Goal: Contribute content: Contribute content

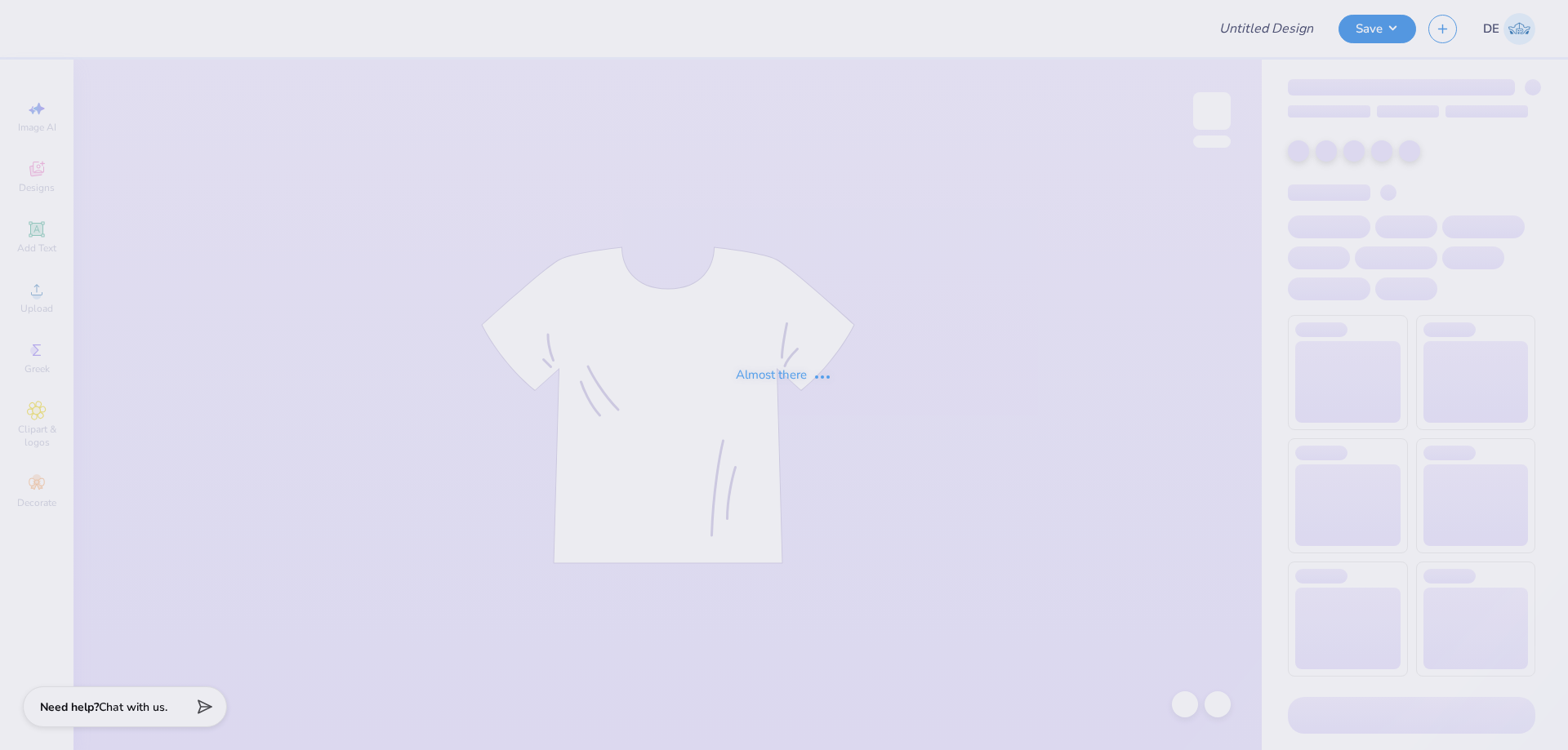
type input "College of HRSM 25th Anniversary"
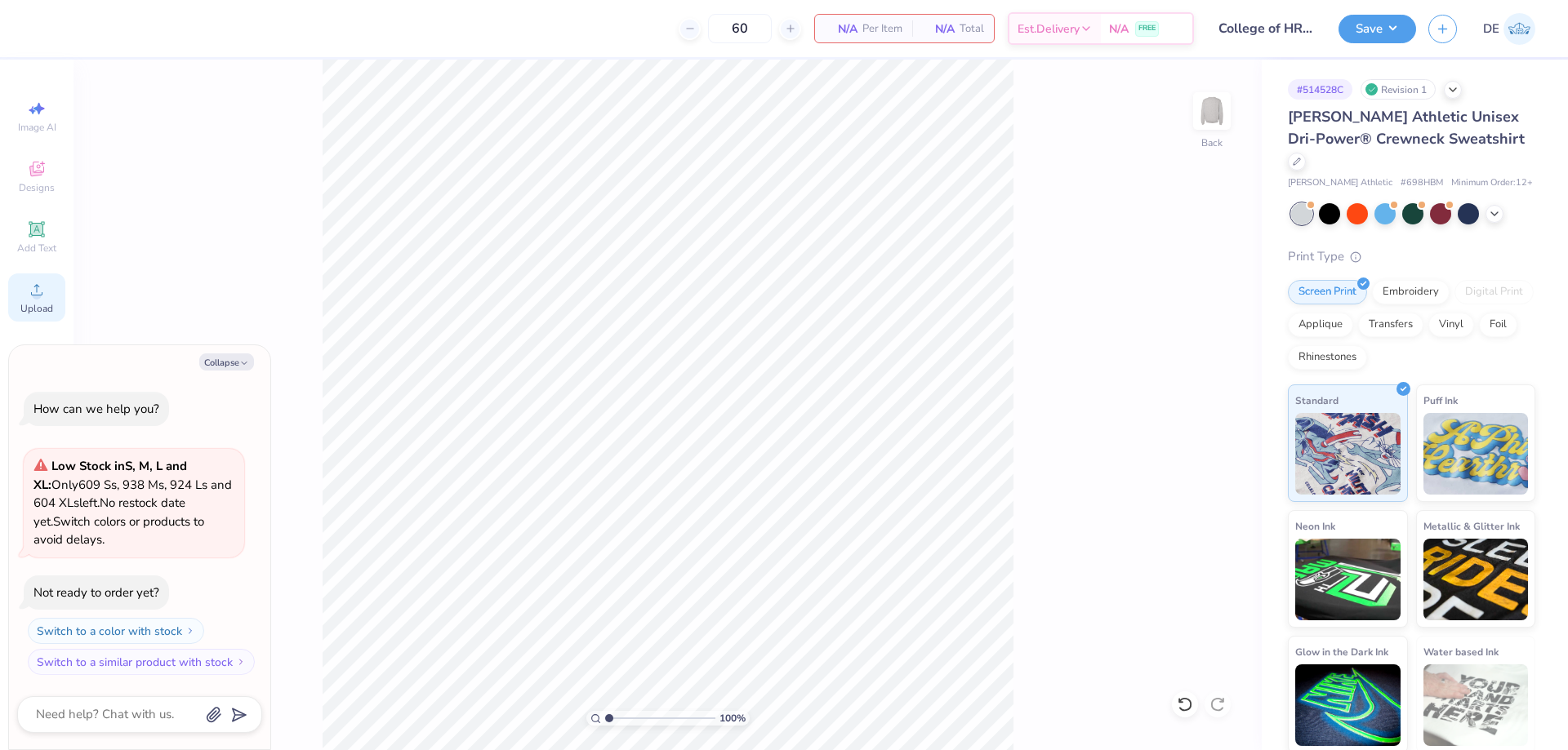
click at [25, 286] on div "Upload" at bounding box center [36, 298] width 57 height 48
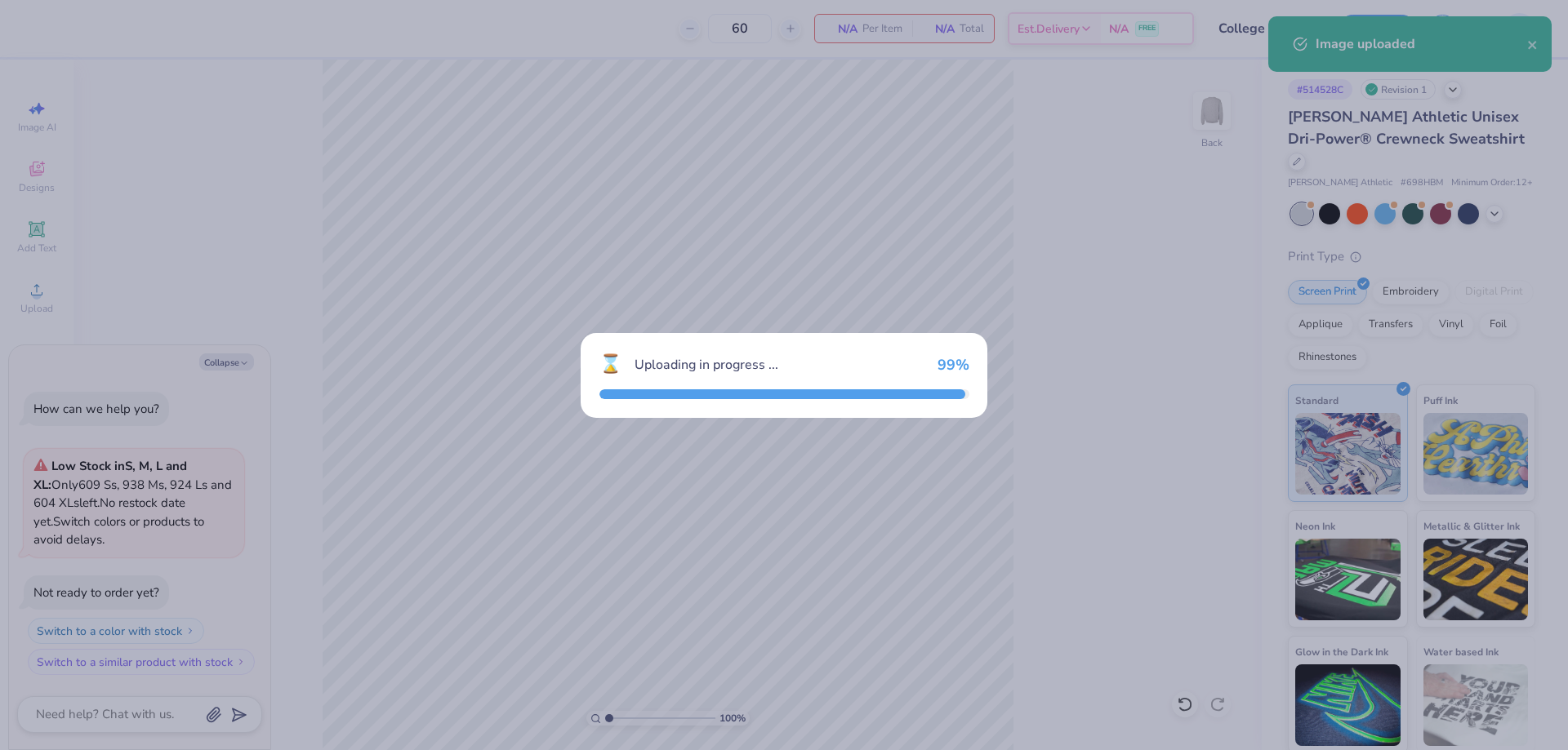
type textarea "x"
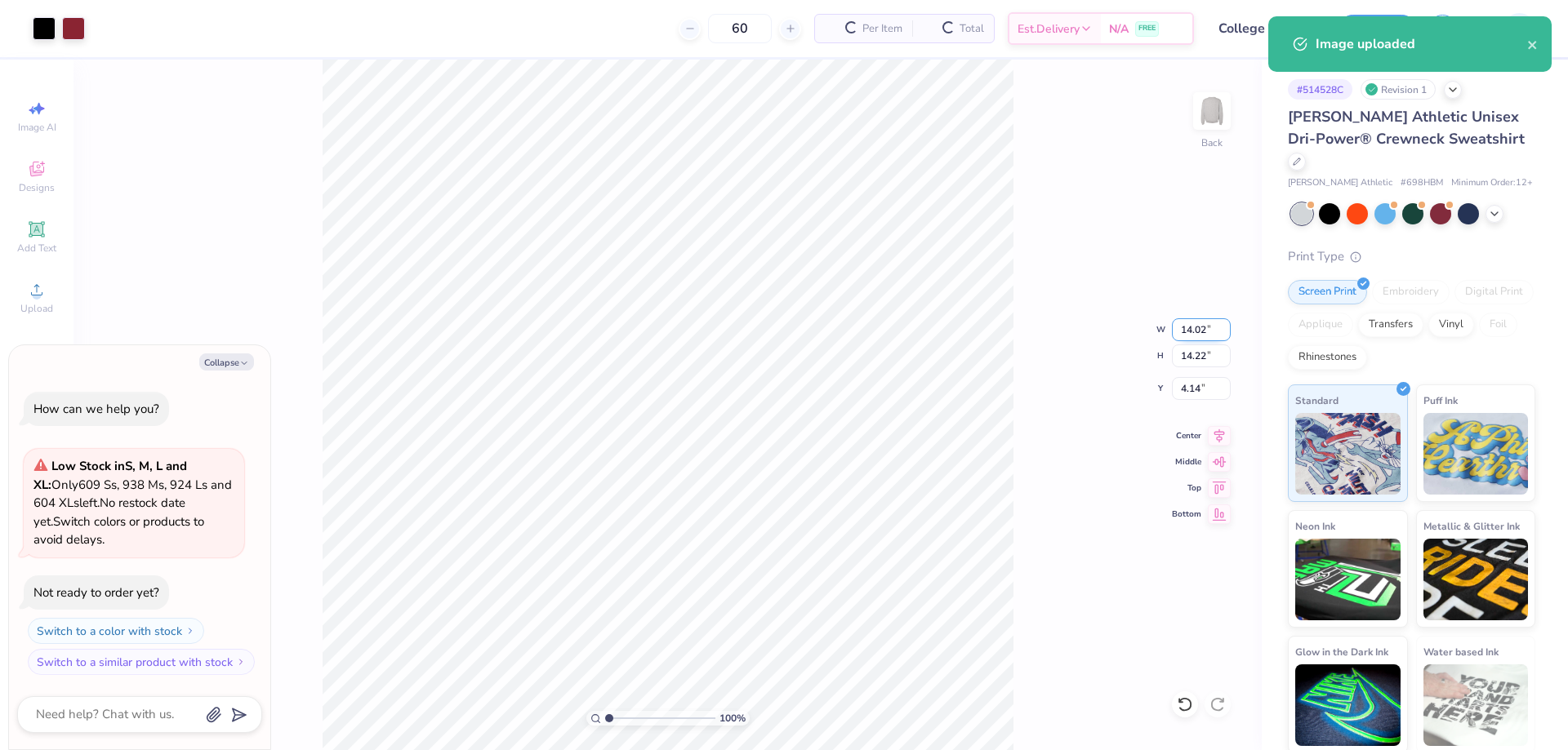
click at [1189, 327] on input "14.02" at bounding box center [1201, 330] width 59 height 23
type input "12"
type textarea "x"
type input "12.00"
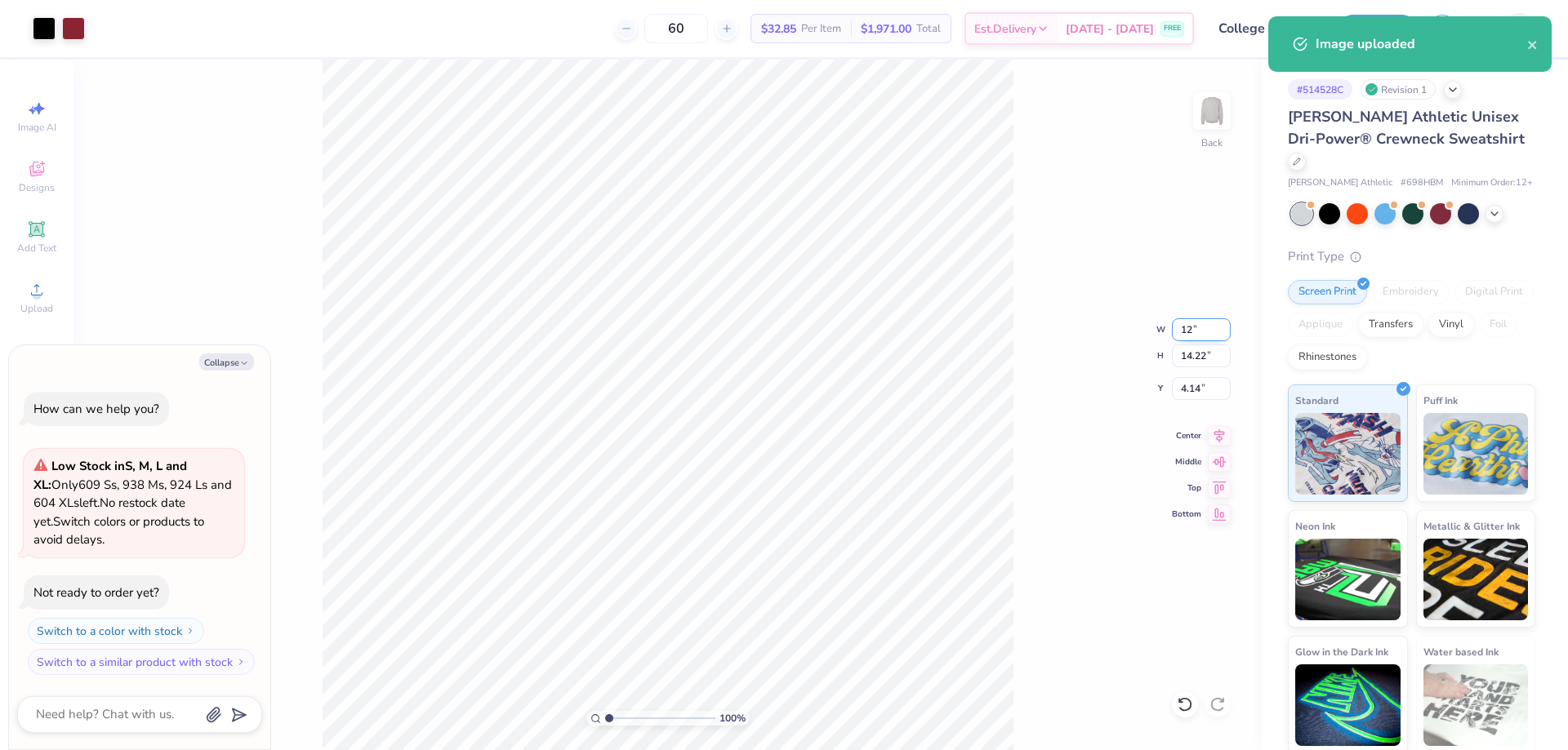
type input "12.17"
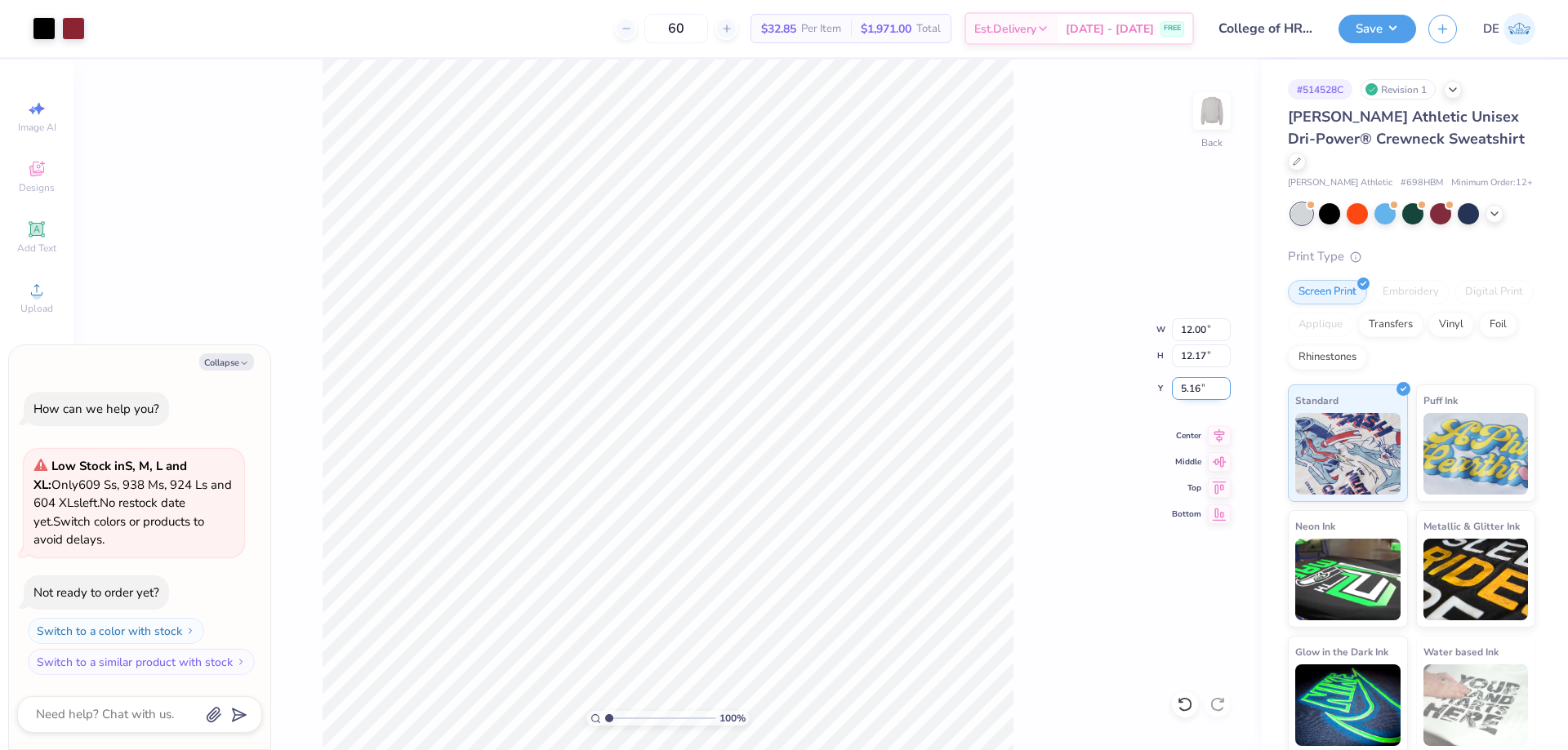
click at [1192, 387] on input "5.16" at bounding box center [1201, 389] width 59 height 23
type input "1"
type textarea "x"
type input "1.00"
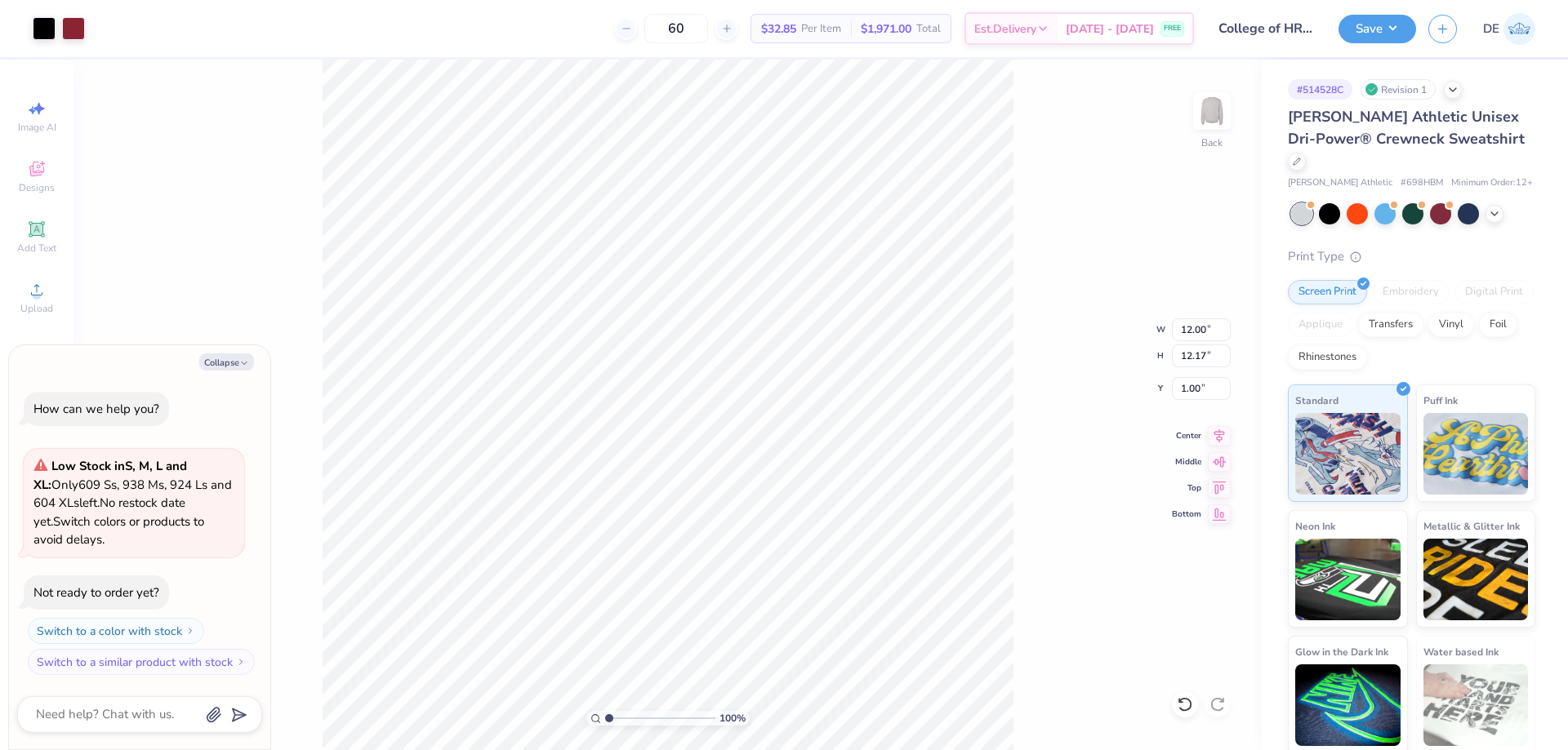
click at [1043, 322] on div "100 % Back W 12.00 12.00 " H 12.17 12.17 " Y 1.00 1.00 " Center Middle Top Bott…" at bounding box center [667, 404] width 1188 height 690
click at [1376, 40] on button "Save" at bounding box center [1377, 26] width 78 height 29
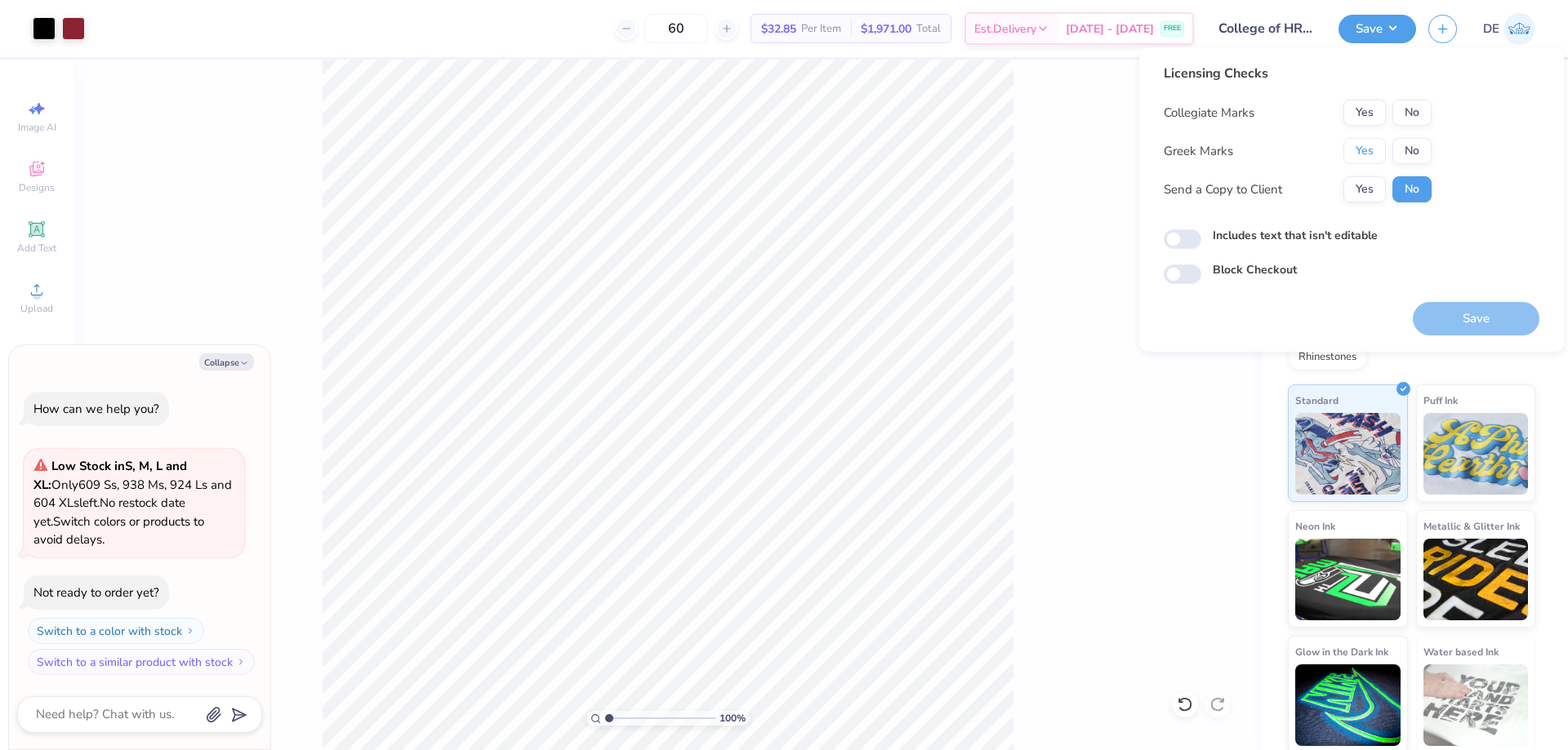
click at [1371, 155] on button "Yes" at bounding box center [1364, 151] width 42 height 26
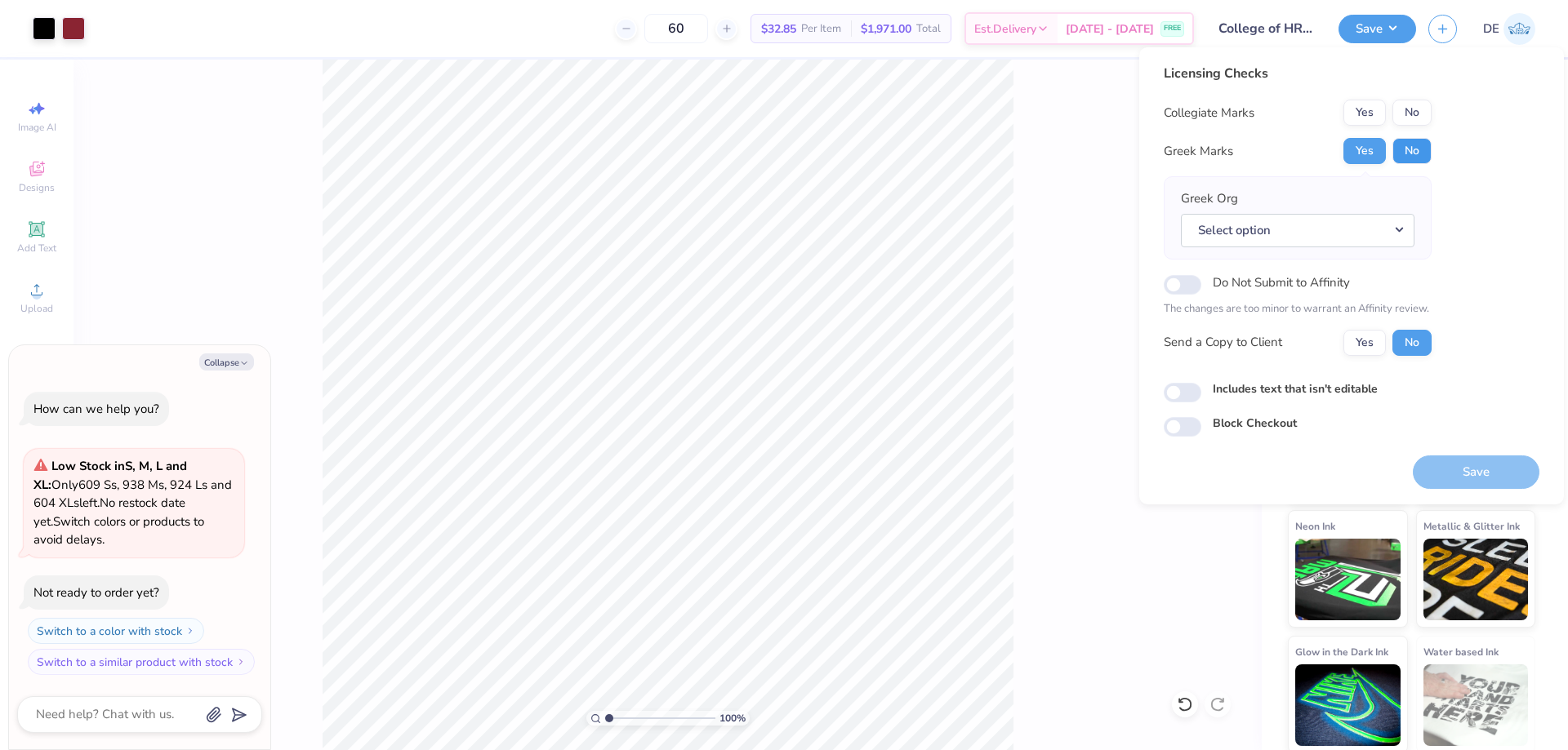
click at [1408, 155] on button "No" at bounding box center [1412, 151] width 39 height 26
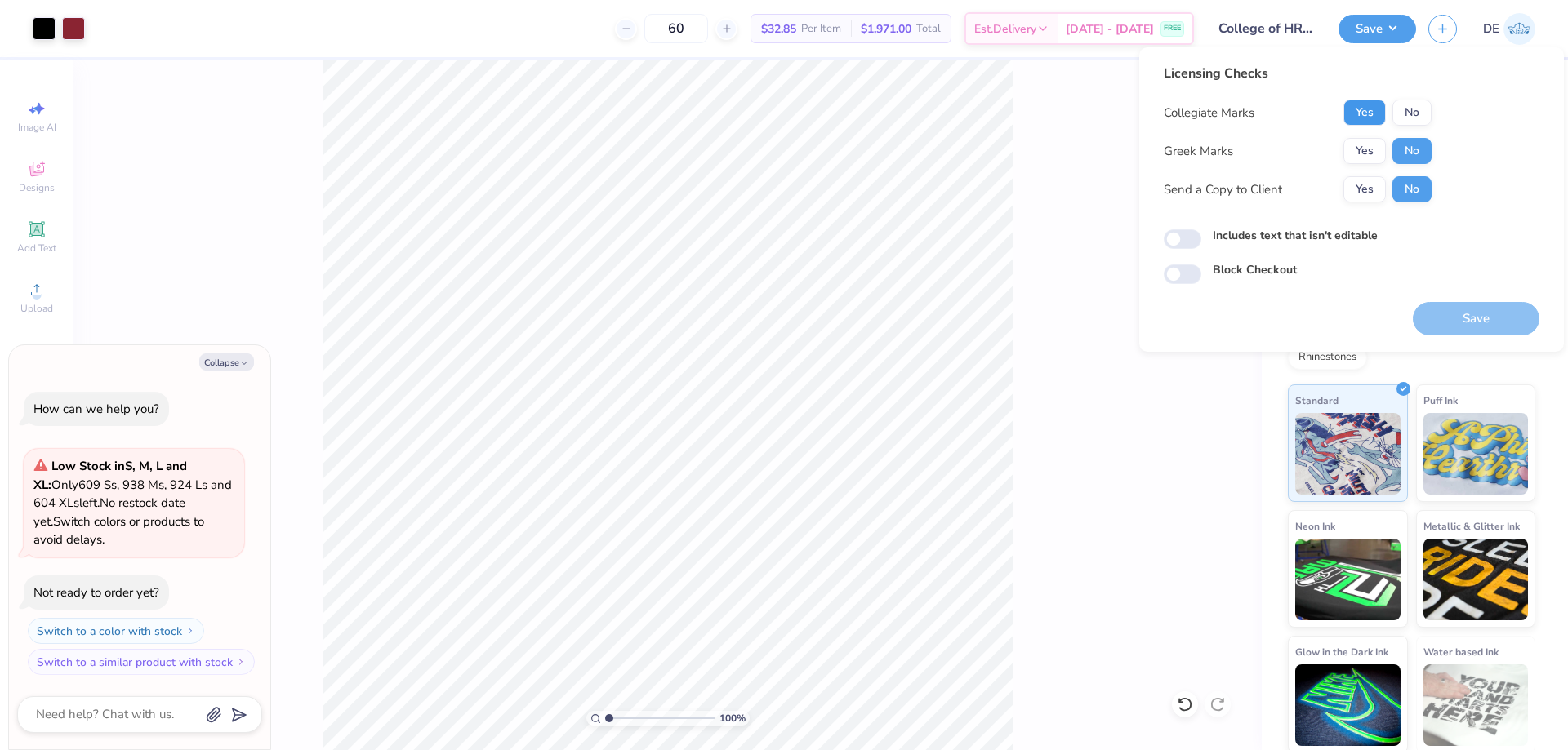
click at [1373, 102] on button "Yes" at bounding box center [1364, 112] width 42 height 26
click at [1486, 311] on button "Save" at bounding box center [1475, 318] width 127 height 33
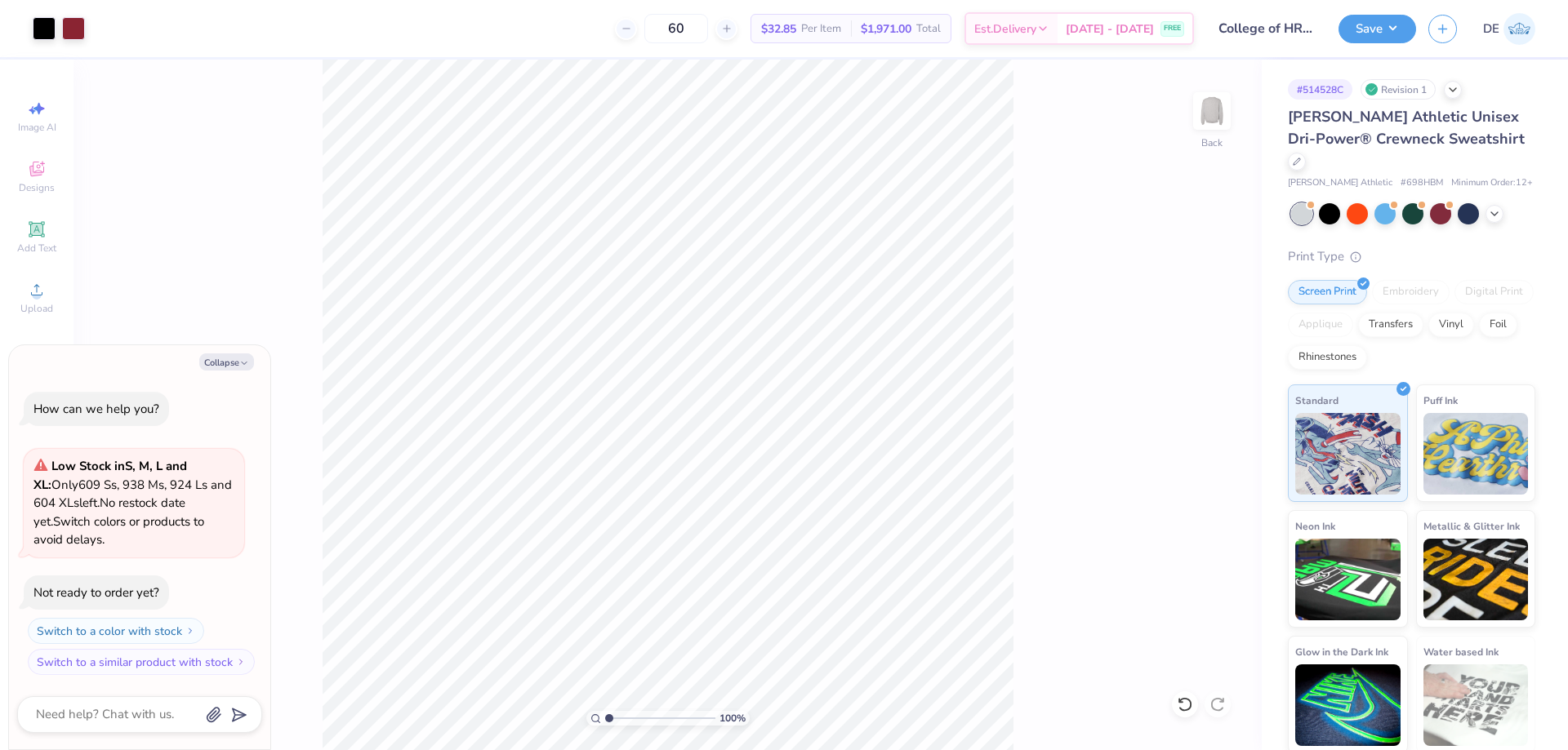
type textarea "x"
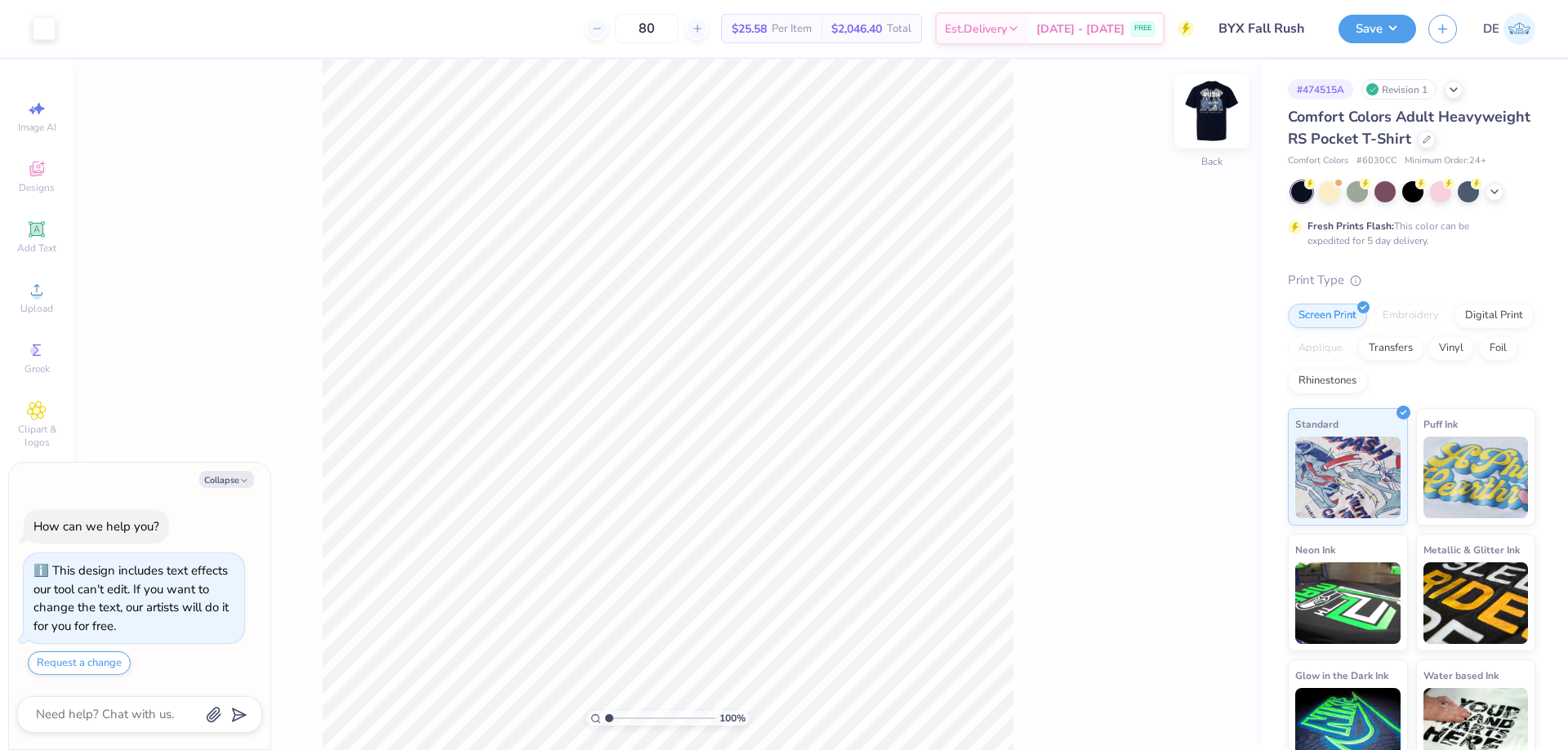
click at [1217, 116] on img at bounding box center [1212, 111] width 65 height 65
click at [50, 302] on span "Upload" at bounding box center [36, 308] width 32 height 13
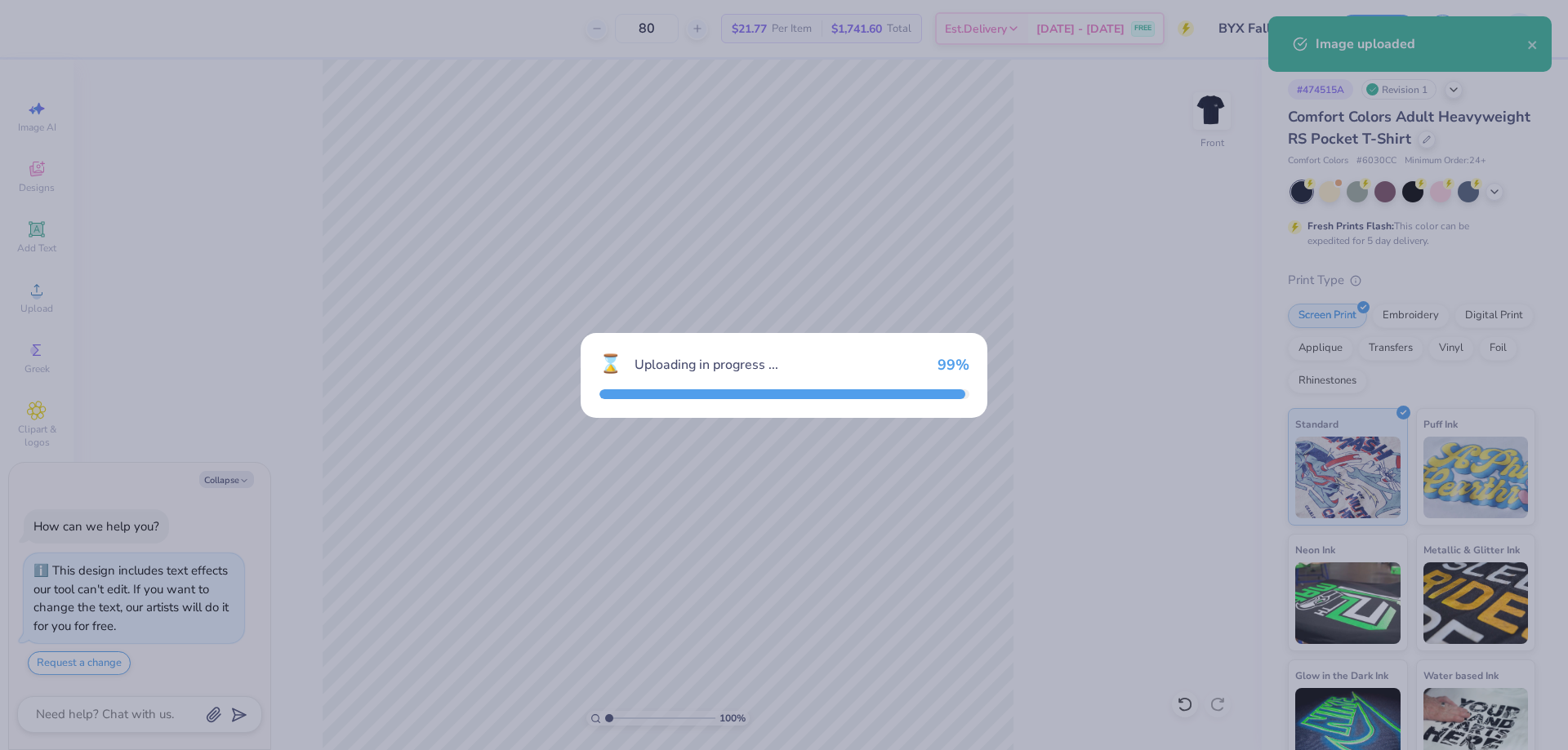
type textarea "x"
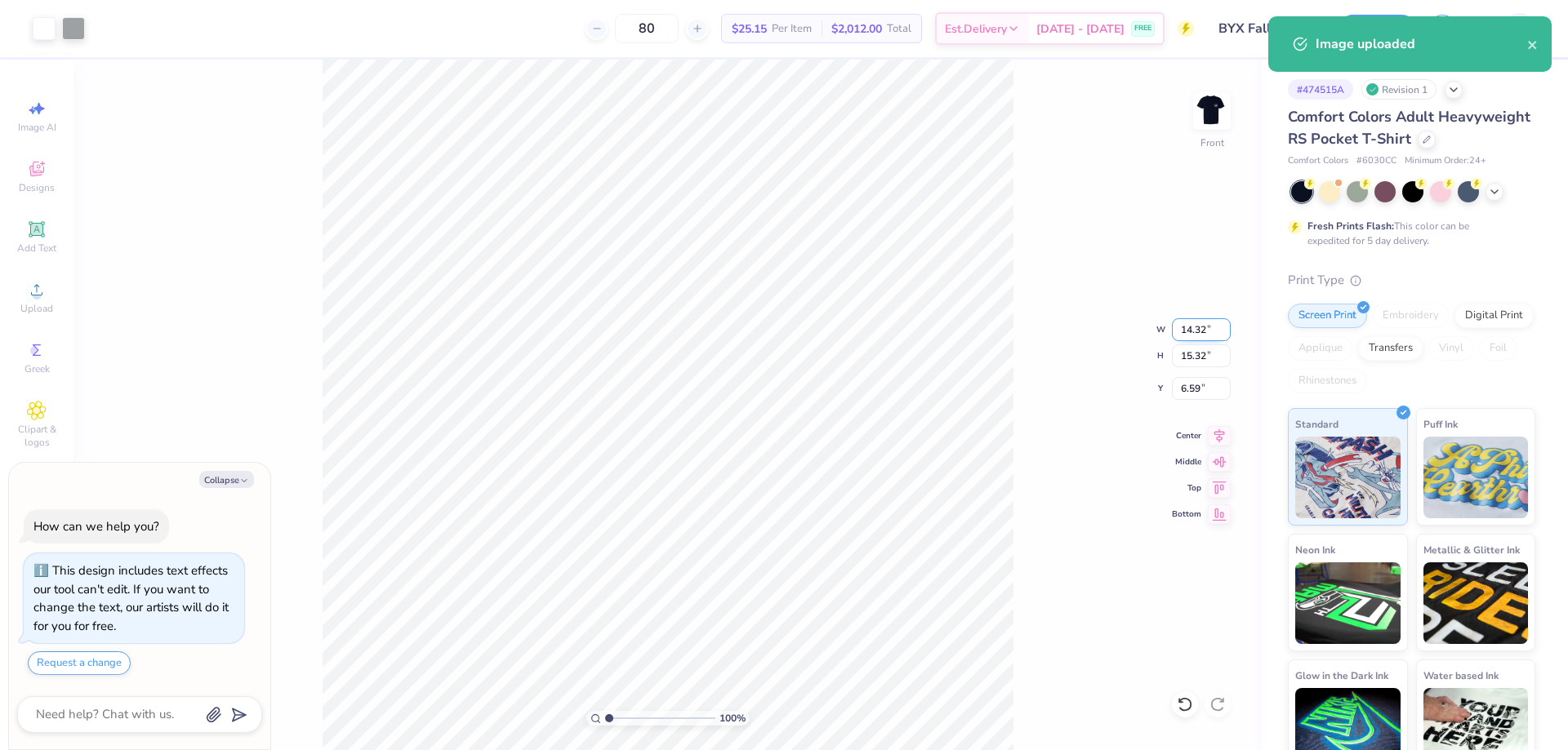
click at [1193, 337] on input "14.32" at bounding box center [1201, 330] width 59 height 23
type input "12"
type textarea "x"
type input "12.00"
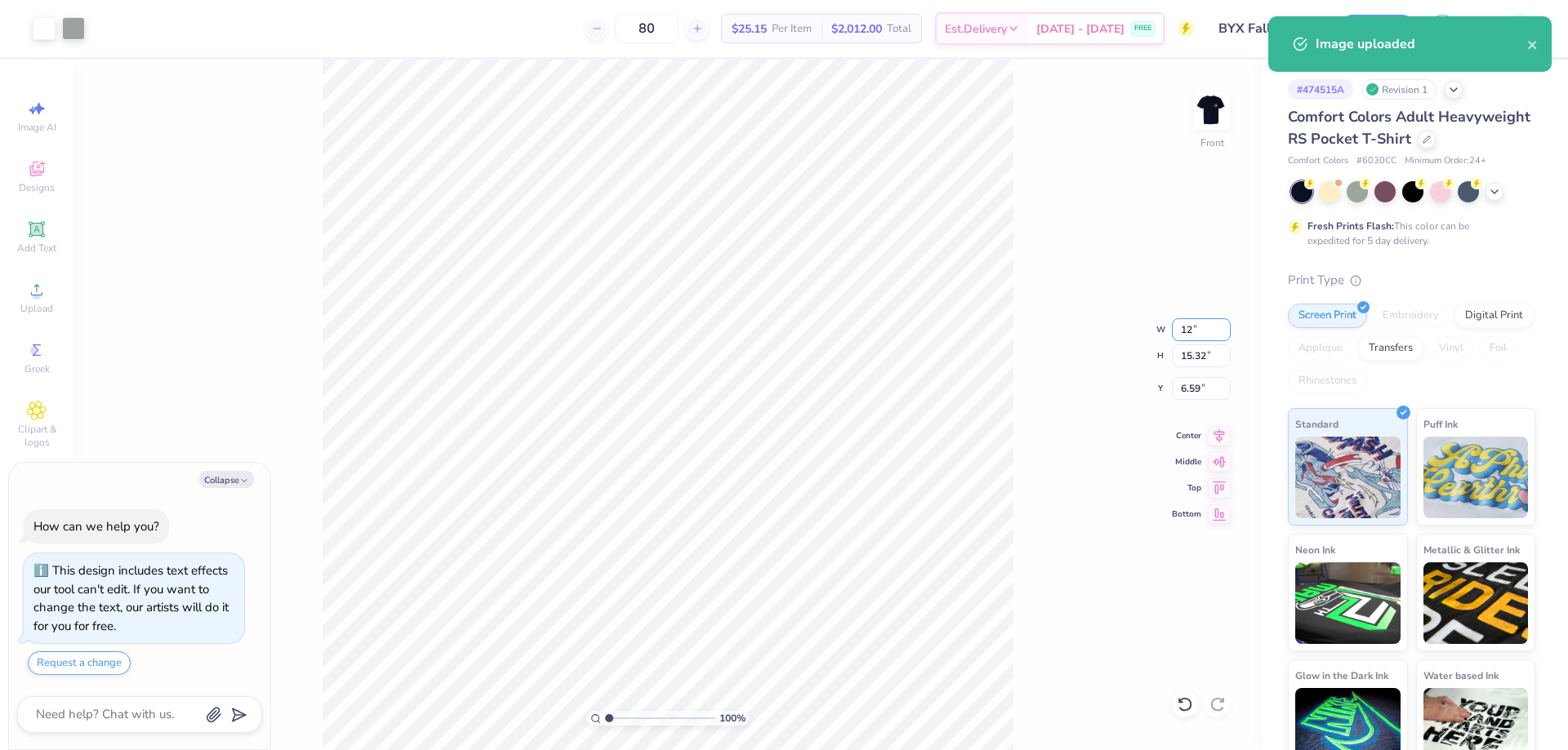
type input "12.84"
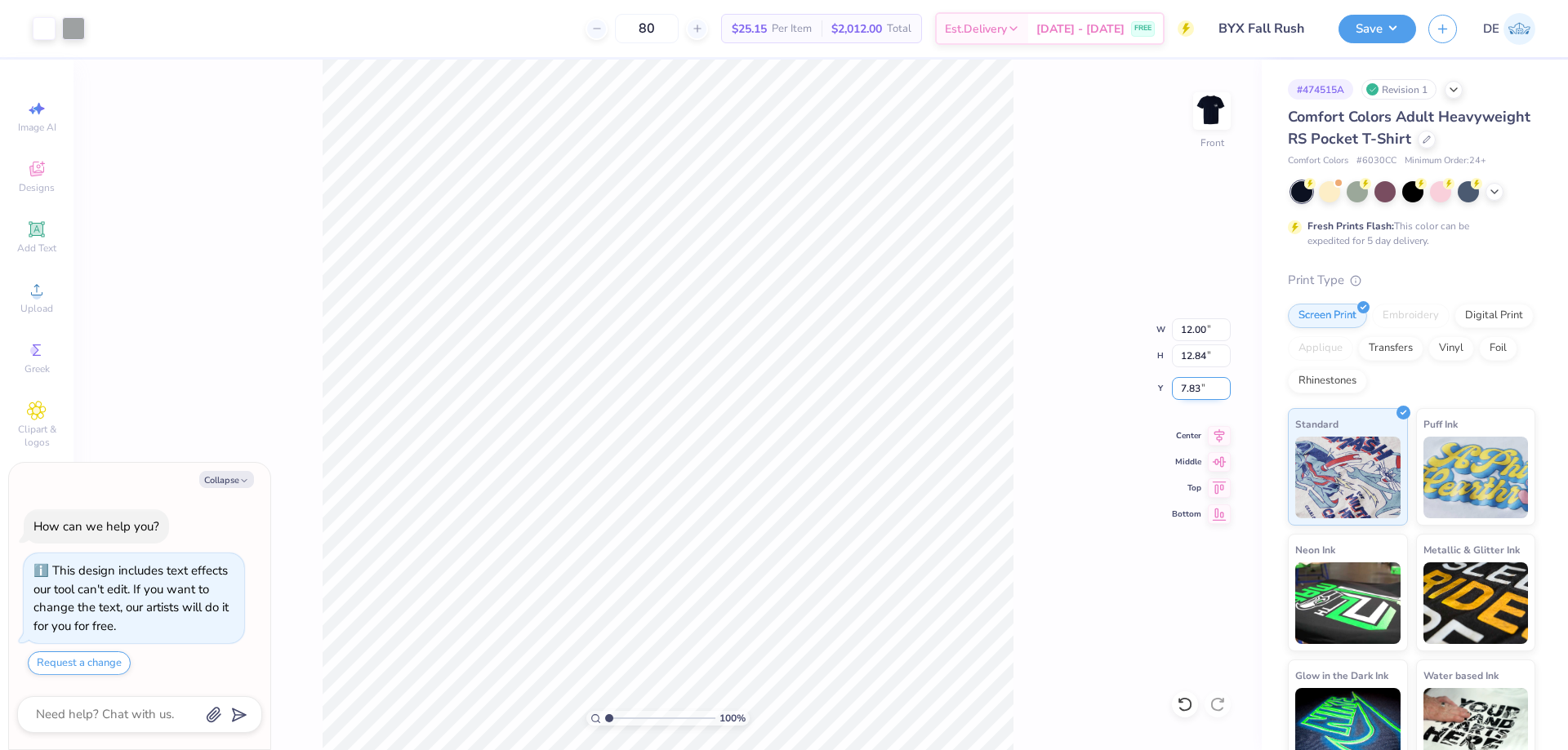
click at [1183, 393] on input "7.83" at bounding box center [1201, 389] width 59 height 23
type input "3"
type textarea "x"
type input "3.00"
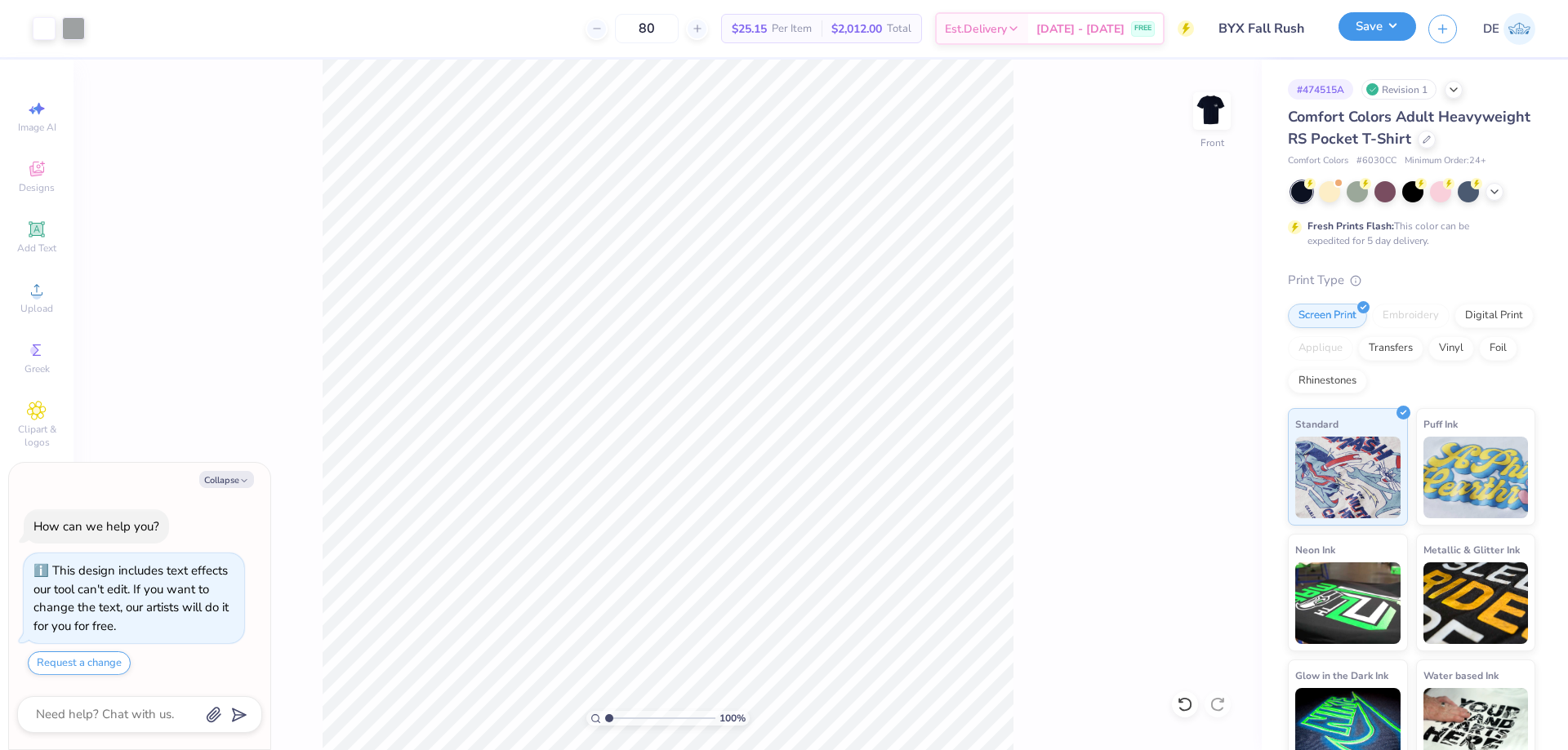
click at [1365, 31] on button "Save" at bounding box center [1377, 26] width 78 height 29
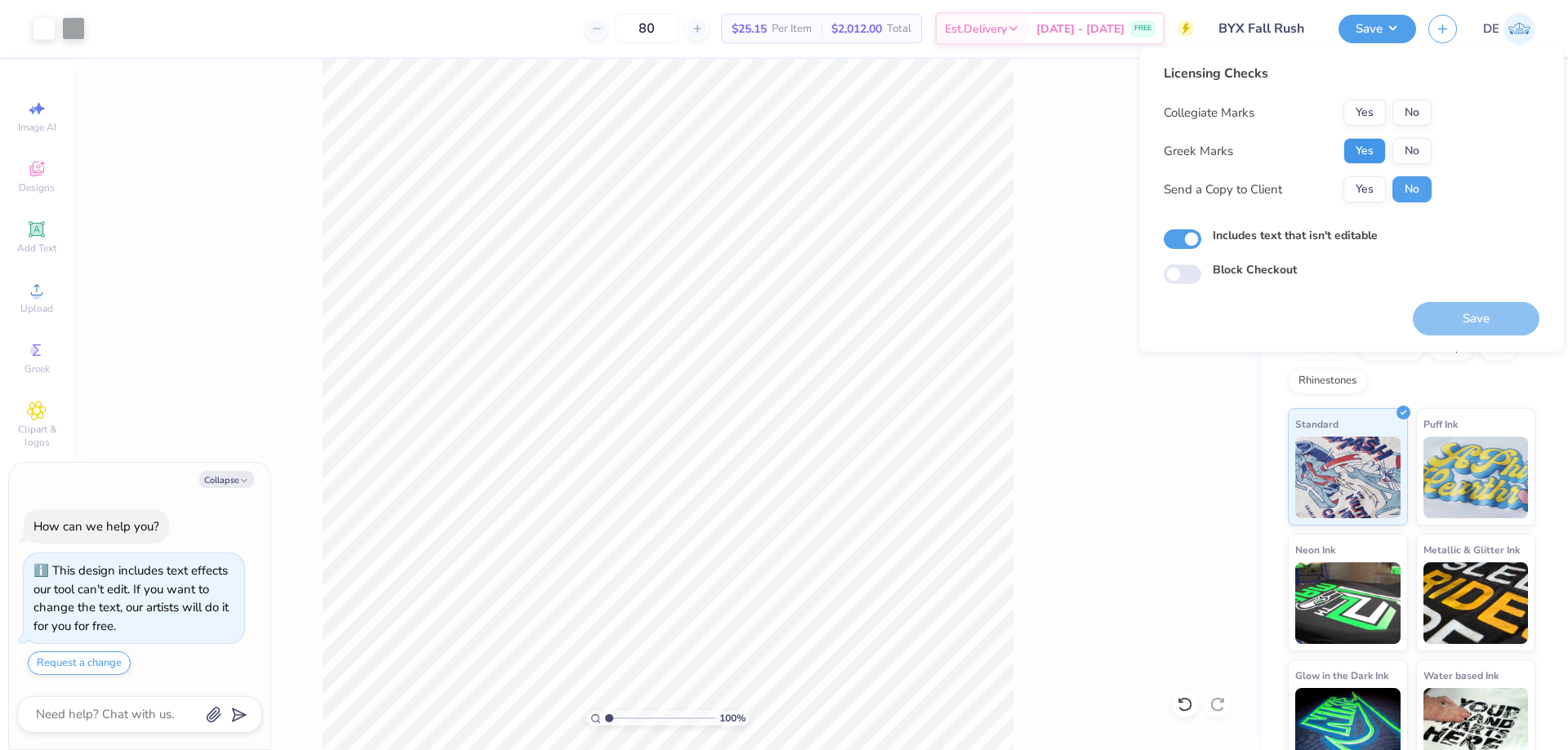
click at [1351, 148] on button "Yes" at bounding box center [1364, 151] width 42 height 26
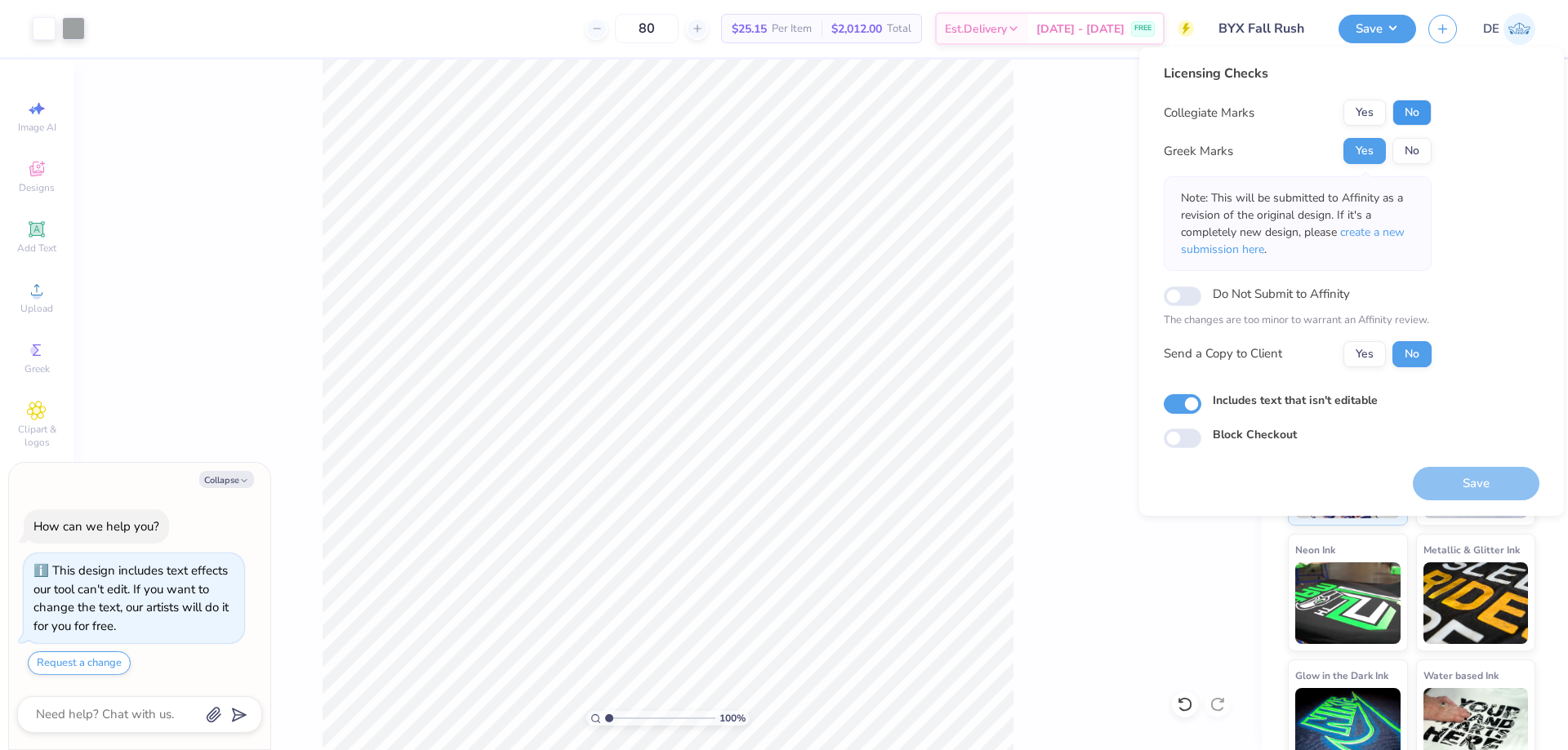
click at [1413, 112] on button "No" at bounding box center [1412, 112] width 39 height 26
click at [1078, 227] on div "100 % Front" at bounding box center [667, 404] width 1188 height 690
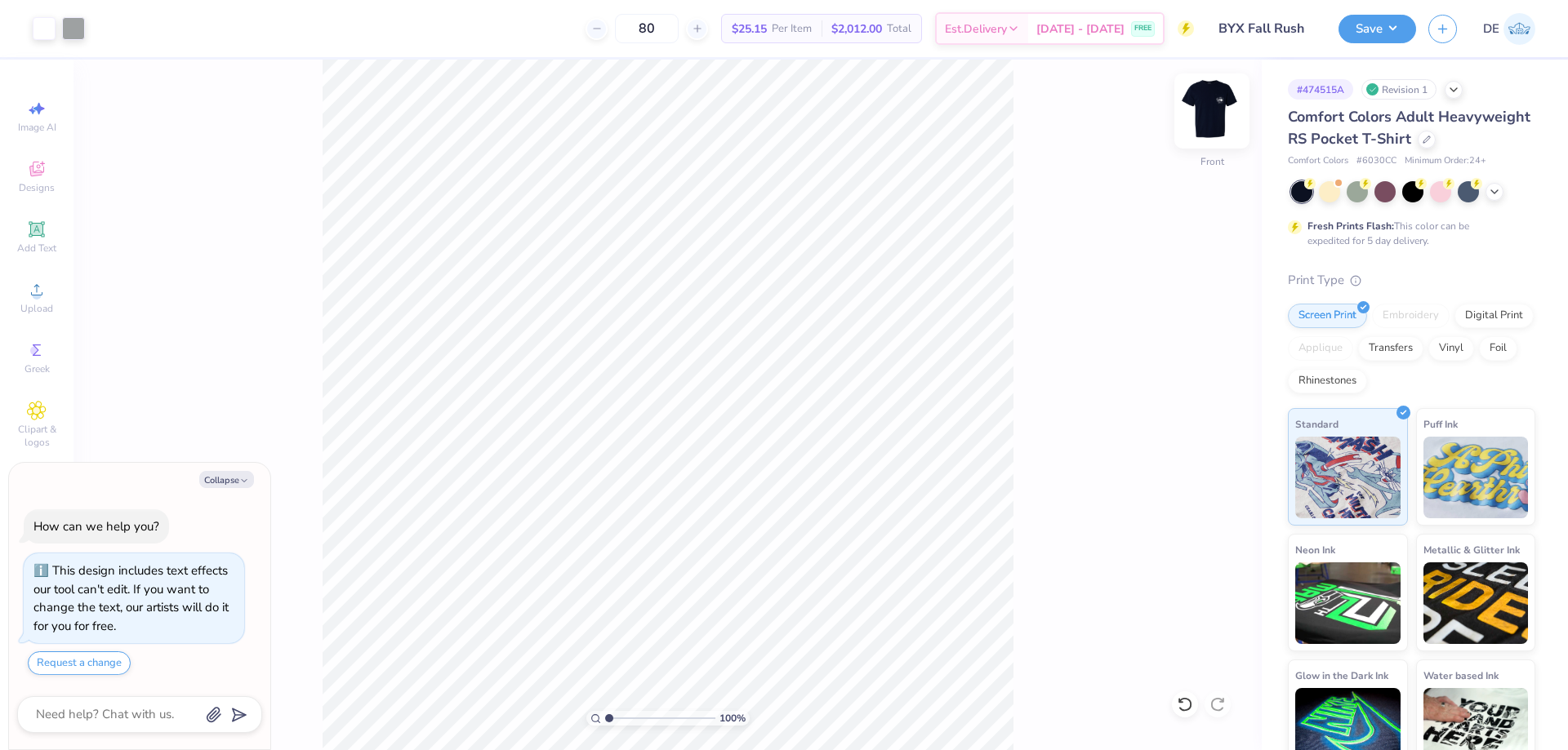
click at [1203, 109] on img at bounding box center [1212, 111] width 65 height 65
click at [1204, 122] on img at bounding box center [1212, 111] width 65 height 65
click at [1369, 35] on button "Save" at bounding box center [1377, 26] width 78 height 29
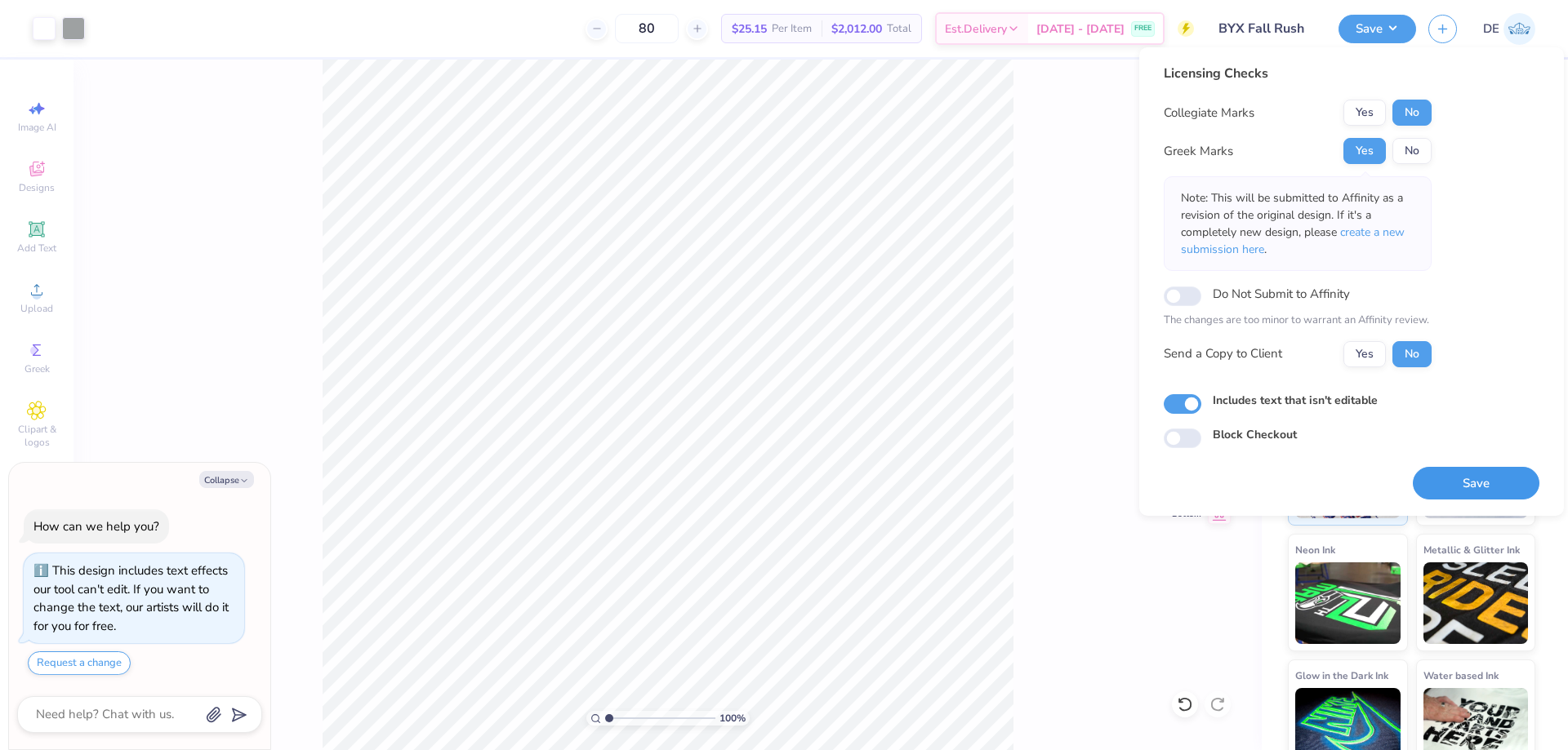
click at [1441, 481] on button "Save" at bounding box center [1475, 484] width 127 height 33
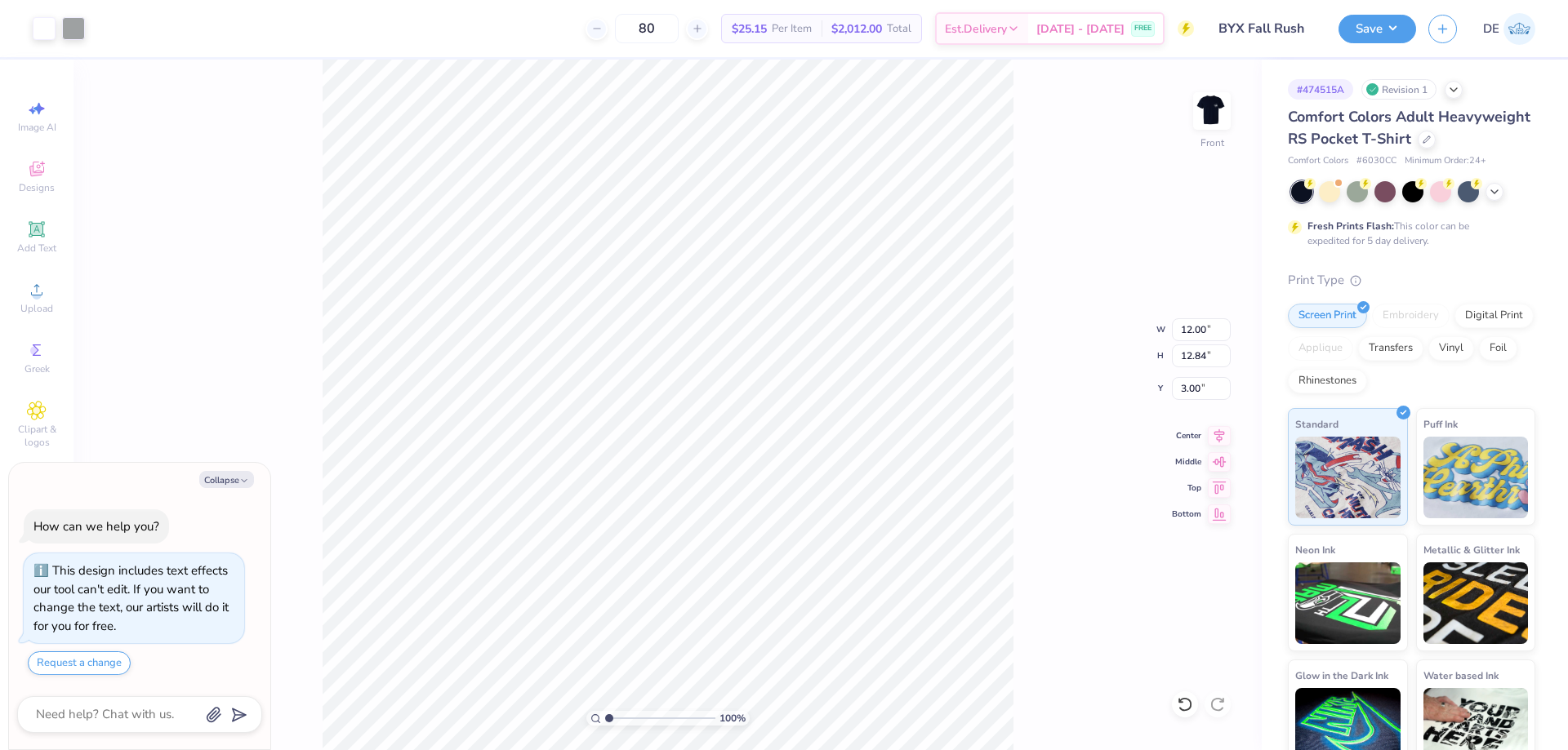
type textarea "x"
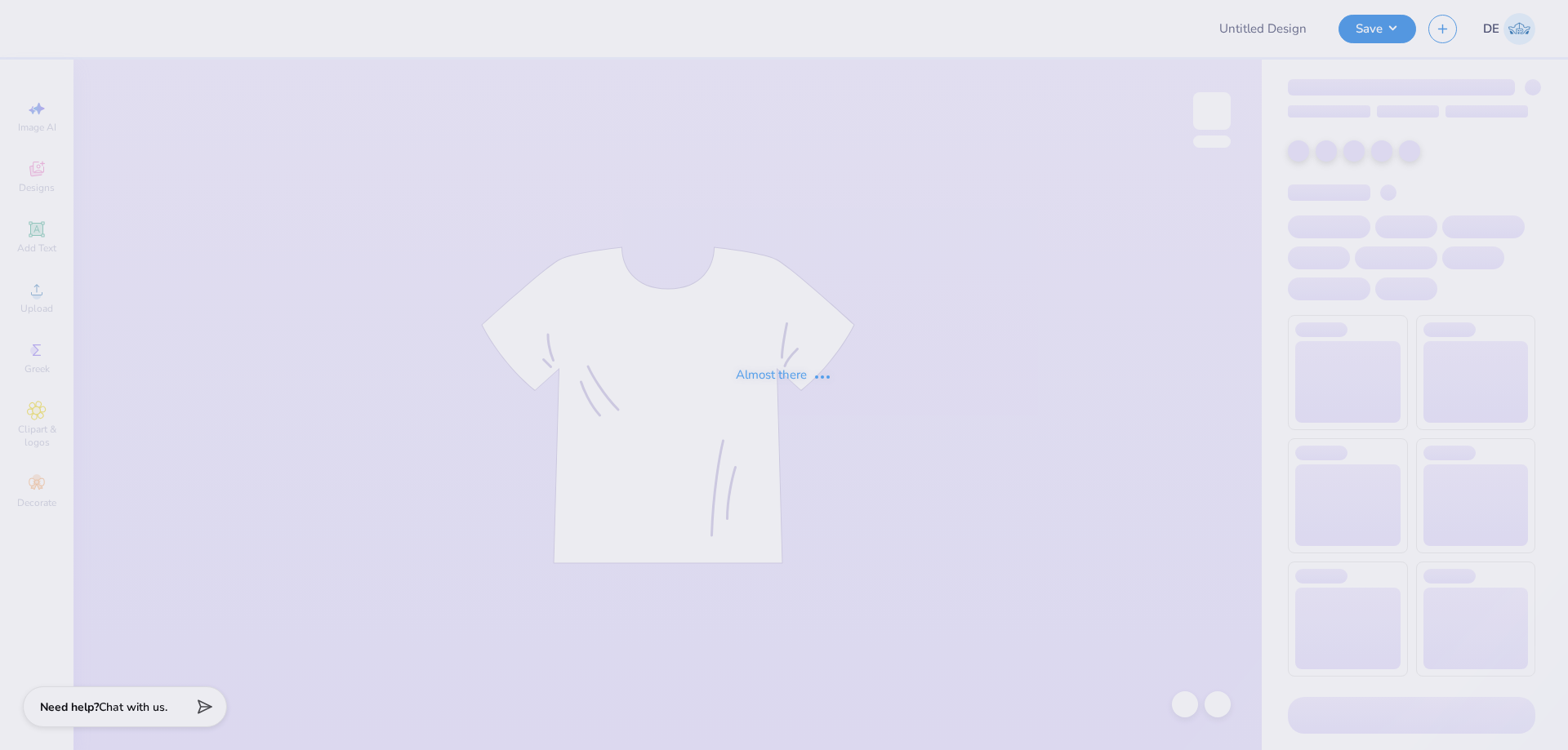
type input "Arundel Elementary School Merch"
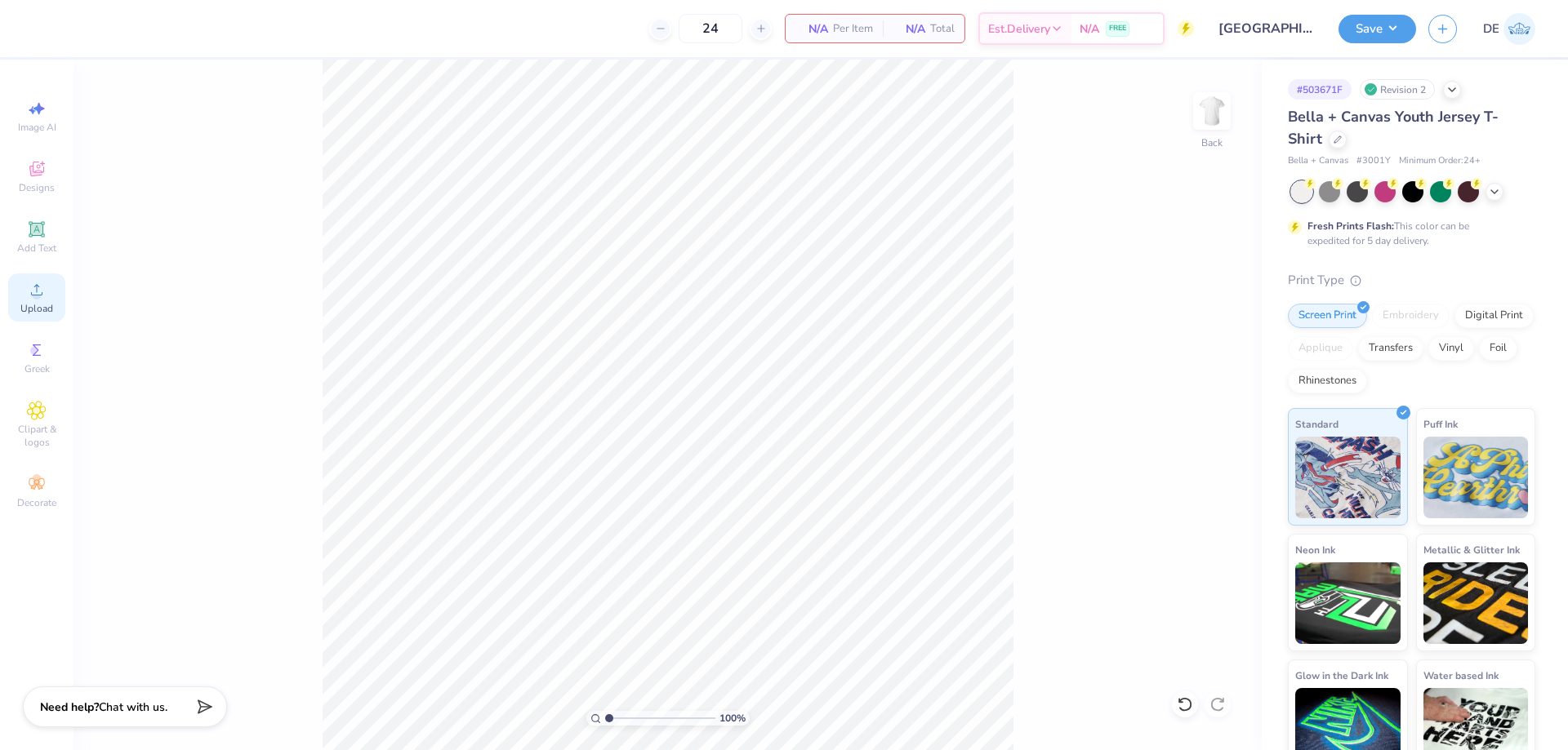
click at [30, 299] on icon at bounding box center [37, 290] width 20 height 20
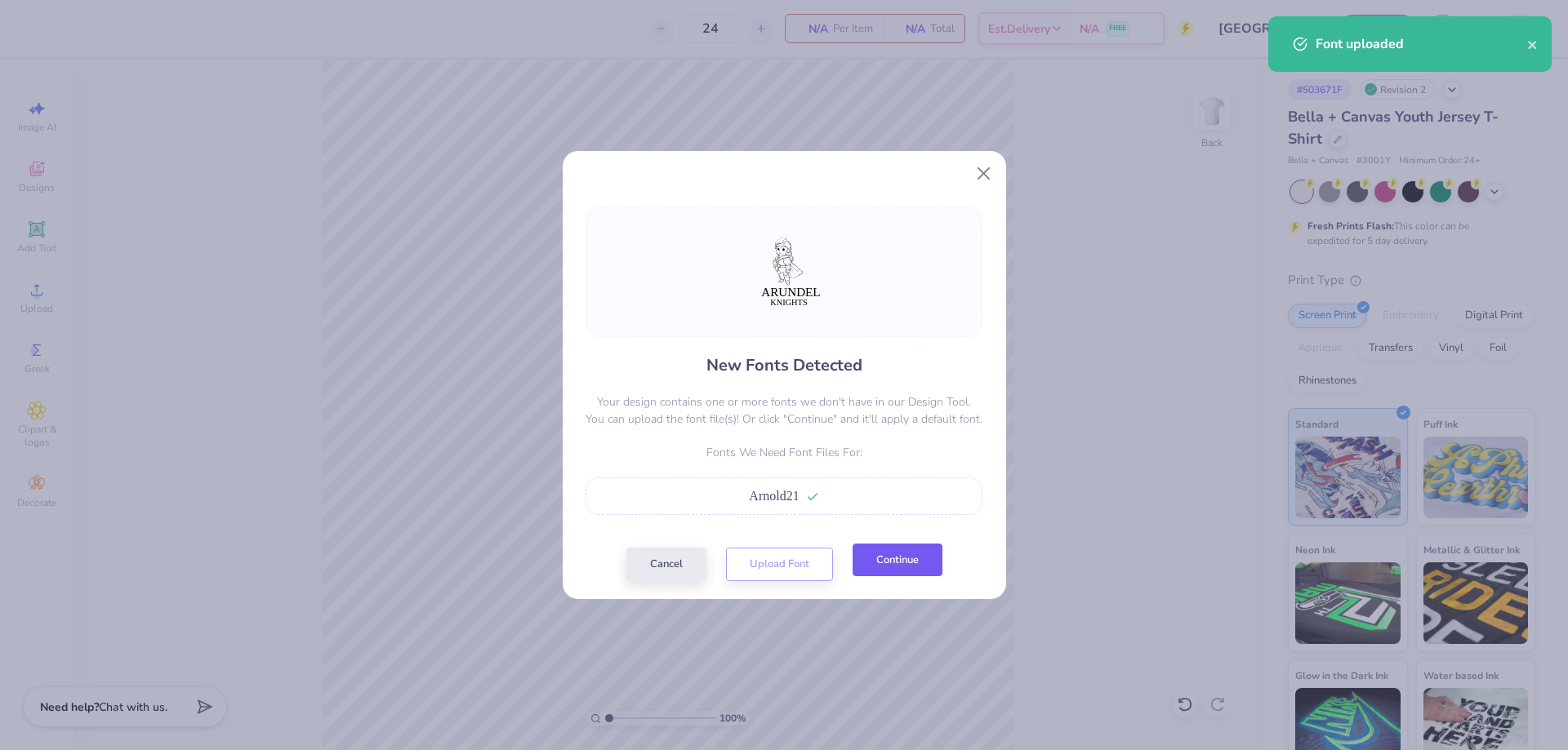
click at [884, 561] on button "Continue" at bounding box center [897, 561] width 90 height 33
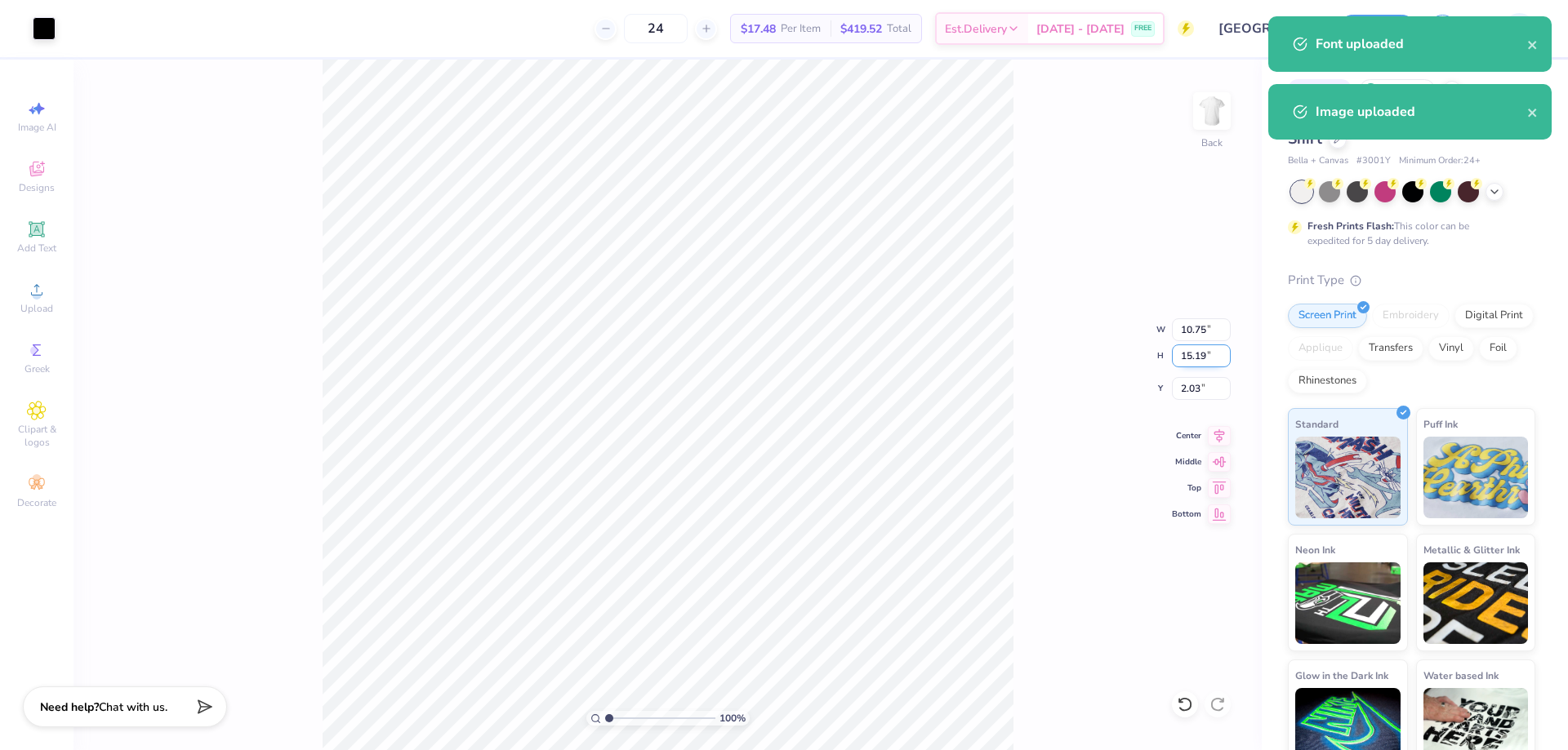
click at [1177, 356] on input "15.19" at bounding box center [1201, 356] width 59 height 23
type input "10"
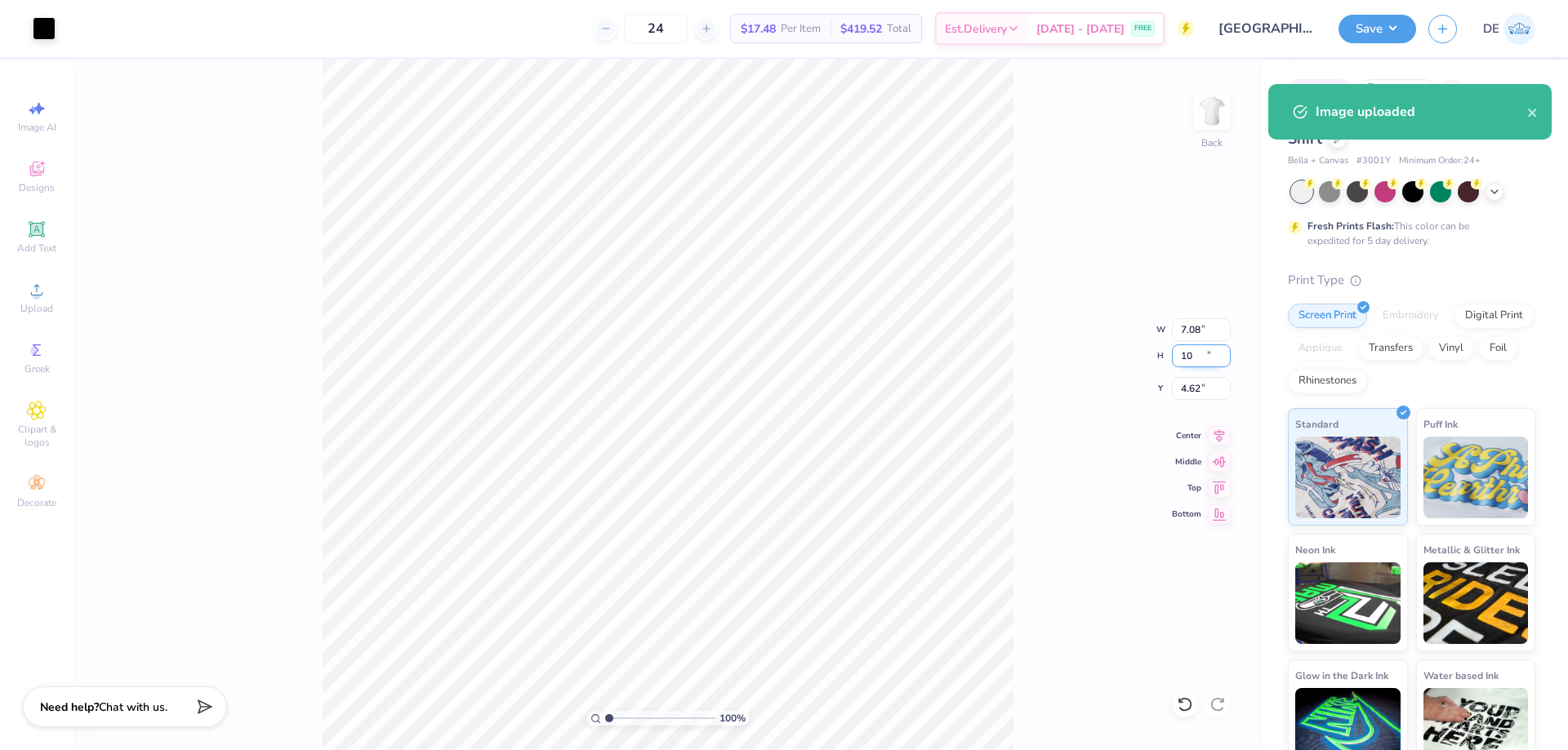
type input "7.08"
type input "10.00"
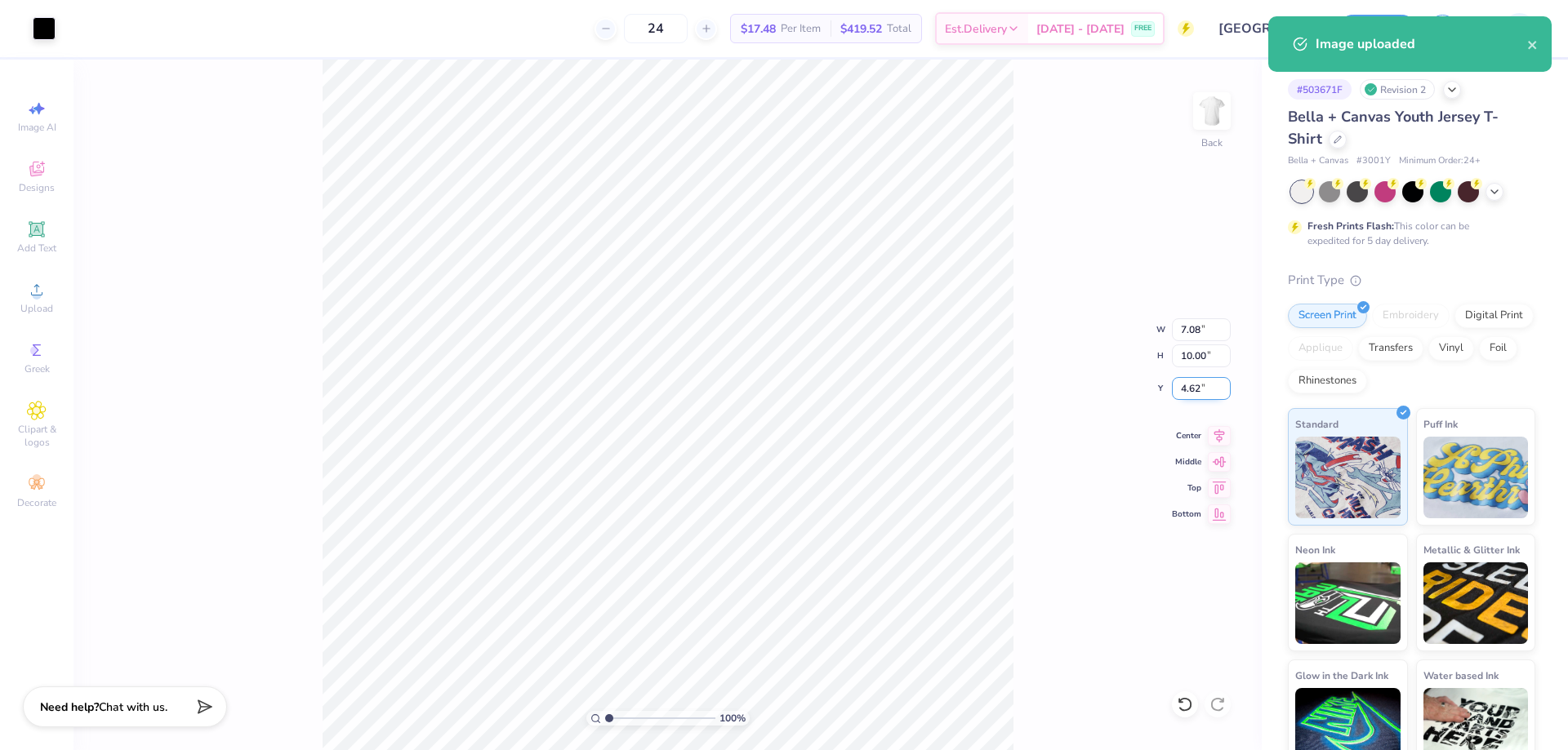
click at [1194, 391] on input "4.62" at bounding box center [1201, 389] width 59 height 23
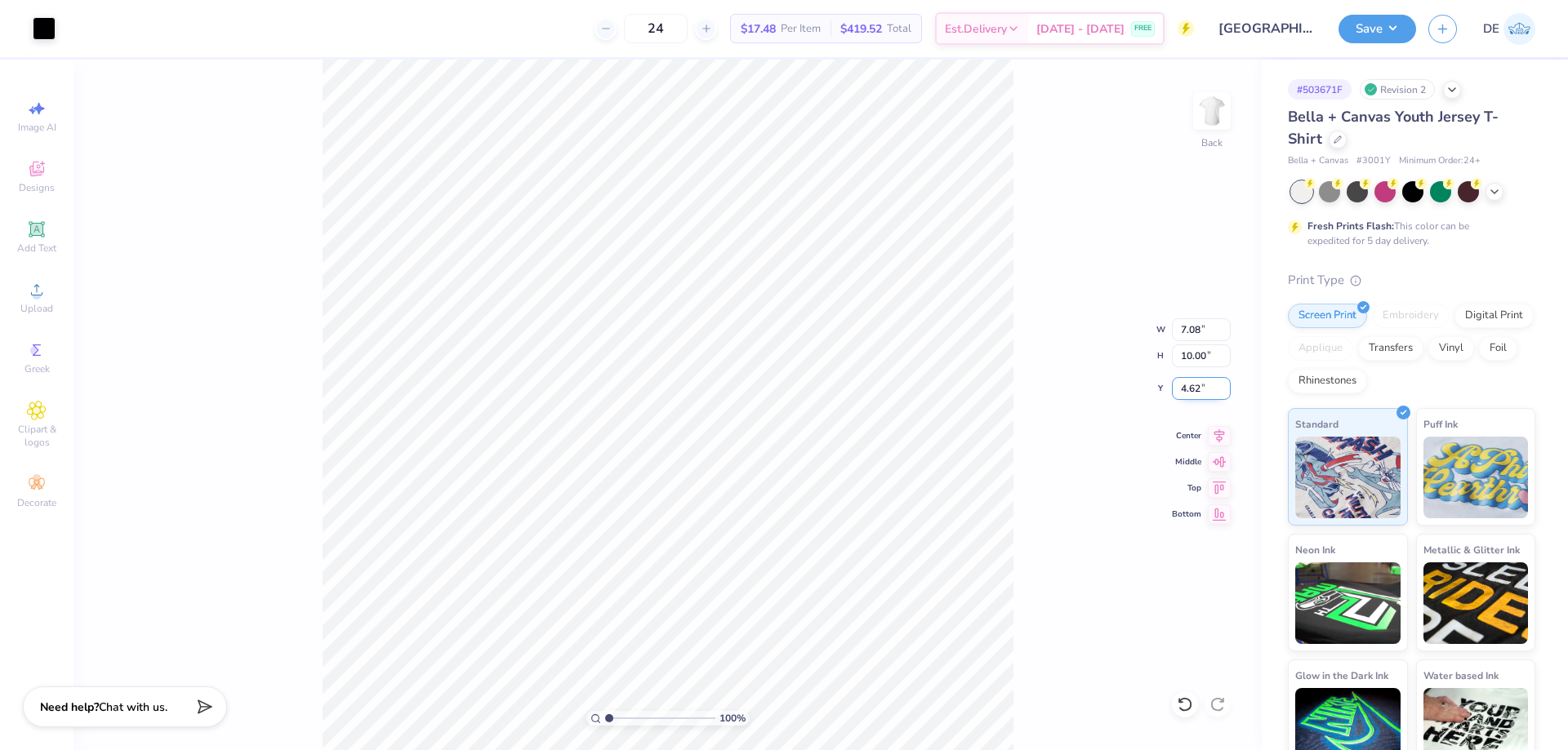
click at [1194, 391] on input "4.62" at bounding box center [1201, 389] width 59 height 23
type input "2.00"
click at [1372, 32] on button "Save" at bounding box center [1377, 26] width 78 height 29
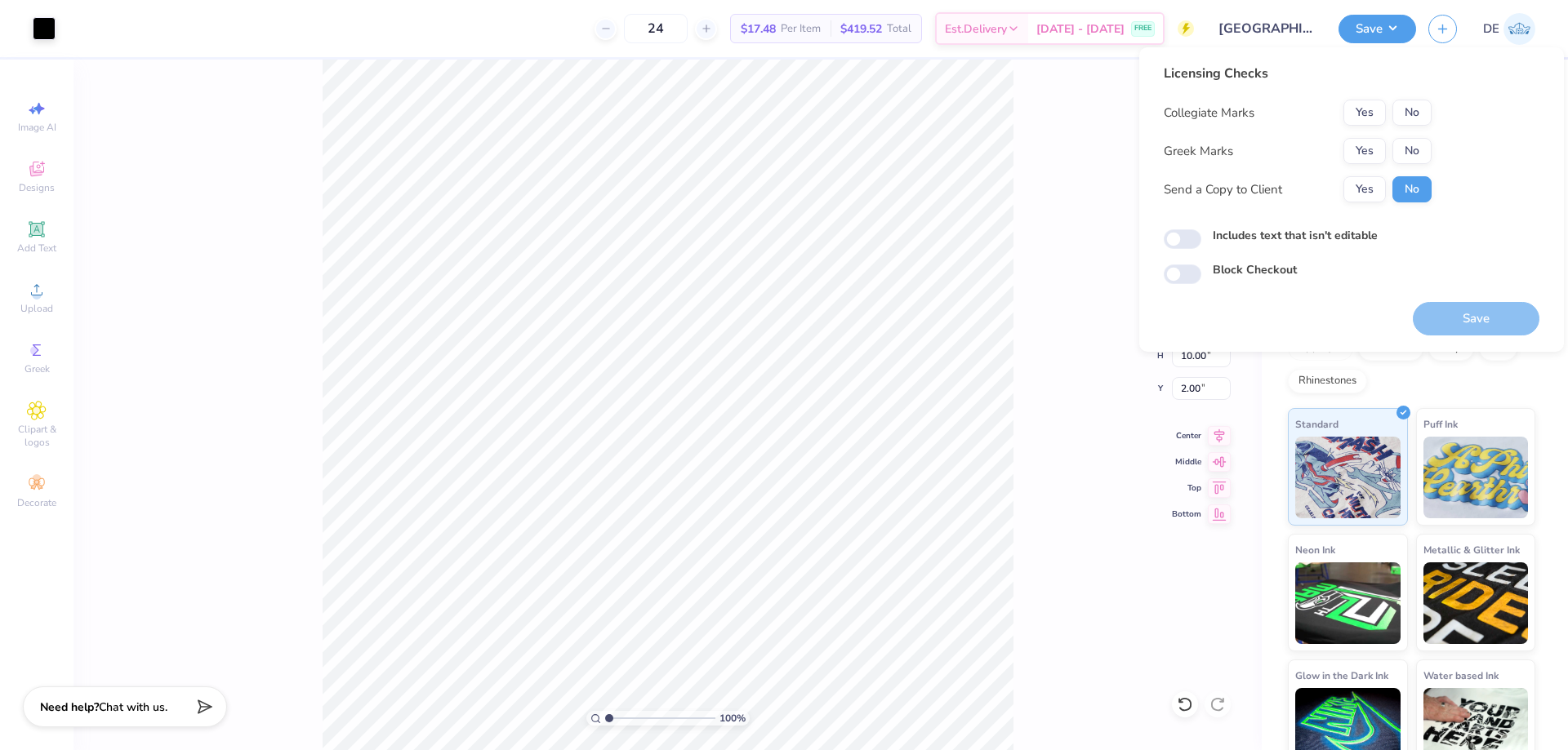
click at [1411, 169] on div "Collegiate Marks Yes No Greek Marks Yes No Send a Copy to Client Yes No" at bounding box center [1298, 150] width 268 height 103
click at [1421, 141] on button "No" at bounding box center [1412, 151] width 39 height 26
click at [1417, 125] on button "No" at bounding box center [1412, 112] width 39 height 26
click at [1450, 318] on button "Save" at bounding box center [1475, 318] width 127 height 33
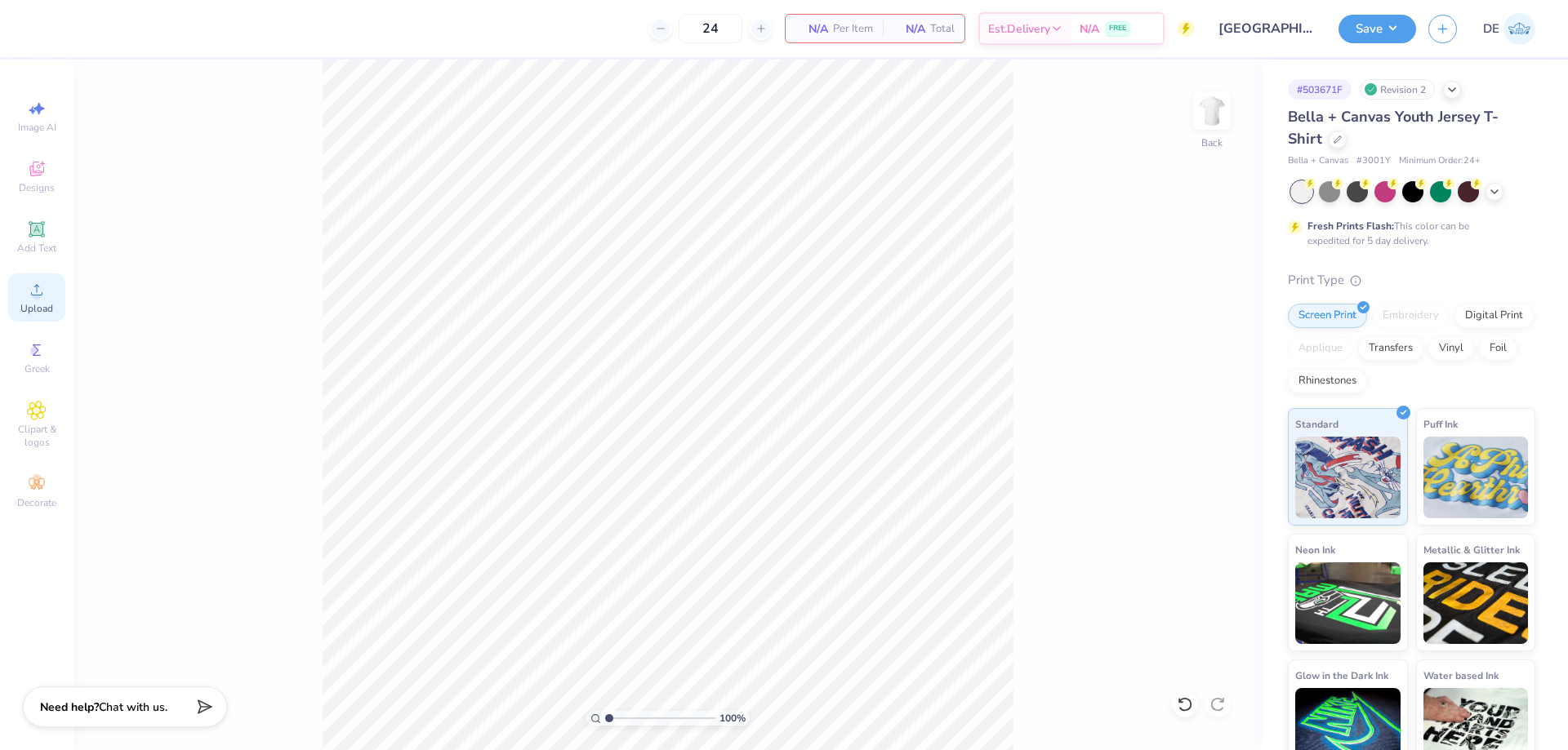
click at [44, 298] on icon at bounding box center [37, 290] width 20 height 20
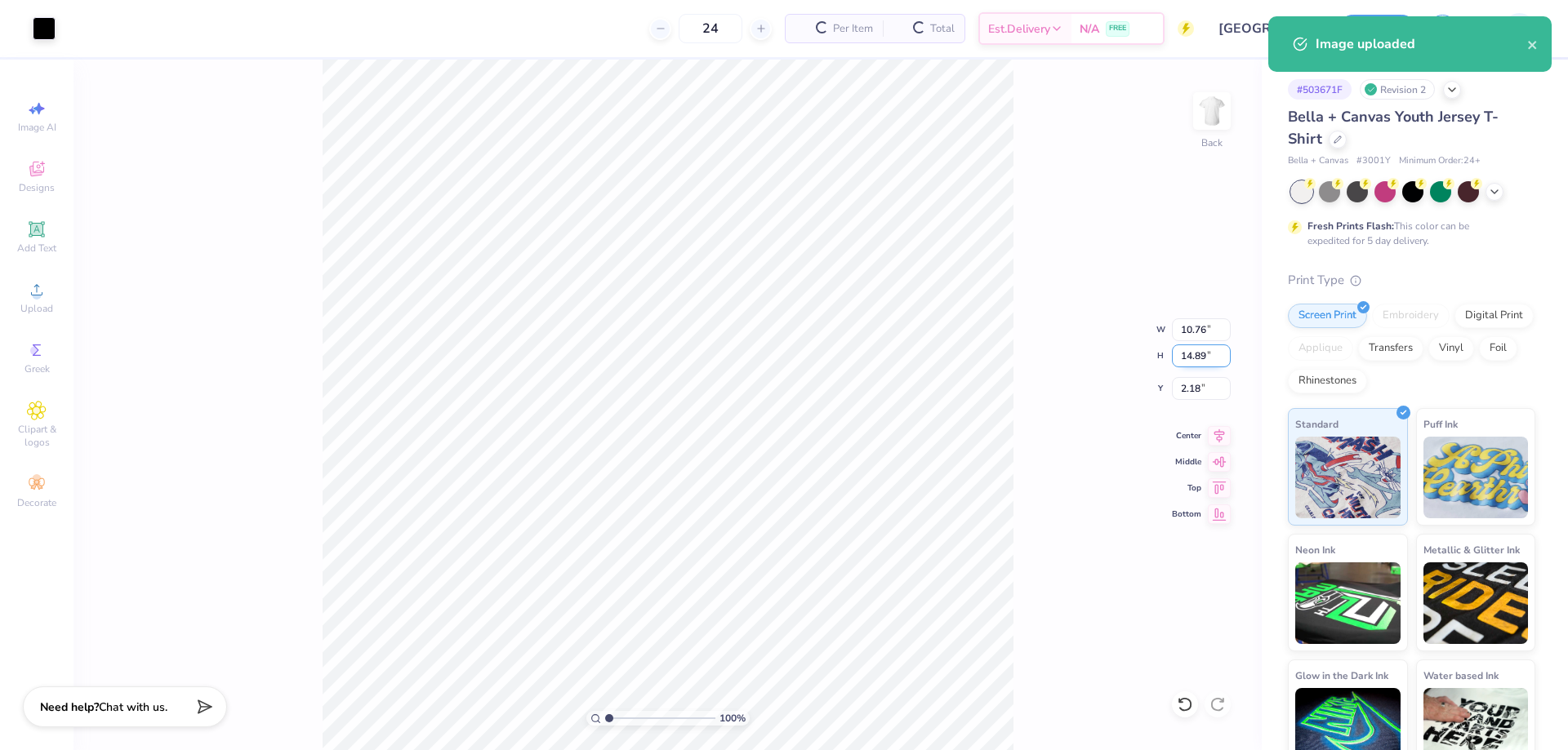
click at [1177, 357] on input "14.89" at bounding box center [1201, 356] width 59 height 23
type input "10"
type input "7.22"
type input "10.00"
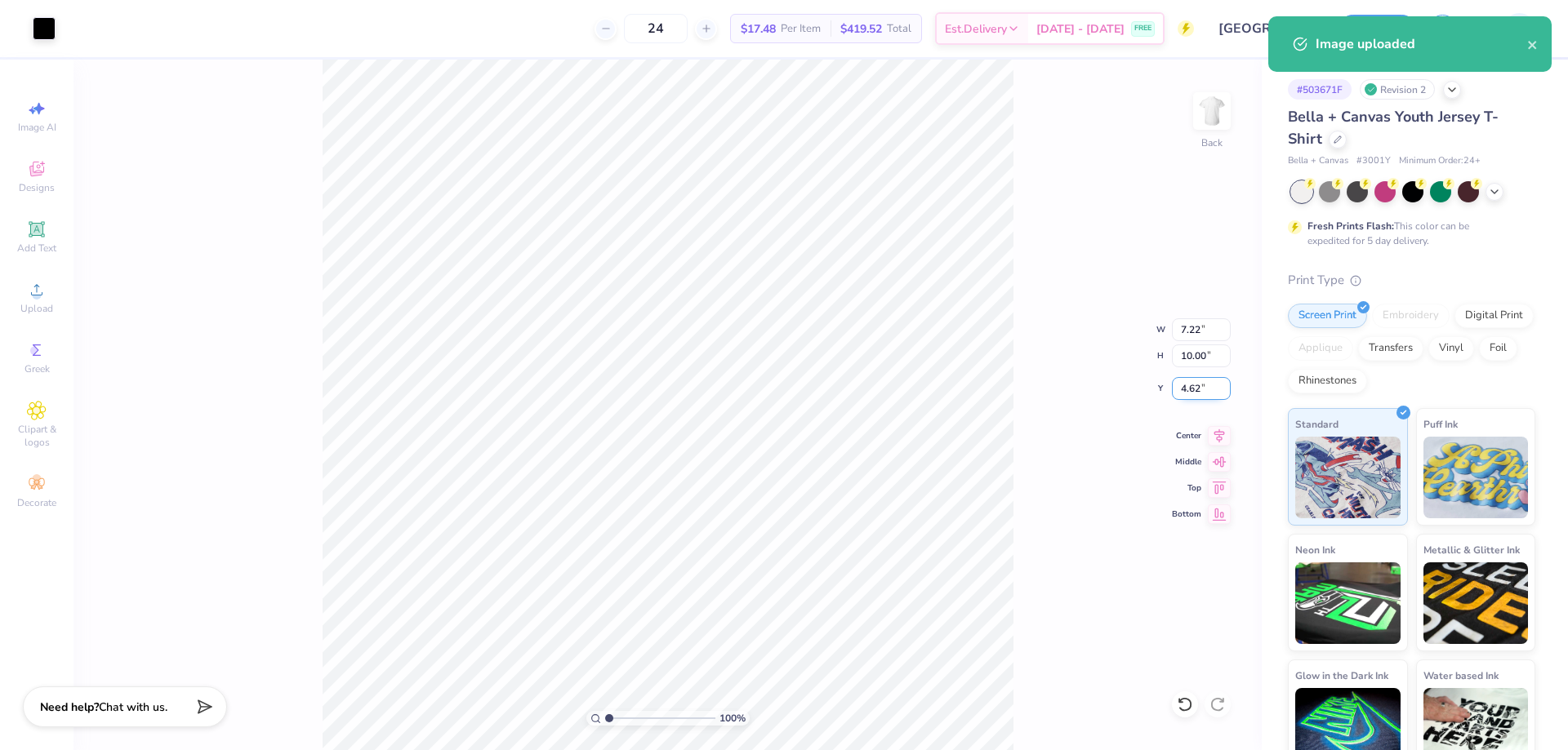
click at [1200, 383] on input "4.62" at bounding box center [1201, 389] width 59 height 23
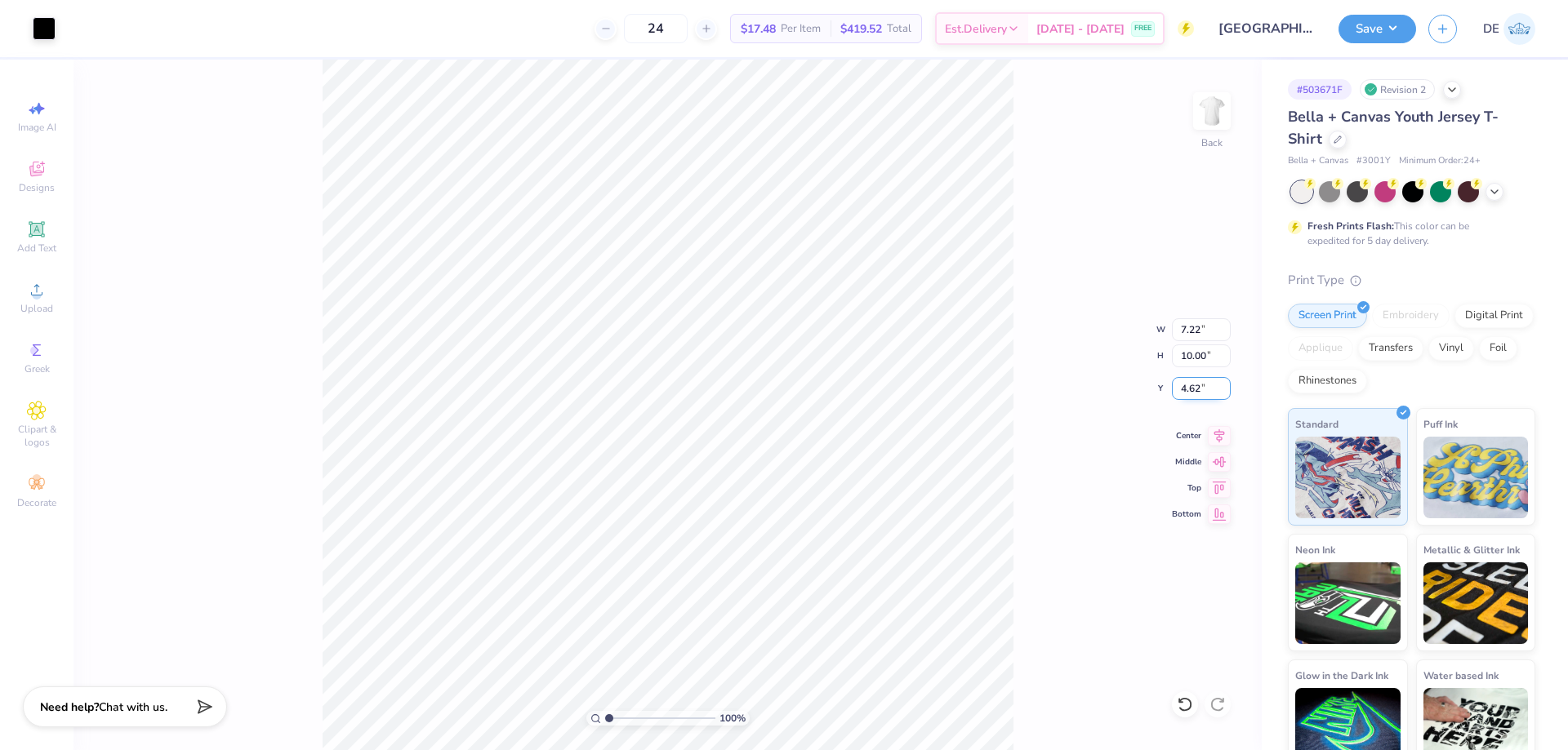
click at [1200, 383] on input "4.62" at bounding box center [1201, 389] width 59 height 23
type input "2.00"
click at [1390, 33] on button "Save" at bounding box center [1377, 26] width 78 height 29
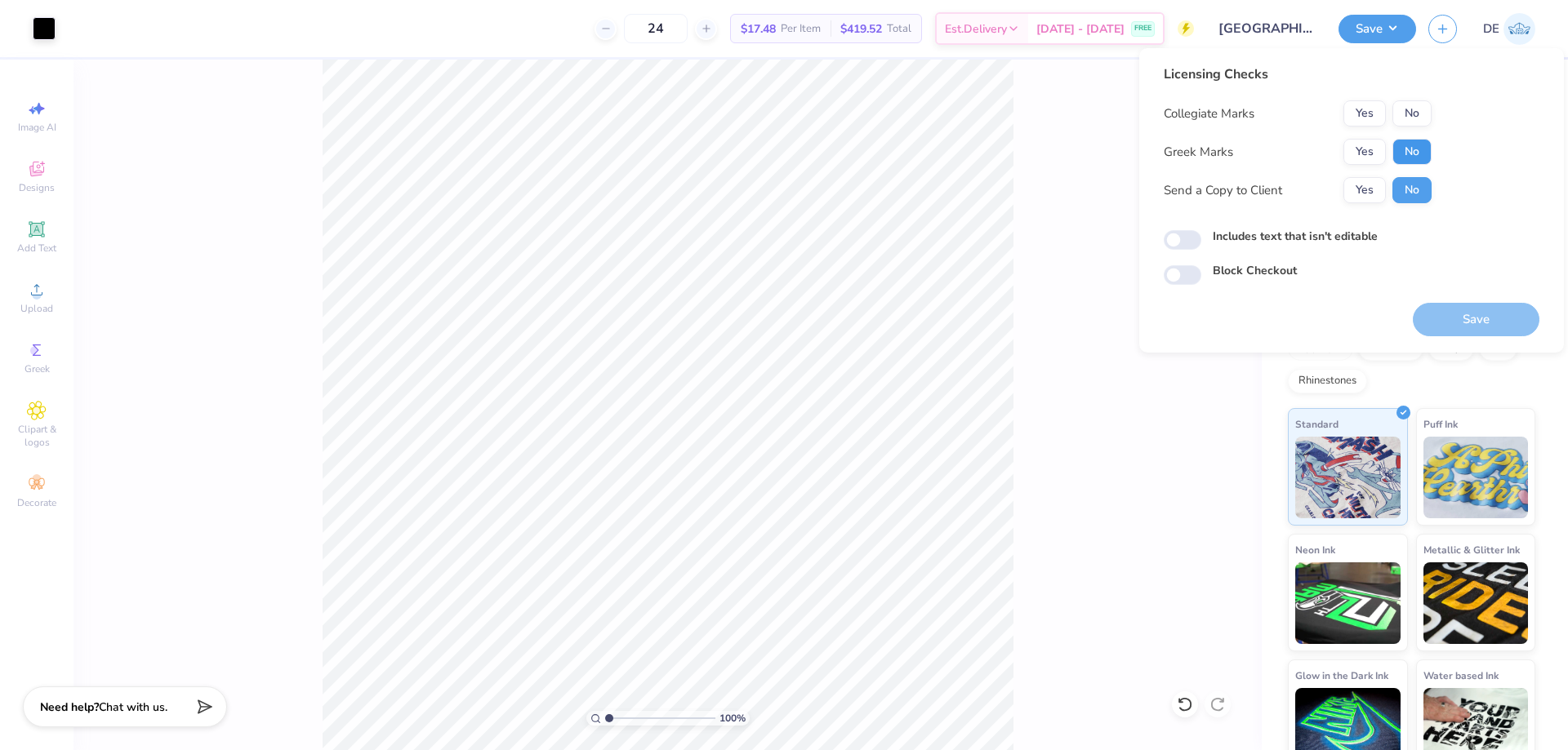
click at [1408, 151] on button "No" at bounding box center [1412, 152] width 39 height 26
click at [1413, 123] on button "No" at bounding box center [1412, 113] width 39 height 26
click at [1475, 330] on button "Save" at bounding box center [1475, 319] width 127 height 33
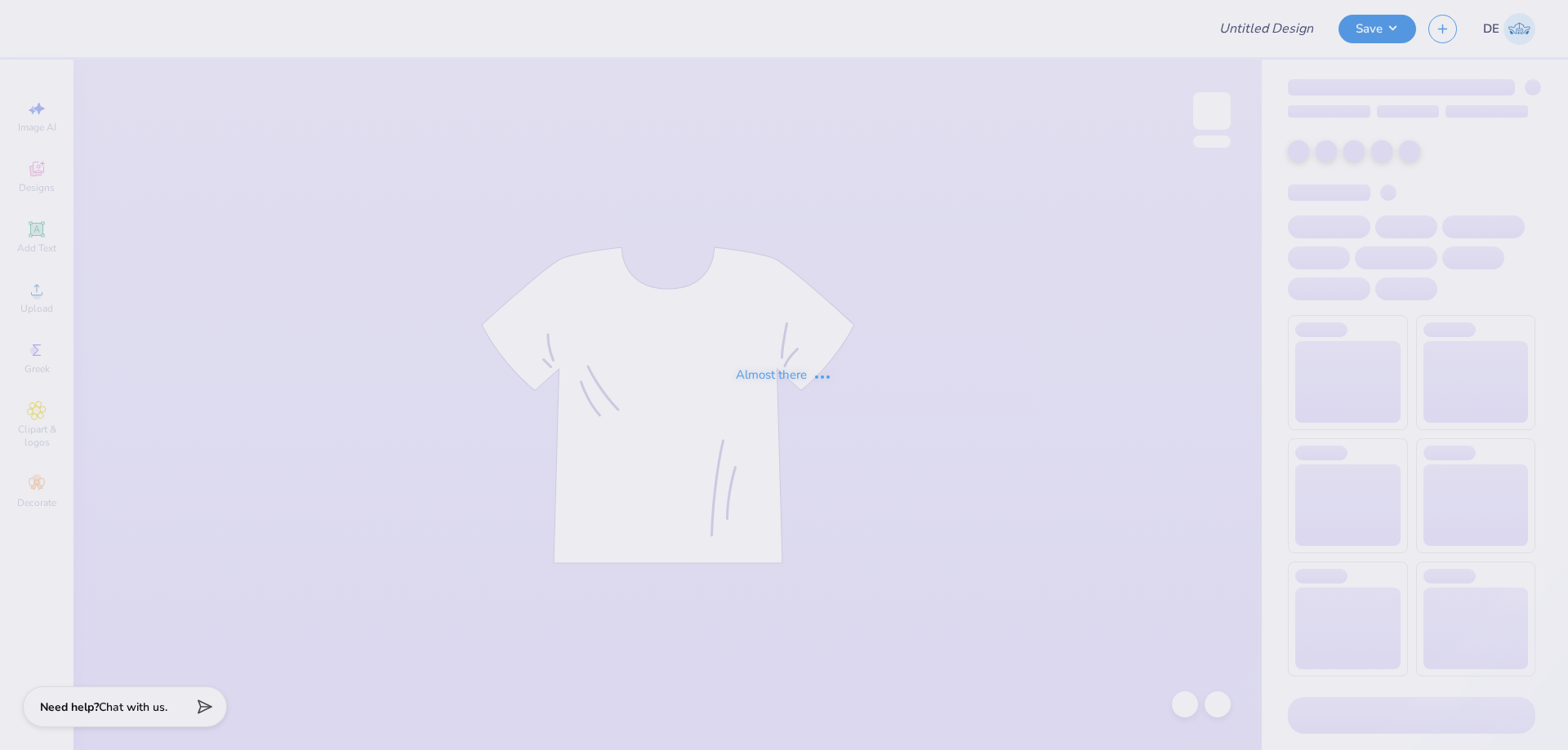
type input "Arundel Elementary School Merch"
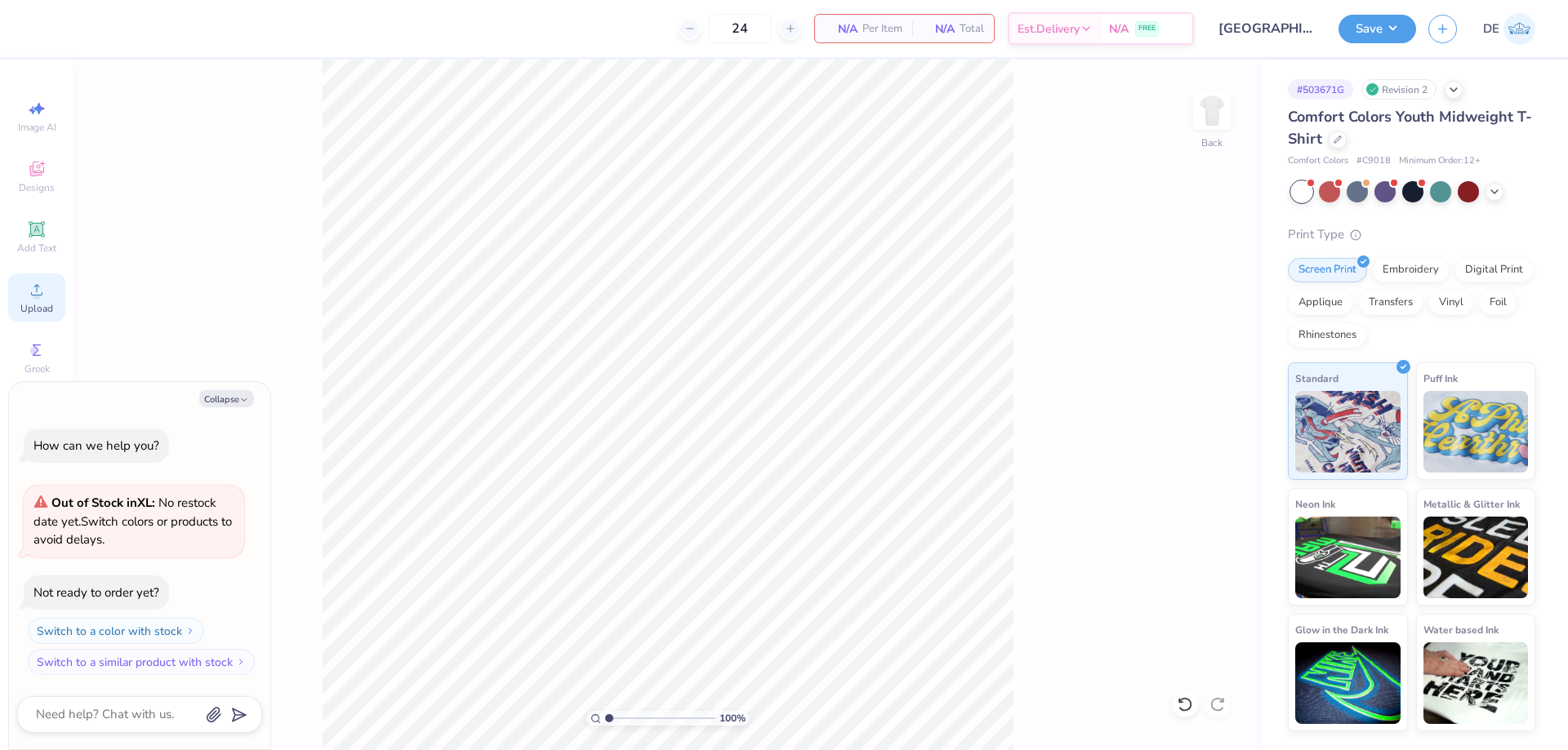
click at [46, 305] on span "Upload" at bounding box center [36, 308] width 32 height 13
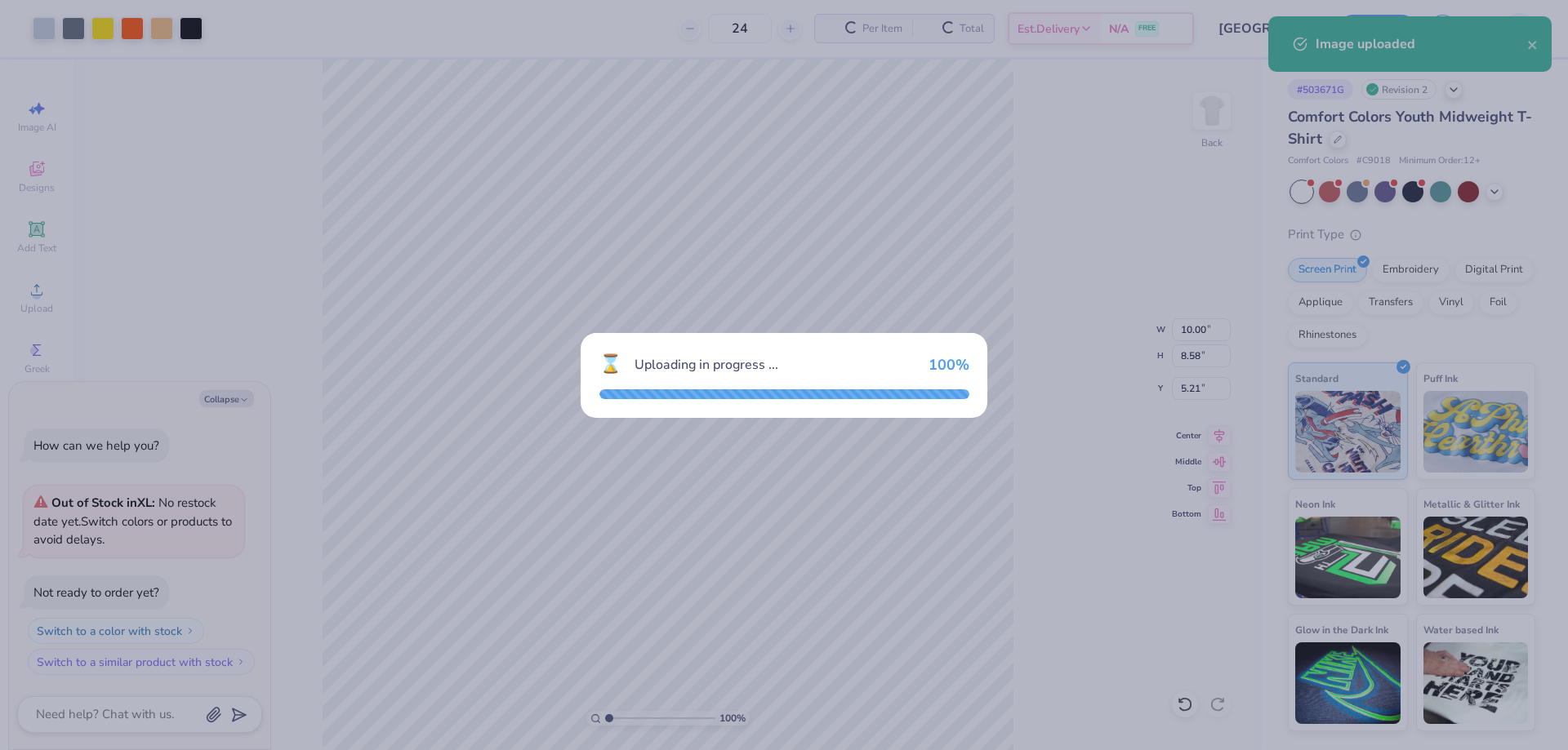
type textarea "x"
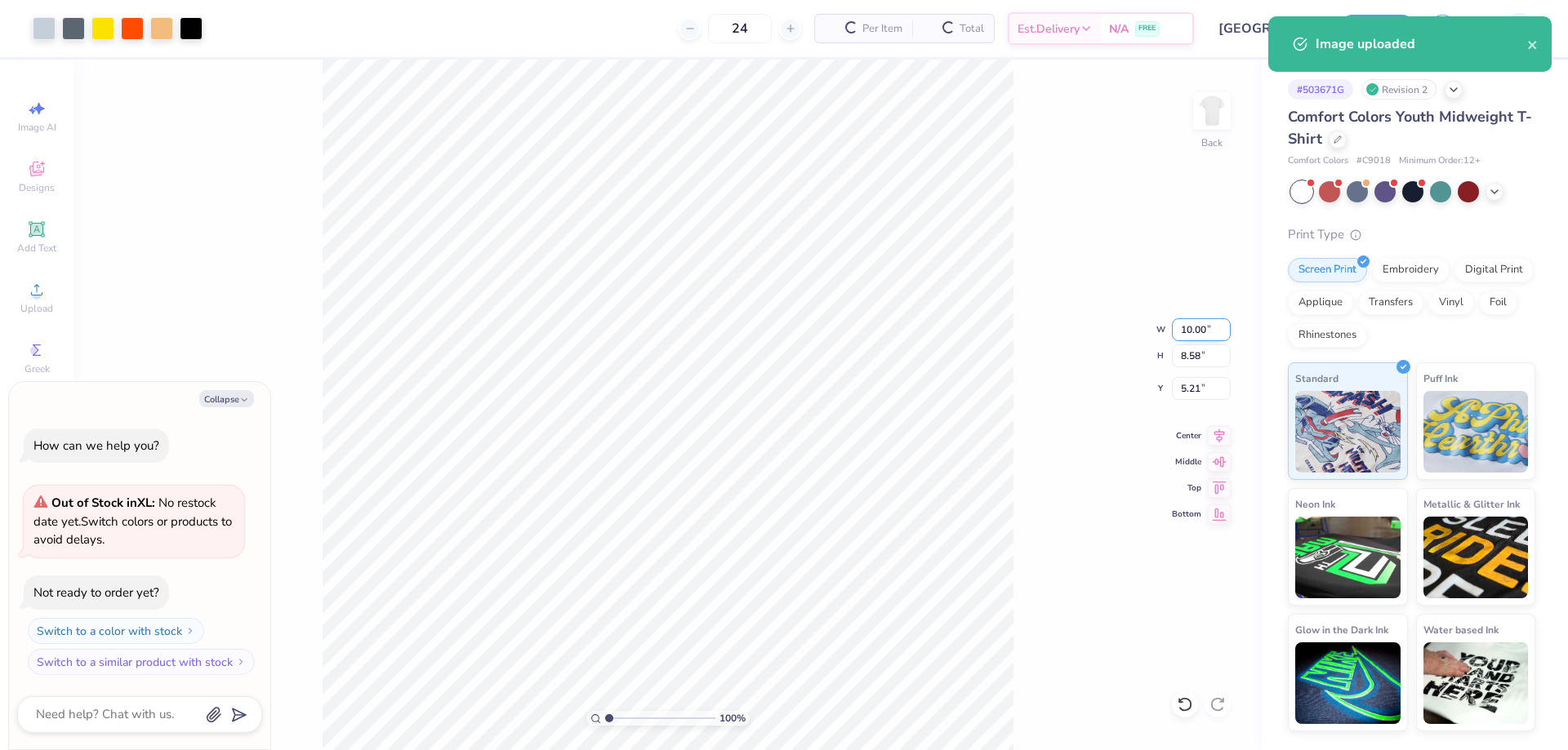
click at [1192, 328] on input "10.00" at bounding box center [1201, 330] width 59 height 23
type input "8"
type textarea "x"
type input "8.00"
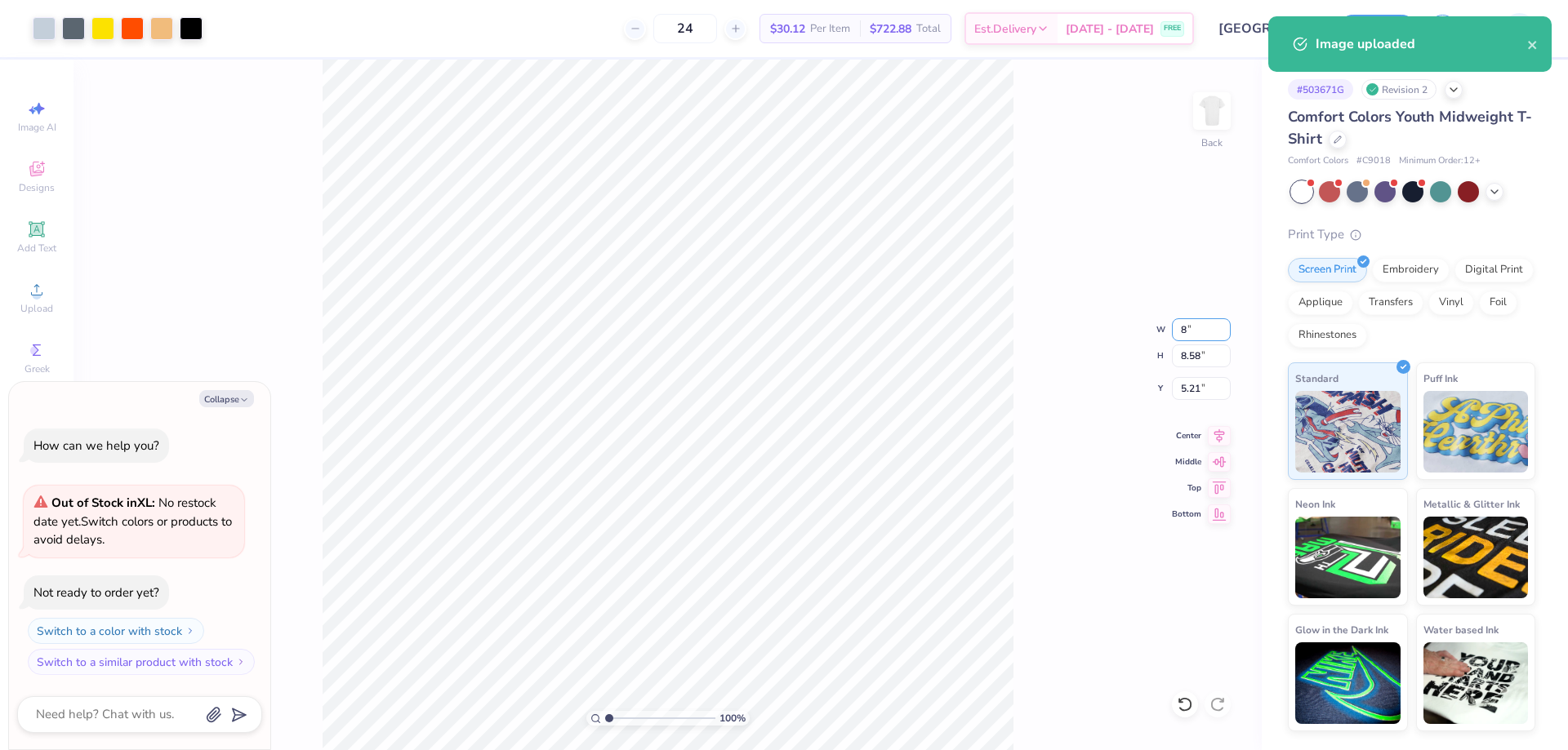
type input "6.87"
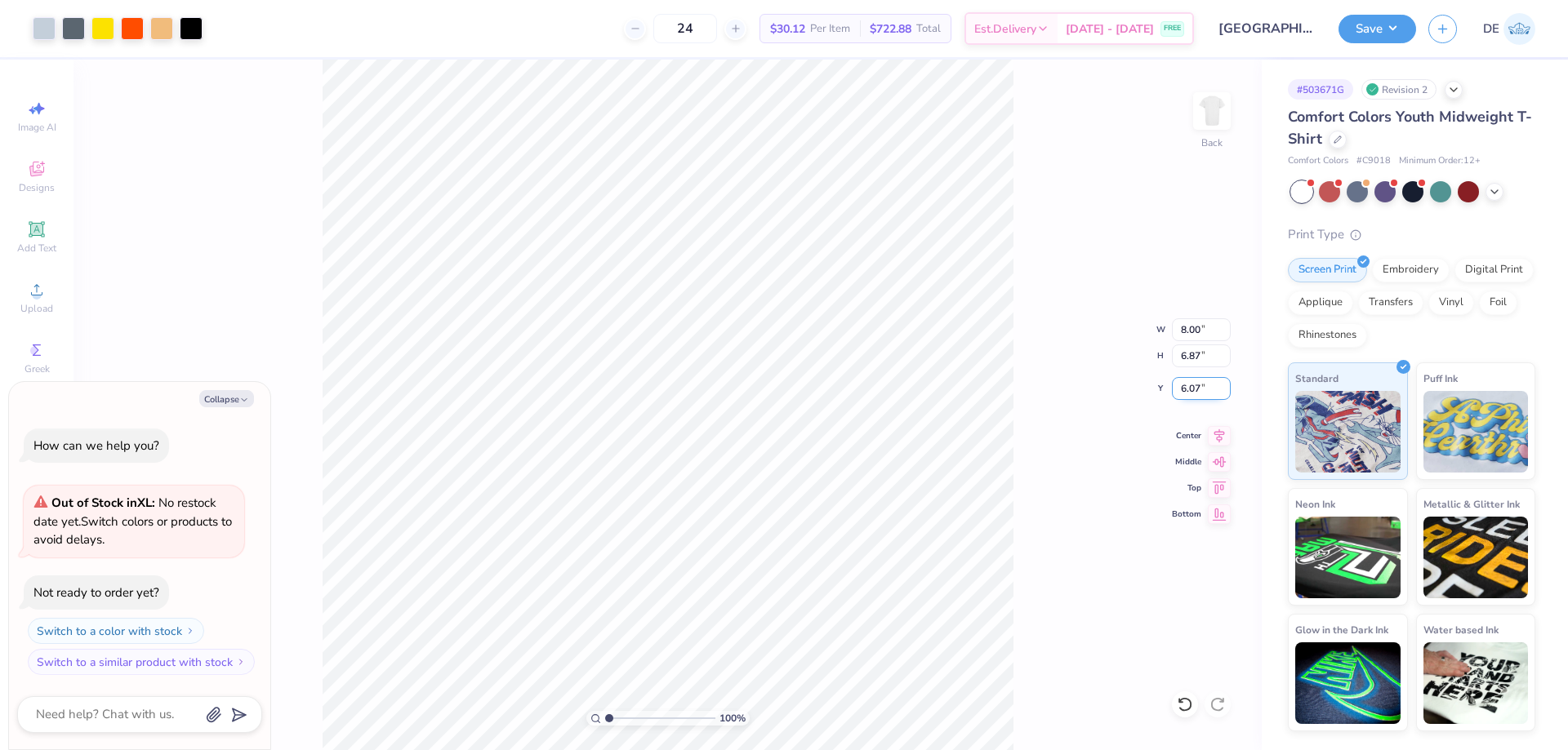
click at [1194, 393] on input "6.07" at bounding box center [1201, 389] width 59 height 23
type input "2"
type textarea "x"
type input "2.00"
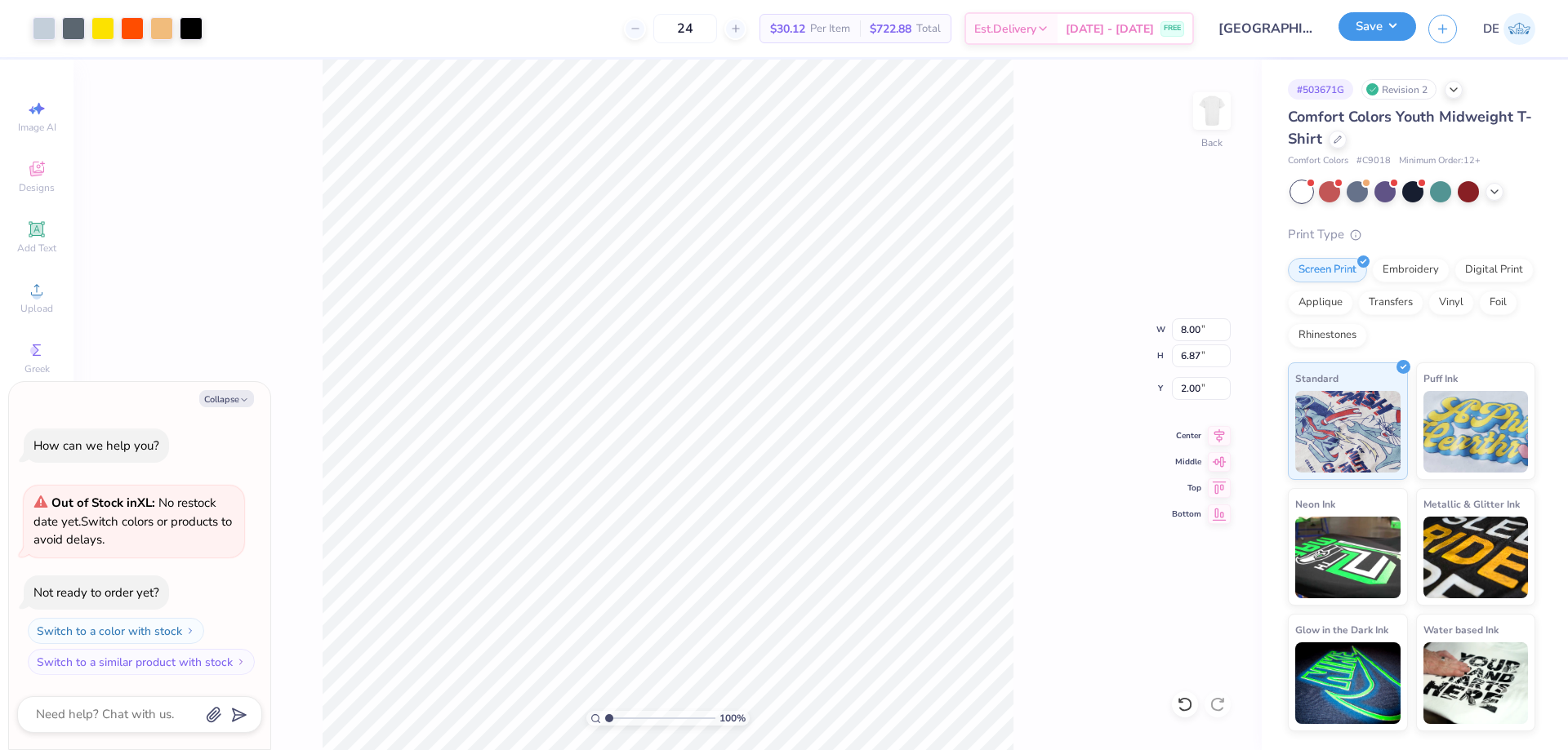
click at [1381, 31] on button "Save" at bounding box center [1377, 26] width 78 height 29
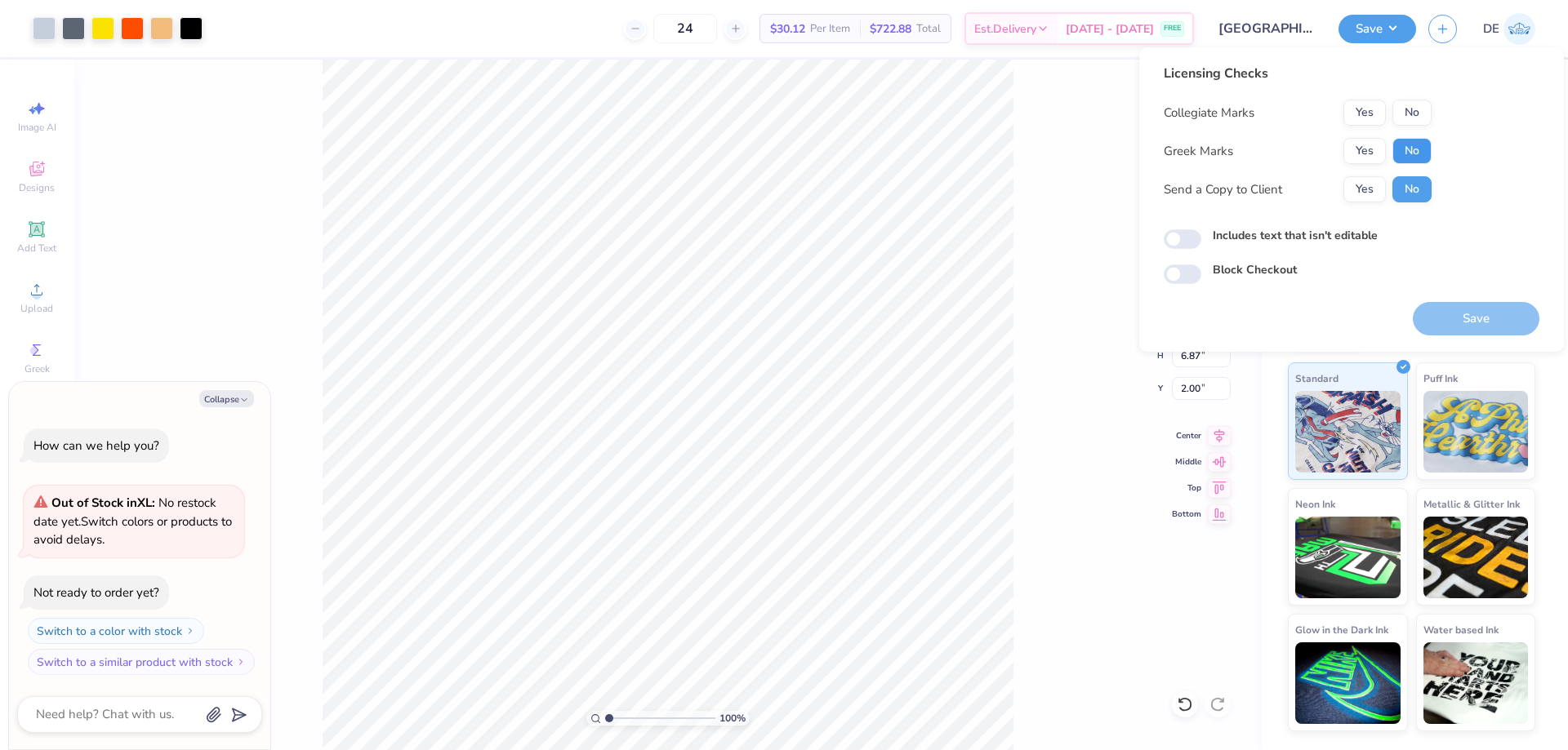
click at [1408, 149] on button "No" at bounding box center [1412, 151] width 39 height 26
click at [1404, 117] on button "No" at bounding box center [1412, 112] width 39 height 26
click at [1479, 327] on button "Save" at bounding box center [1475, 318] width 127 height 33
type textarea "x"
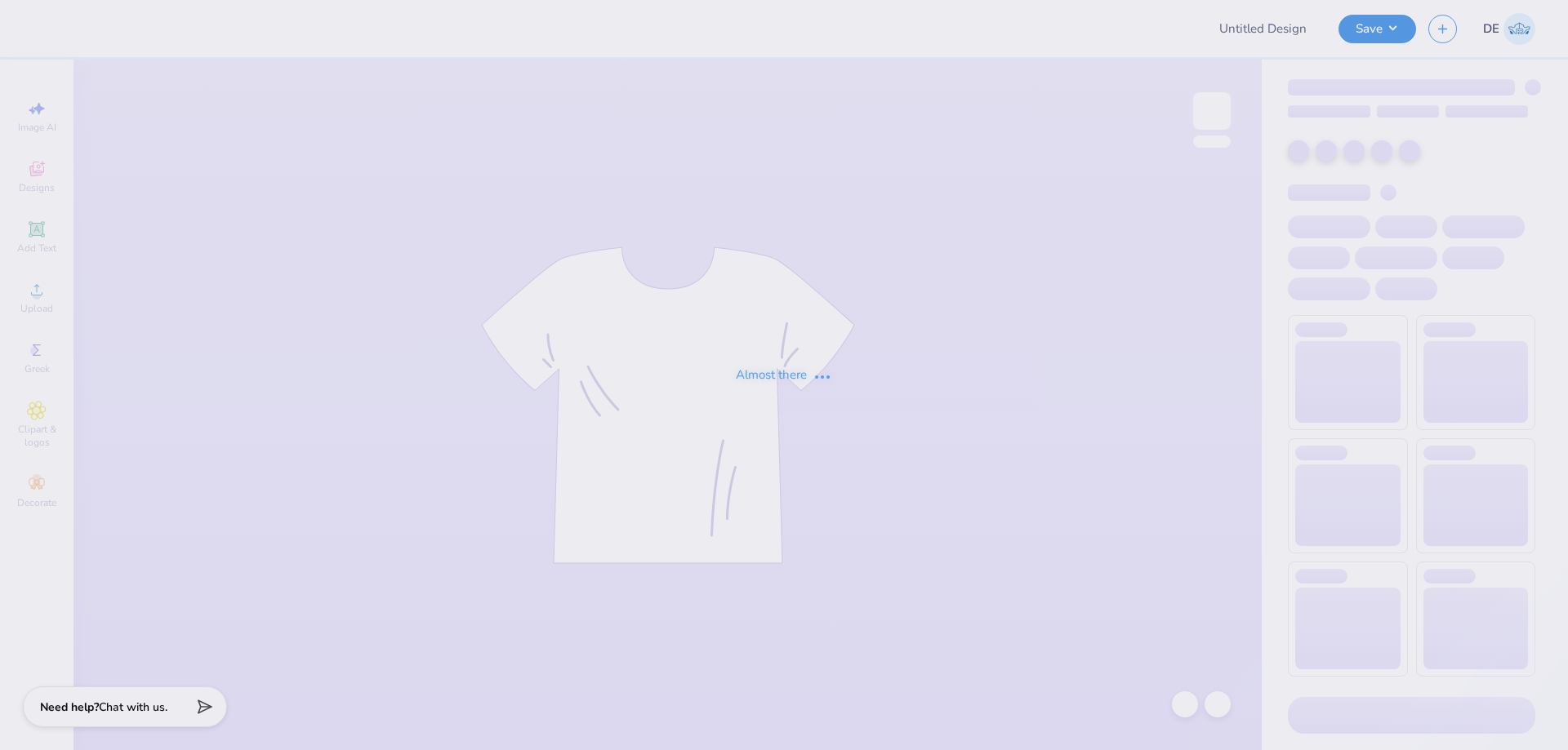
type input "[GEOGRAPHIC_DATA] Merch"
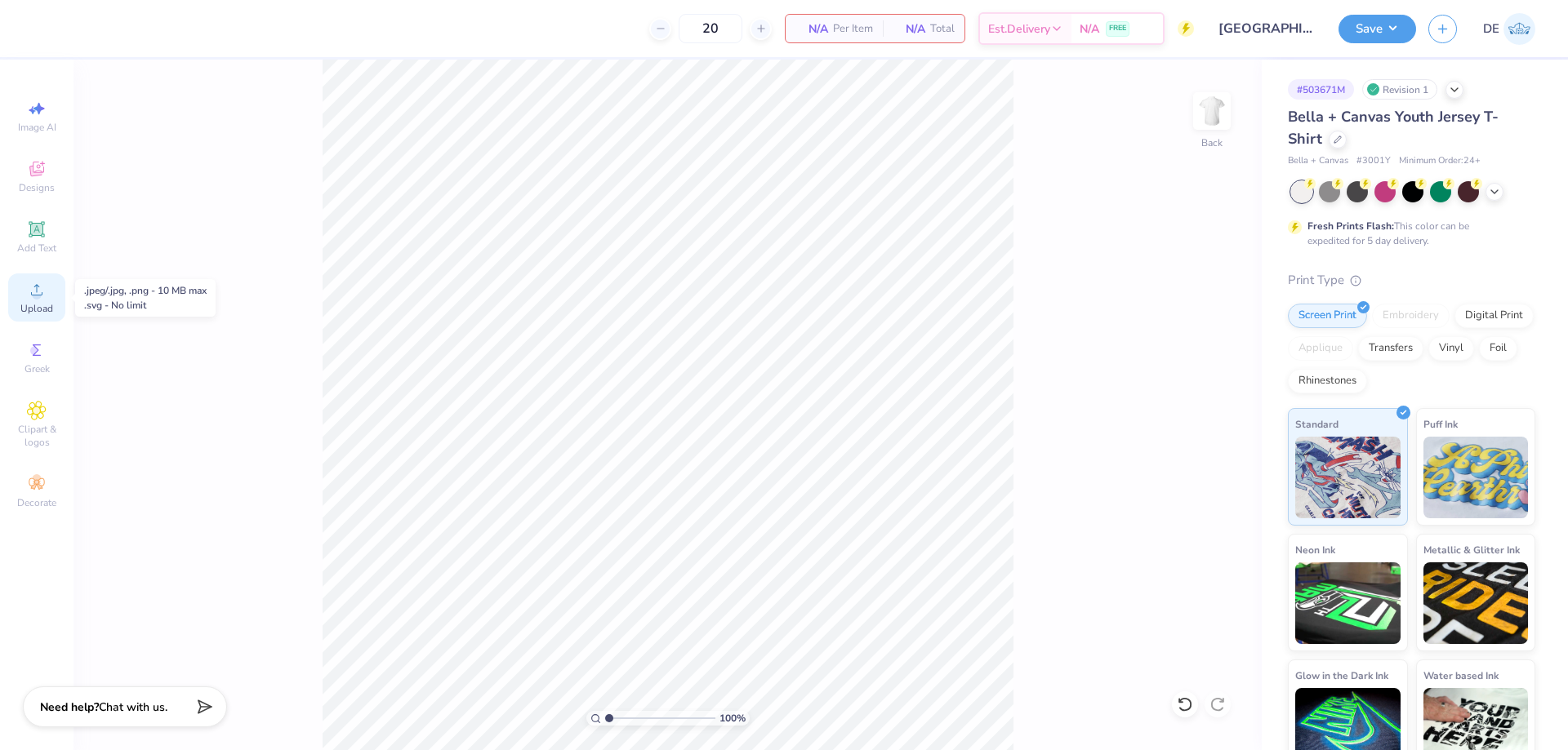
click at [41, 308] on span "Upload" at bounding box center [36, 308] width 32 height 13
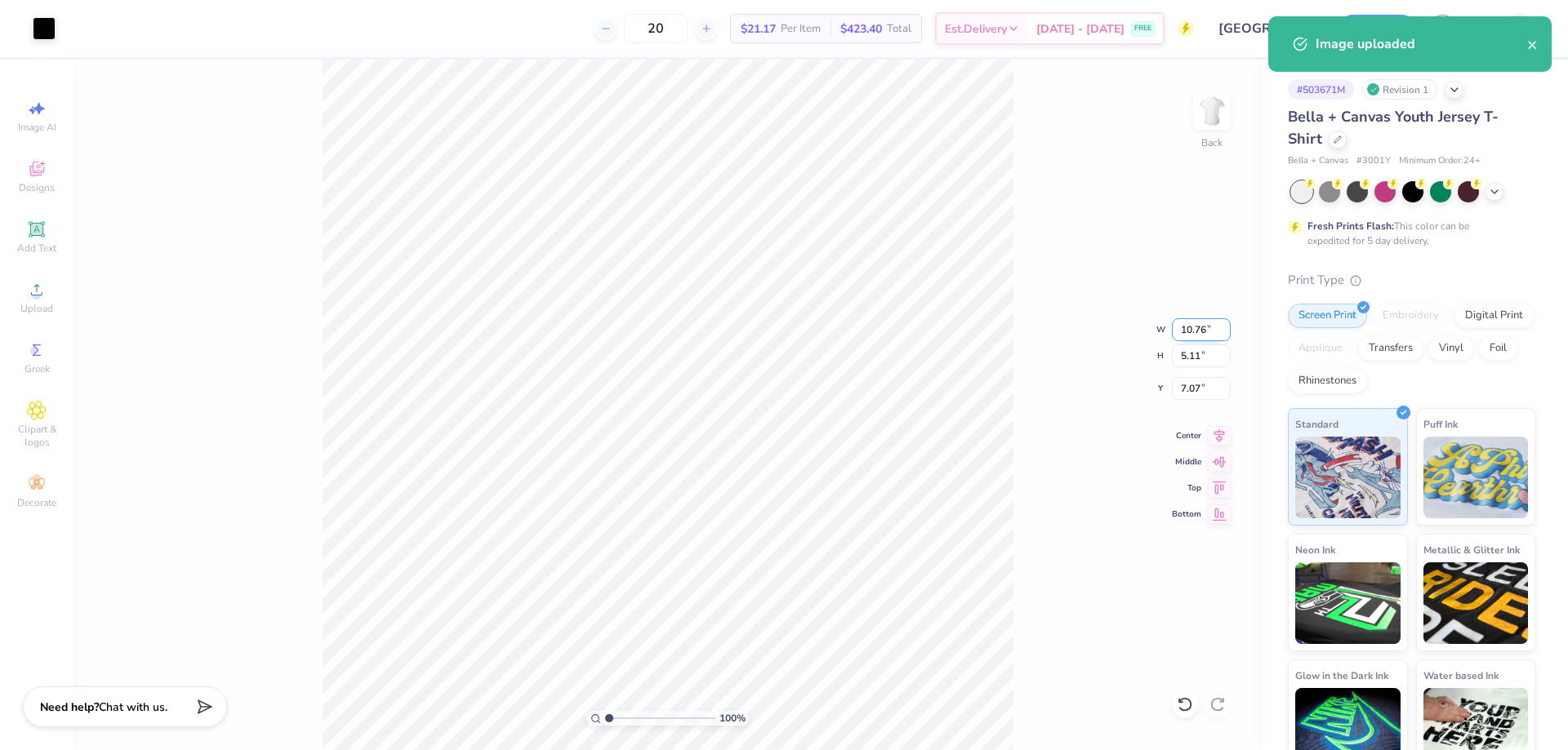
click at [1183, 331] on input "10.76" at bounding box center [1201, 330] width 59 height 23
type input "8.00"
type input "3.80"
click at [1174, 396] on input "7.72" at bounding box center [1201, 389] width 59 height 23
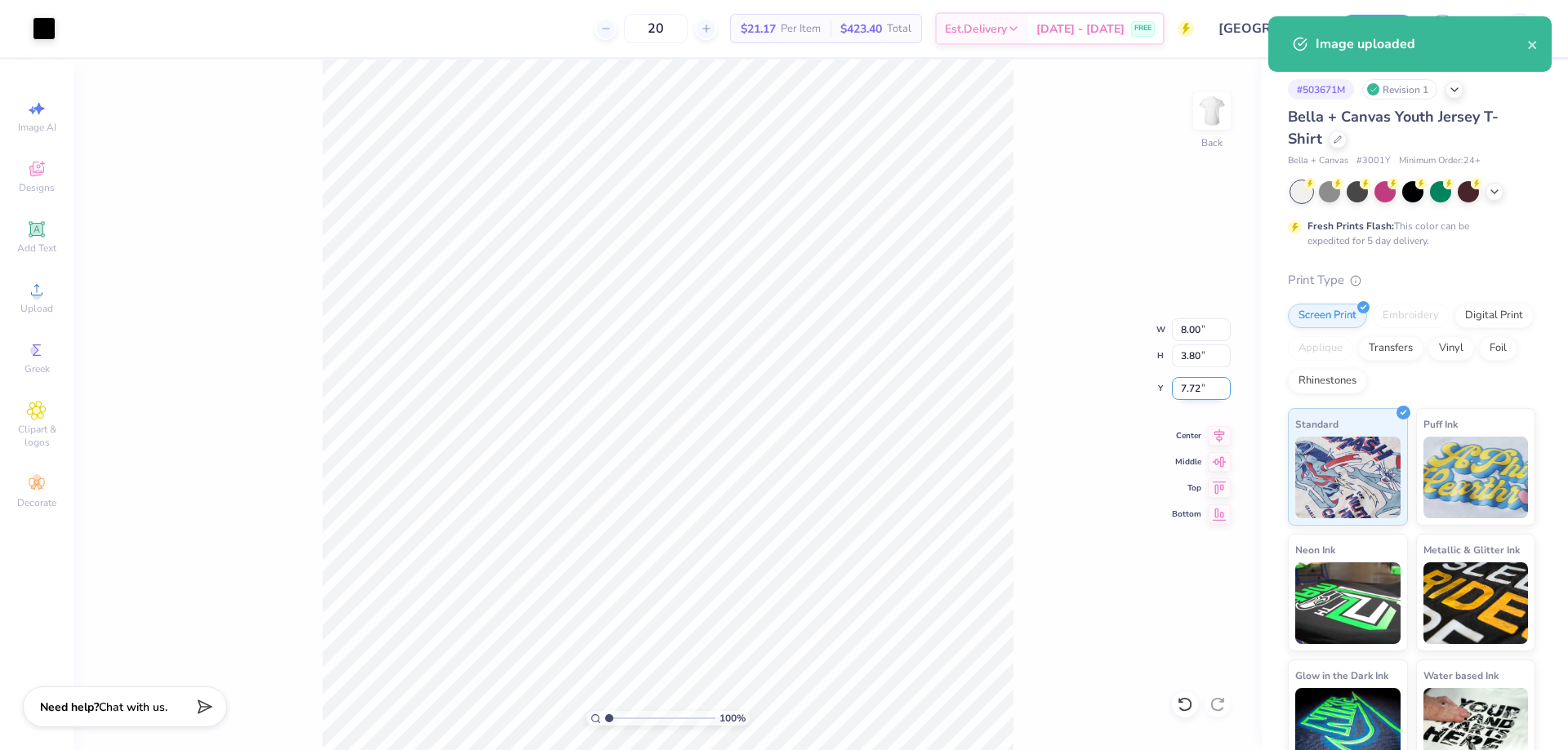
click at [1174, 396] on input "7.72" at bounding box center [1201, 389] width 59 height 23
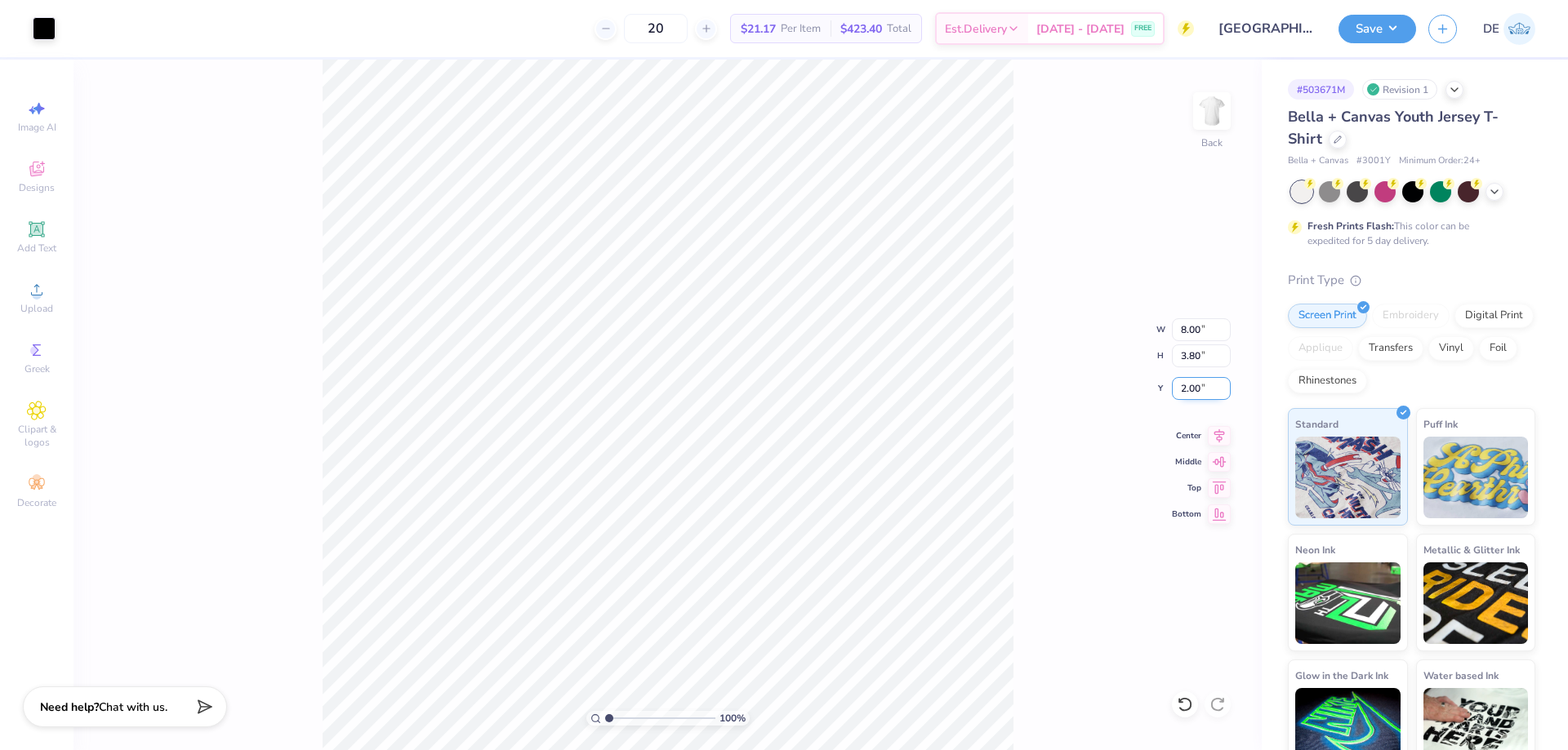
click at [1176, 390] on input "2.00" at bounding box center [1201, 389] width 59 height 23
type input "3.00"
click at [1032, 362] on div "100 % Back W 8.00 8.00 " H 3.80 3.80 " Y 3.00 3.00 " Center Middle Top Bottom" at bounding box center [667, 404] width 1188 height 690
click at [1379, 29] on button "Save" at bounding box center [1377, 26] width 78 height 29
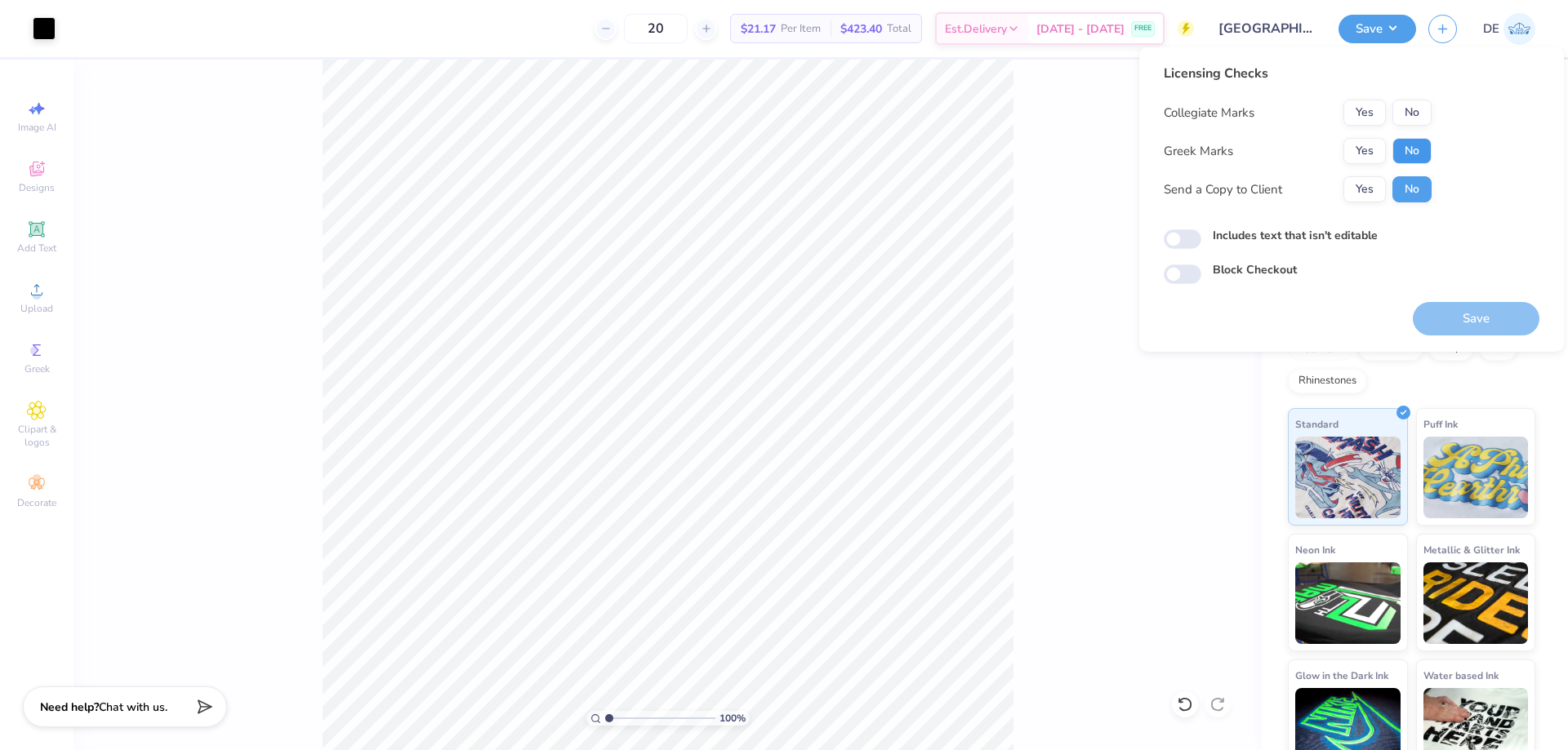
click at [1412, 156] on button "No" at bounding box center [1412, 151] width 39 height 26
click at [1414, 111] on button "No" at bounding box center [1412, 112] width 39 height 26
click at [1453, 319] on button "Save" at bounding box center [1475, 318] width 127 height 33
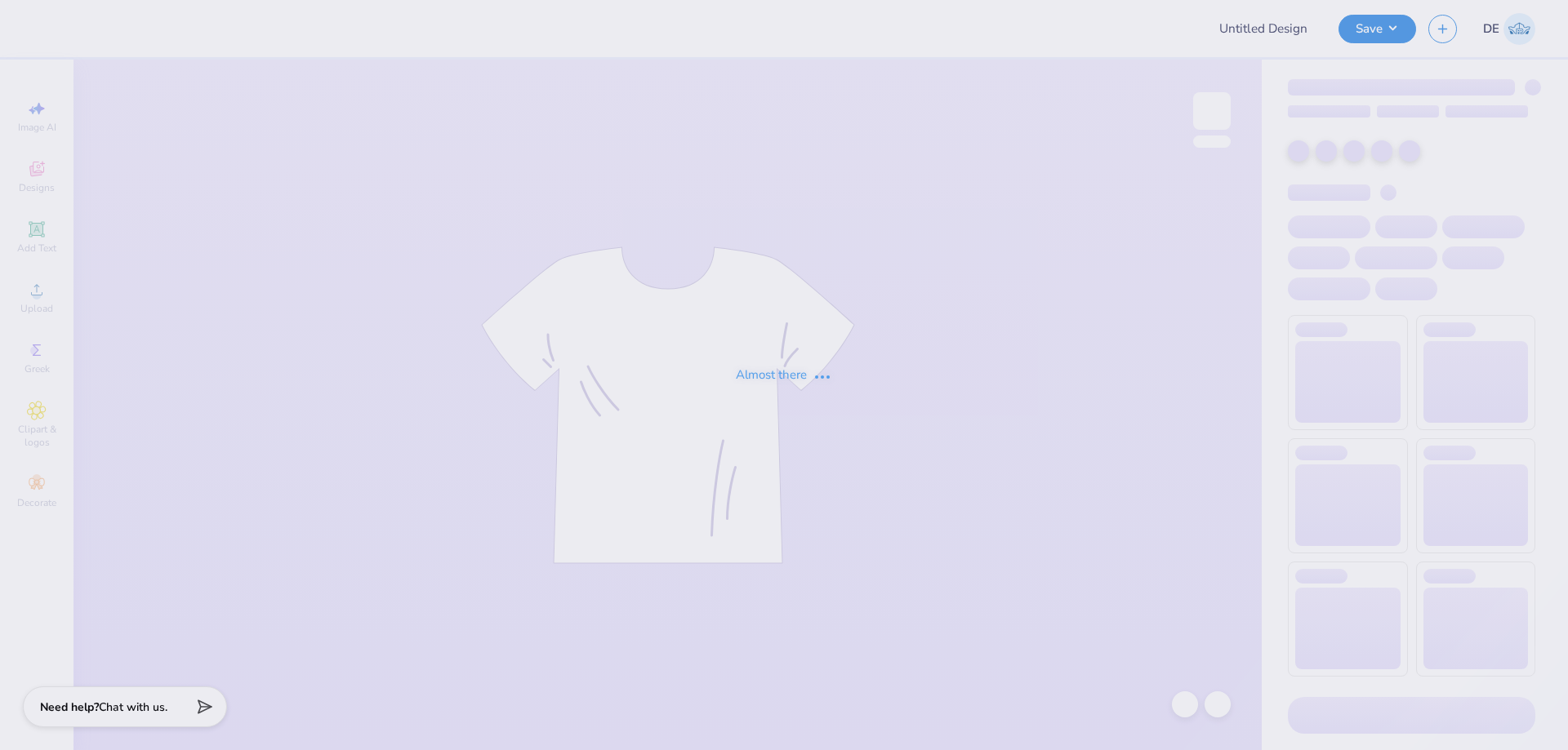
type input "Chi O Most Wanted Shirt"
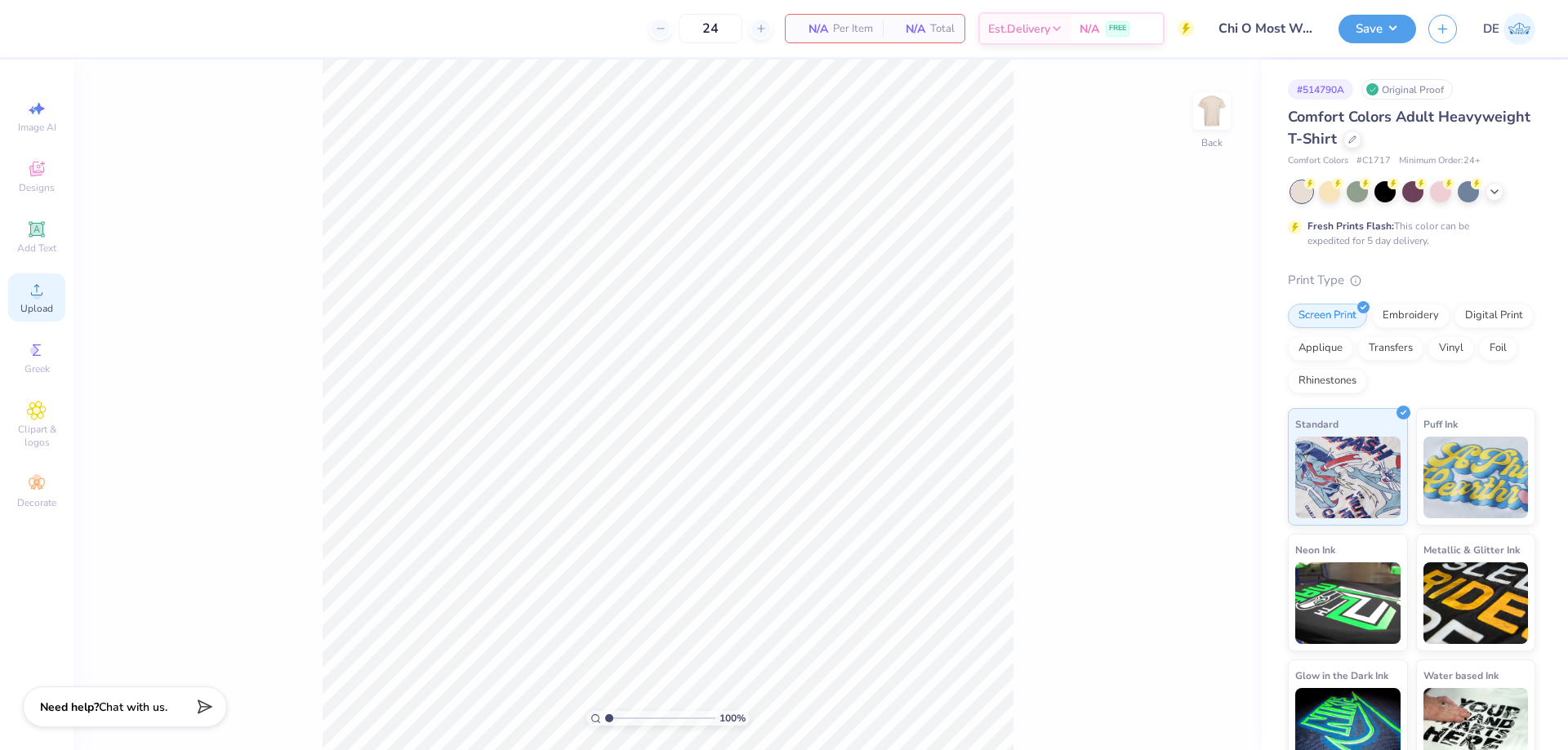
click at [26, 303] on span "Upload" at bounding box center [36, 308] width 32 height 13
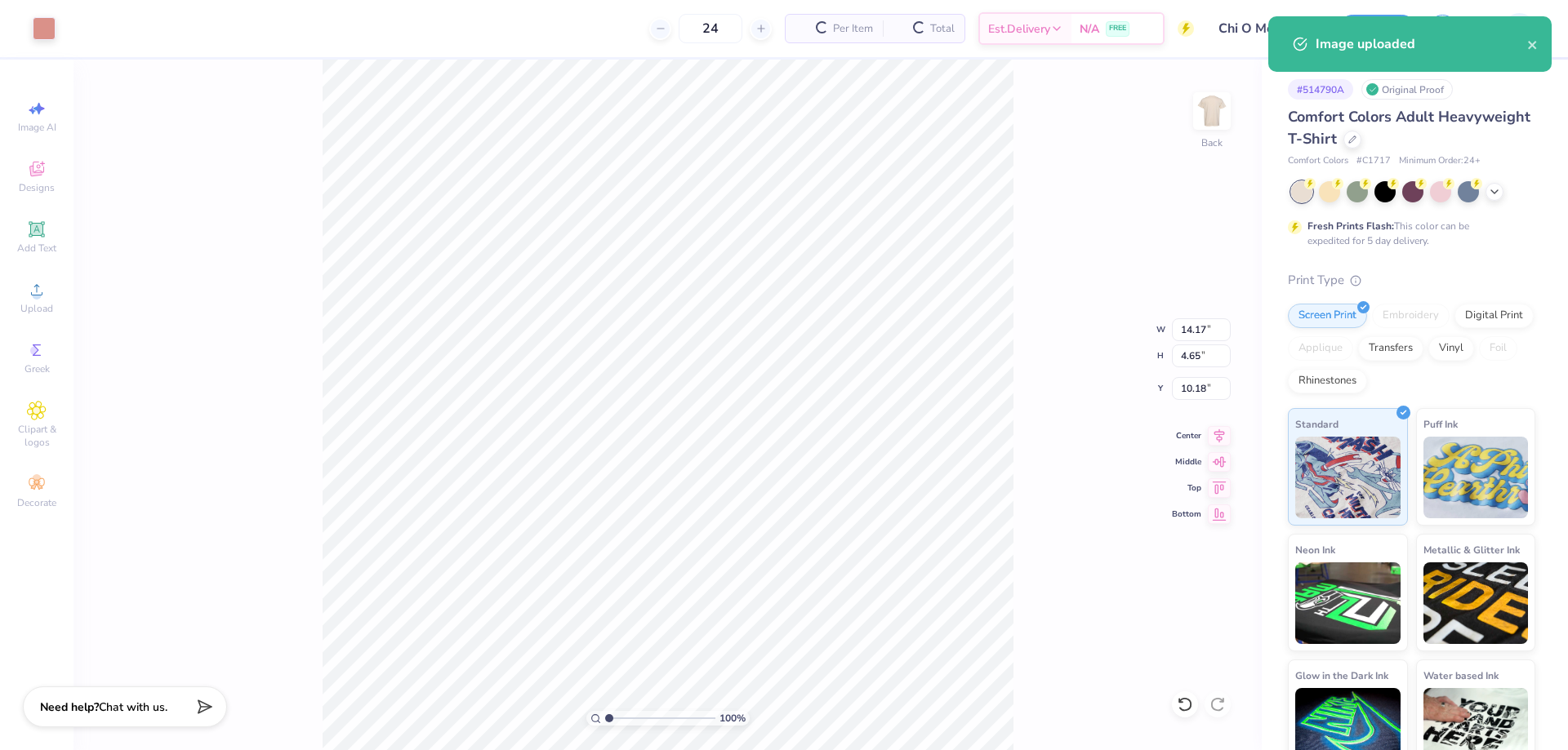
click at [1192, 312] on div "100 % Back W 14.17 14.17 " H 4.65 4.65 " Y 10.18 10.18 " Center Middle Top Bott…" at bounding box center [667, 404] width 1188 height 690
click at [1192, 335] on input "14.17" at bounding box center [1201, 330] width 59 height 23
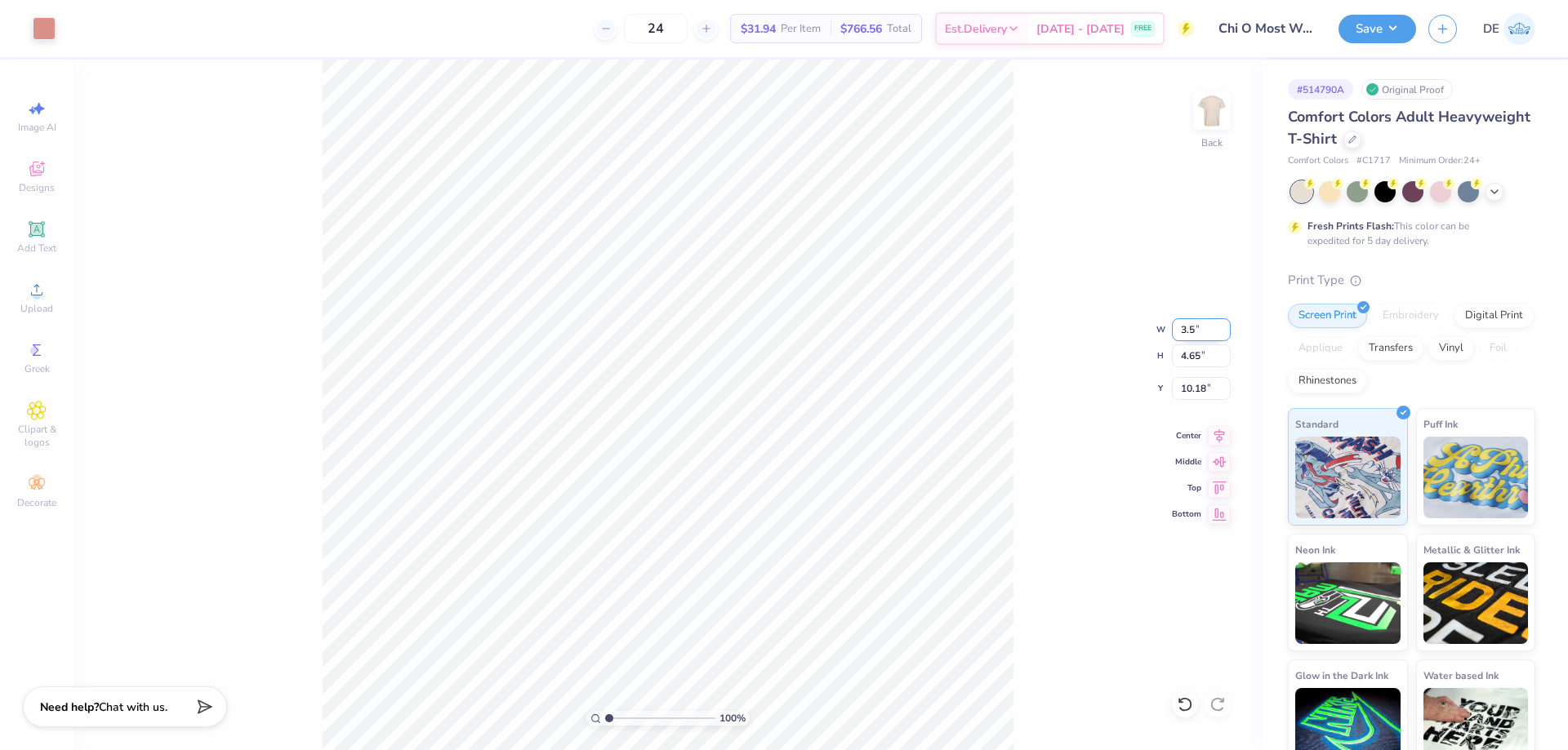
type input "3.50"
type input "1.15"
type input "3.00"
click at [1217, 117] on img at bounding box center [1212, 111] width 65 height 65
click at [1205, 122] on img at bounding box center [1212, 111] width 65 height 65
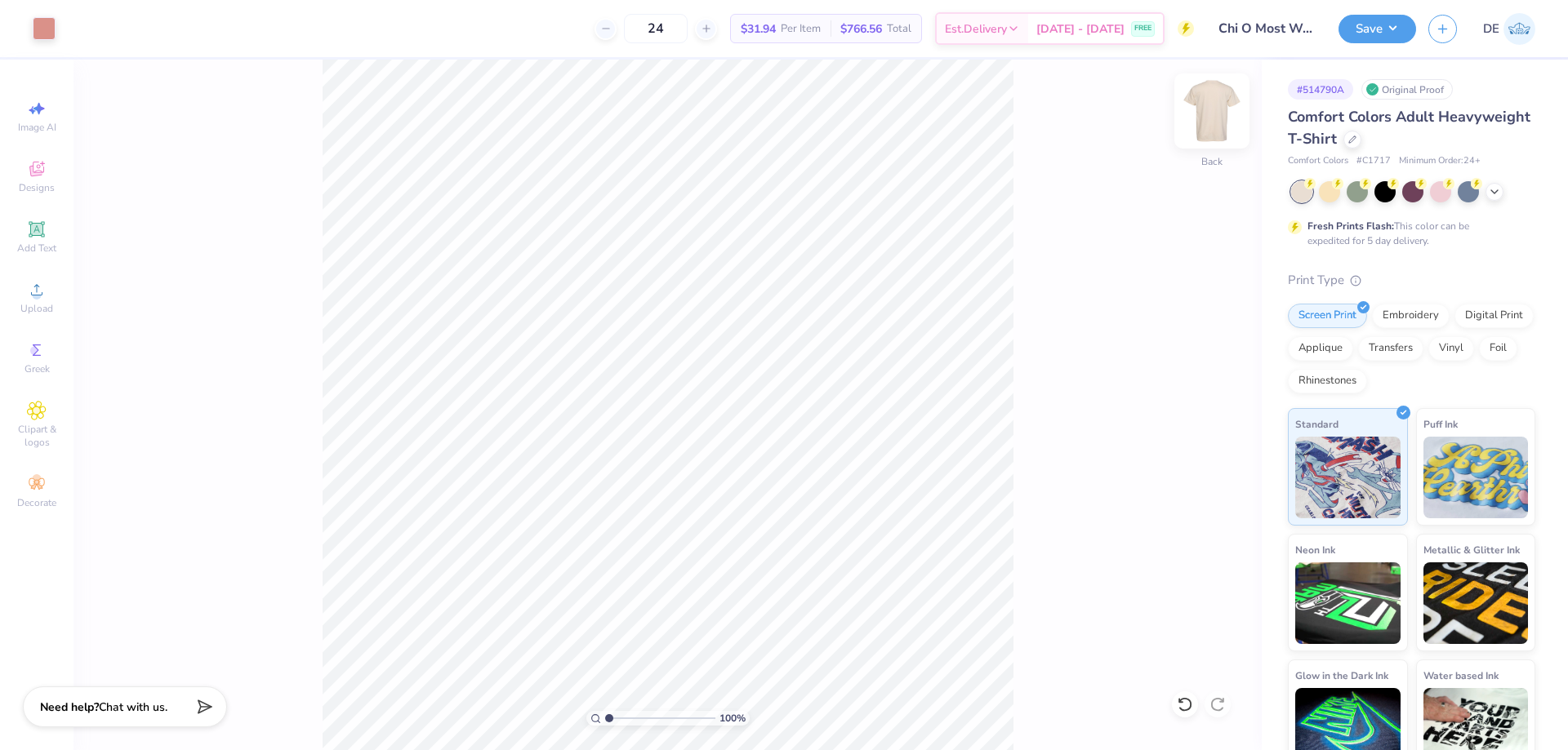
click at [1212, 131] on img at bounding box center [1212, 111] width 65 height 65
click at [50, 303] on span "Upload" at bounding box center [36, 308] width 32 height 13
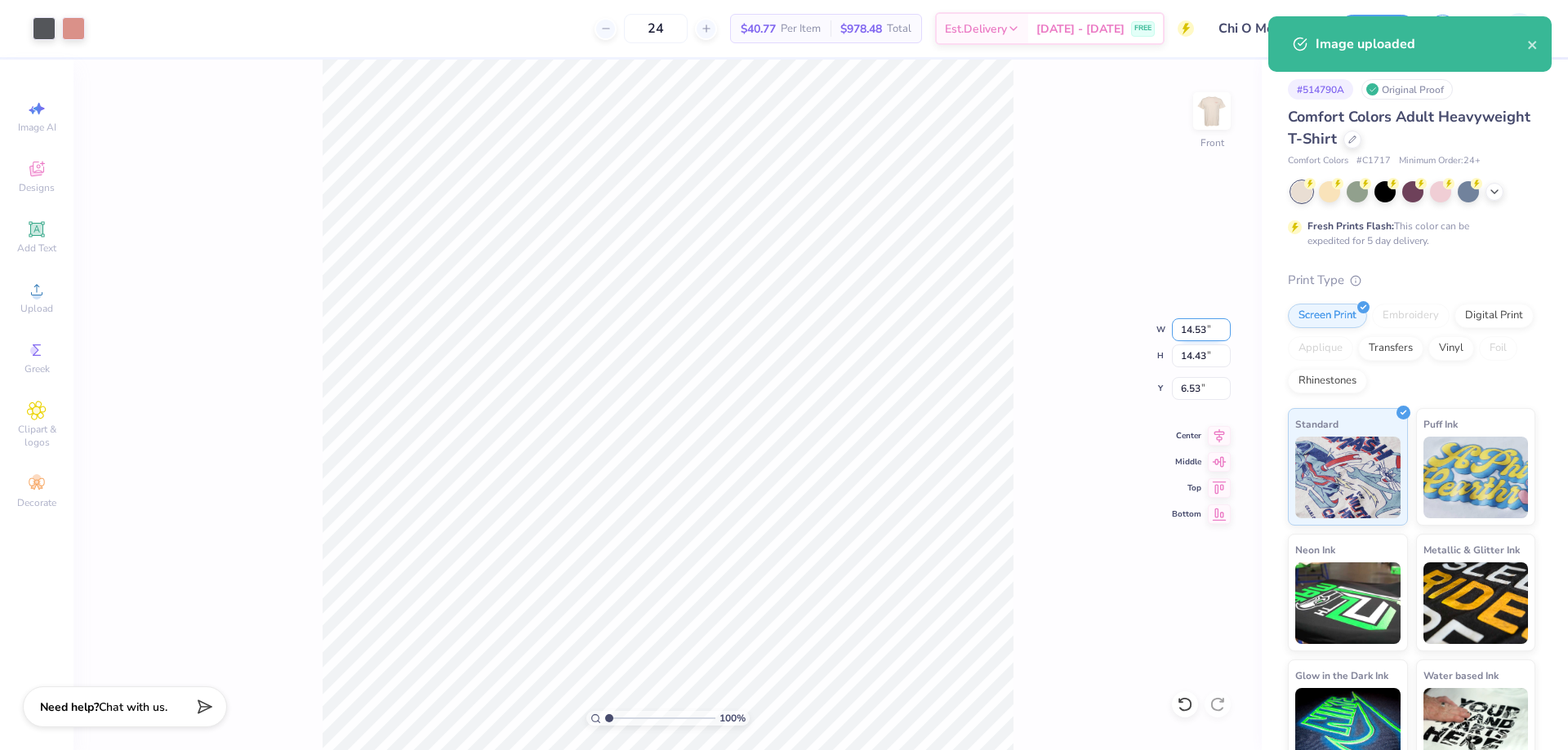
click at [1199, 328] on input "14.53" at bounding box center [1201, 330] width 59 height 23
type input "12.50"
type input "12.41"
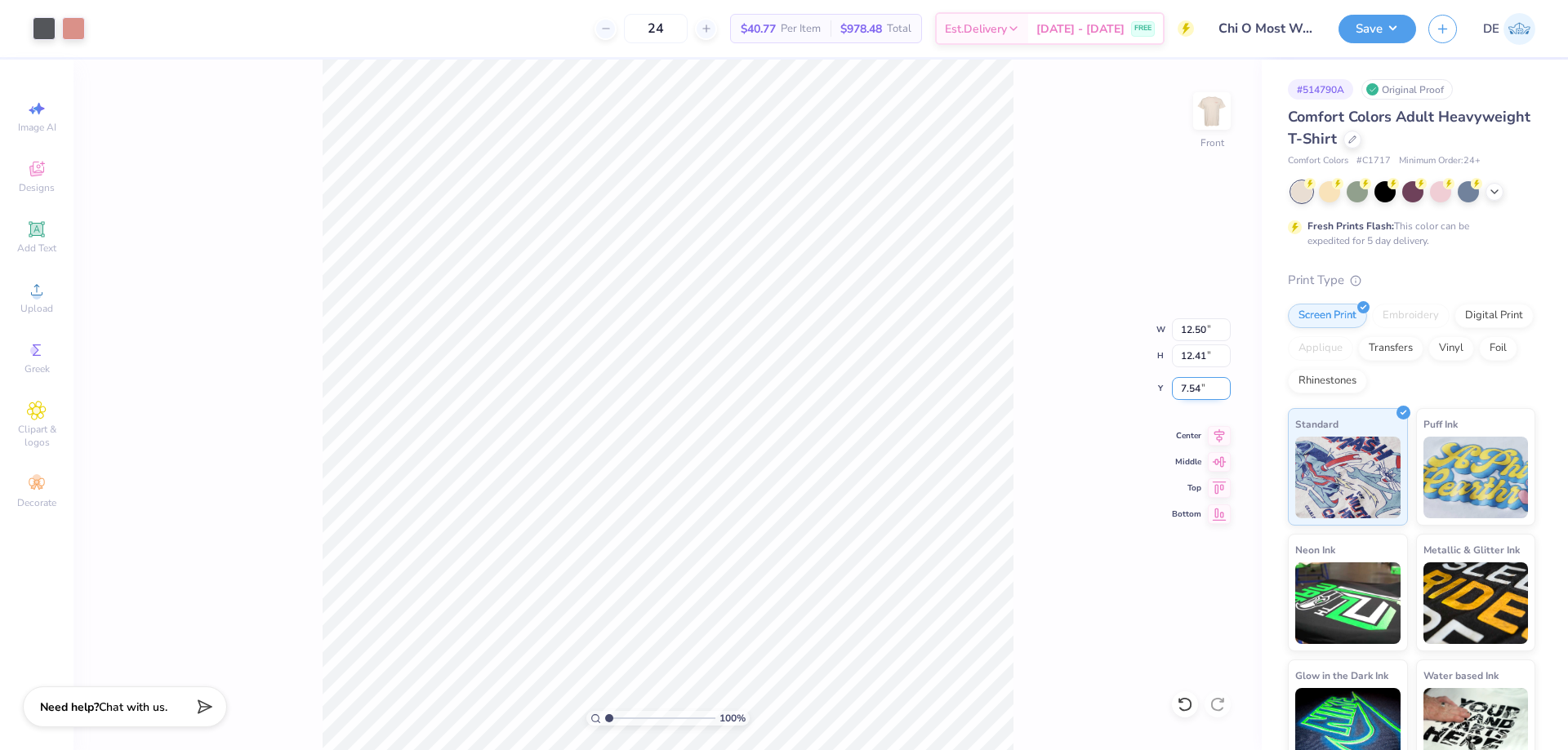
click at [1180, 392] on input "7.54" at bounding box center [1201, 389] width 59 height 23
type input "3.00"
click at [1025, 355] on div "100 % Front W 12.50 12.50 " H 12.41 12.41 " Y 3.00 3.00 " Center Middle Top Bot…" at bounding box center [667, 404] width 1188 height 690
click at [1364, 30] on button "Save" at bounding box center [1377, 26] width 78 height 29
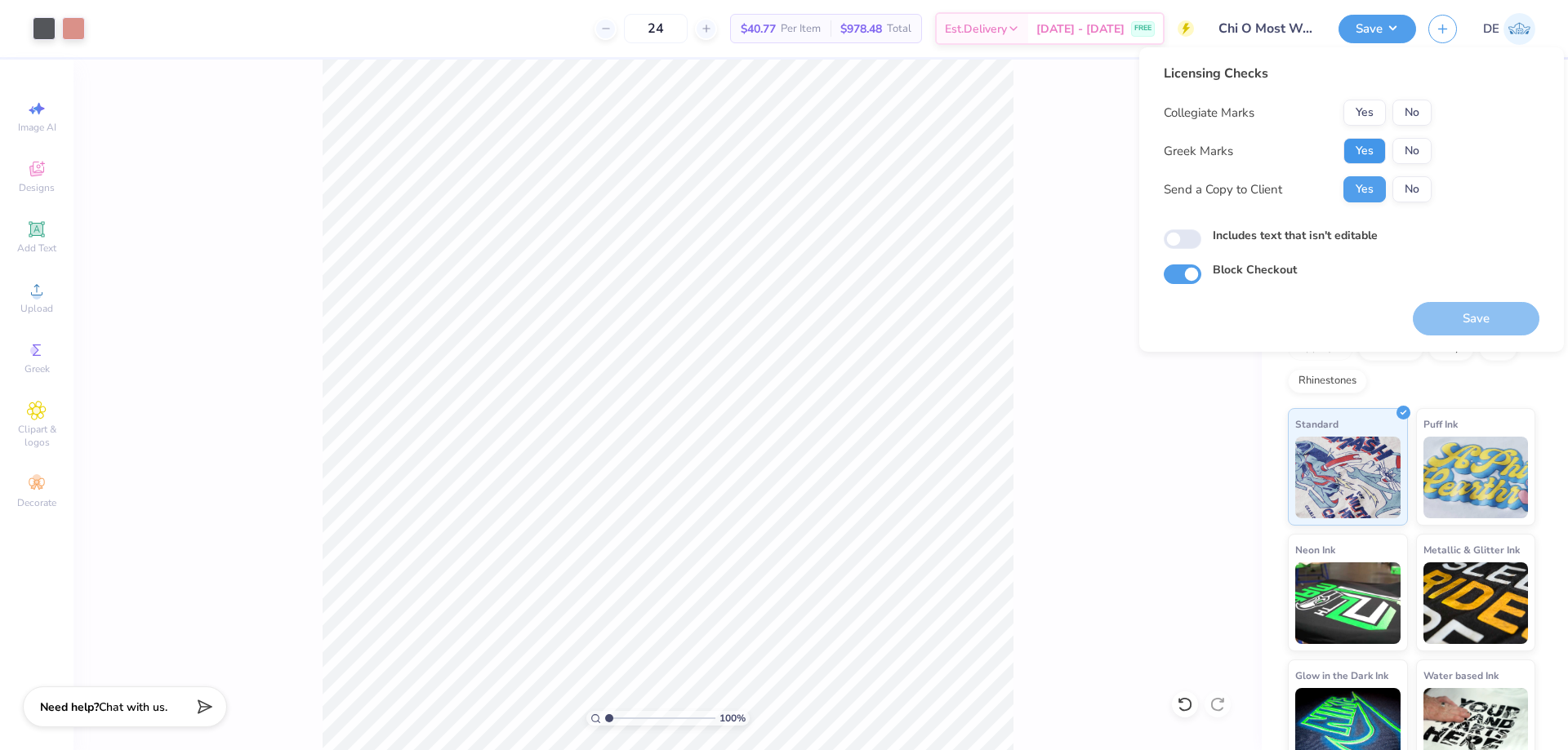
click at [1359, 145] on button "Yes" at bounding box center [1364, 151] width 42 height 26
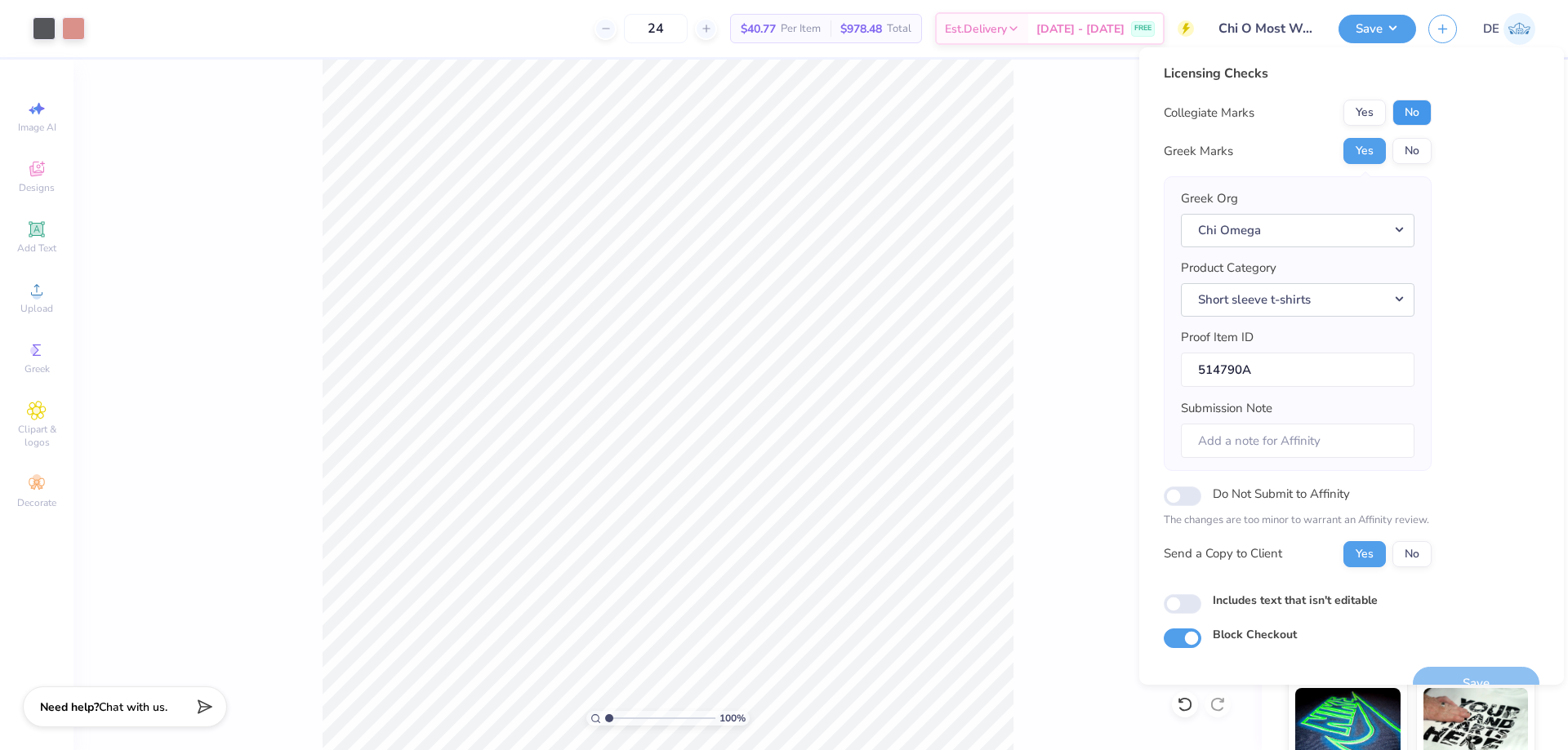
click at [1416, 112] on button "No" at bounding box center [1412, 112] width 39 height 26
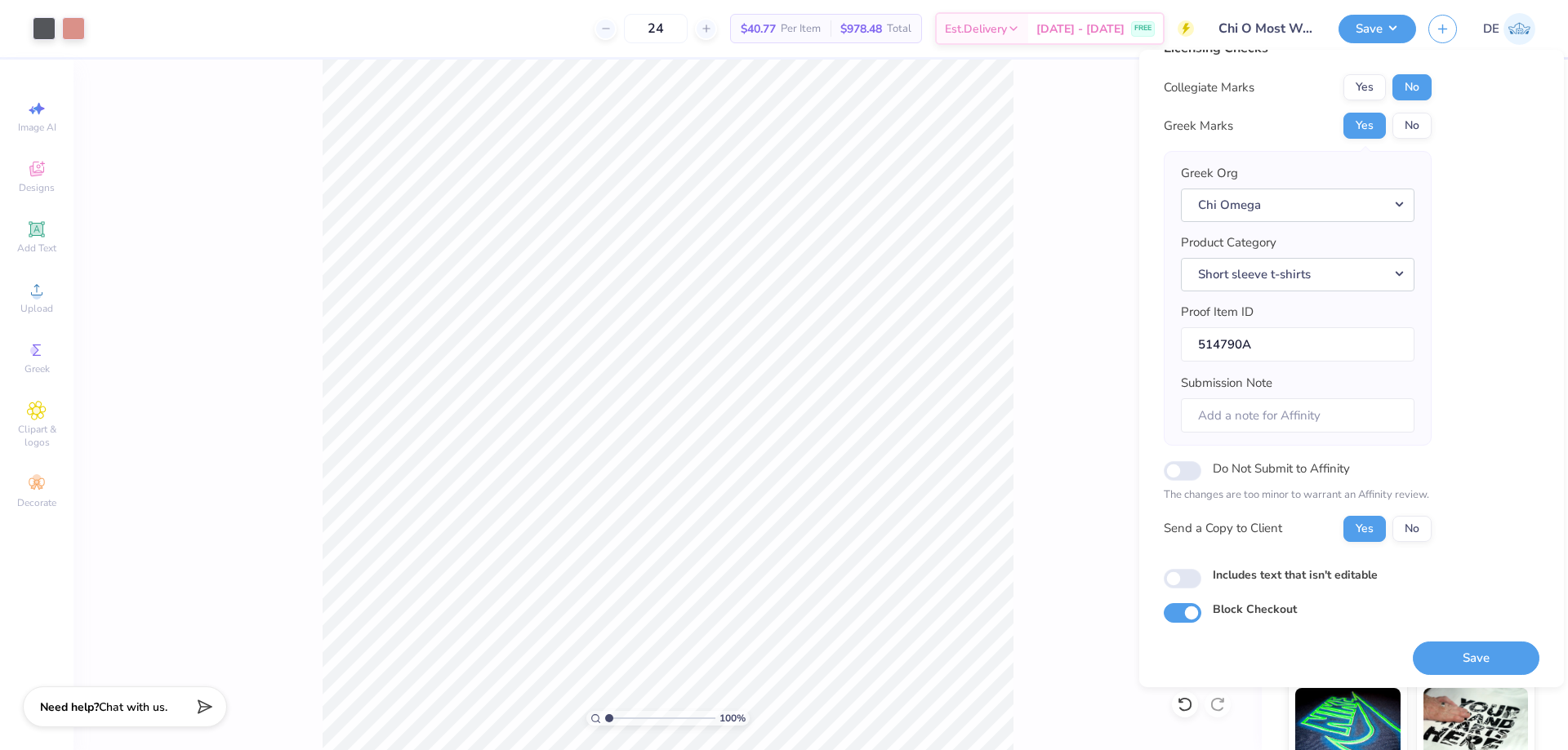
scroll to position [31, 0]
click at [1437, 655] on button "Save" at bounding box center [1475, 655] width 127 height 33
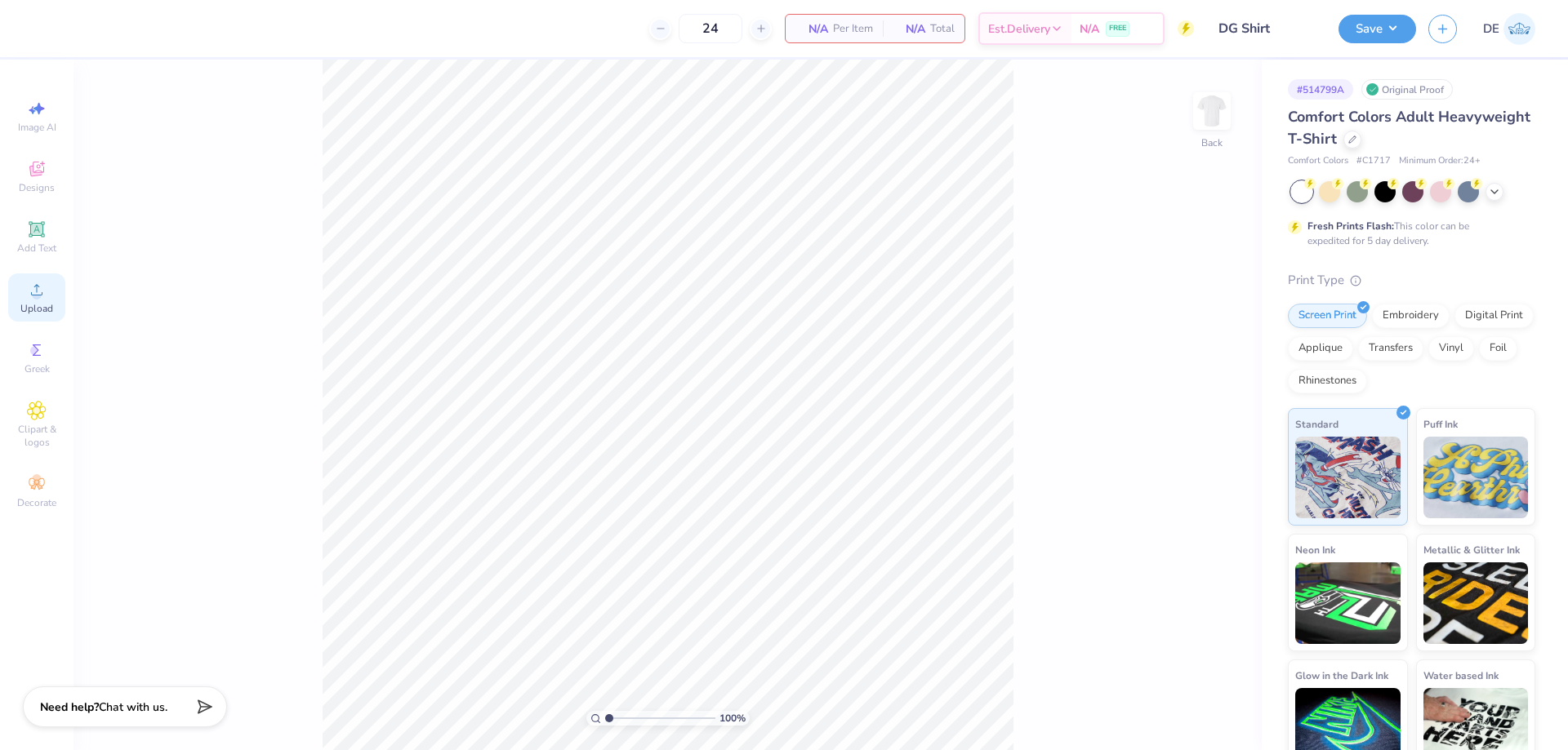
click at [32, 299] on icon at bounding box center [37, 290] width 20 height 20
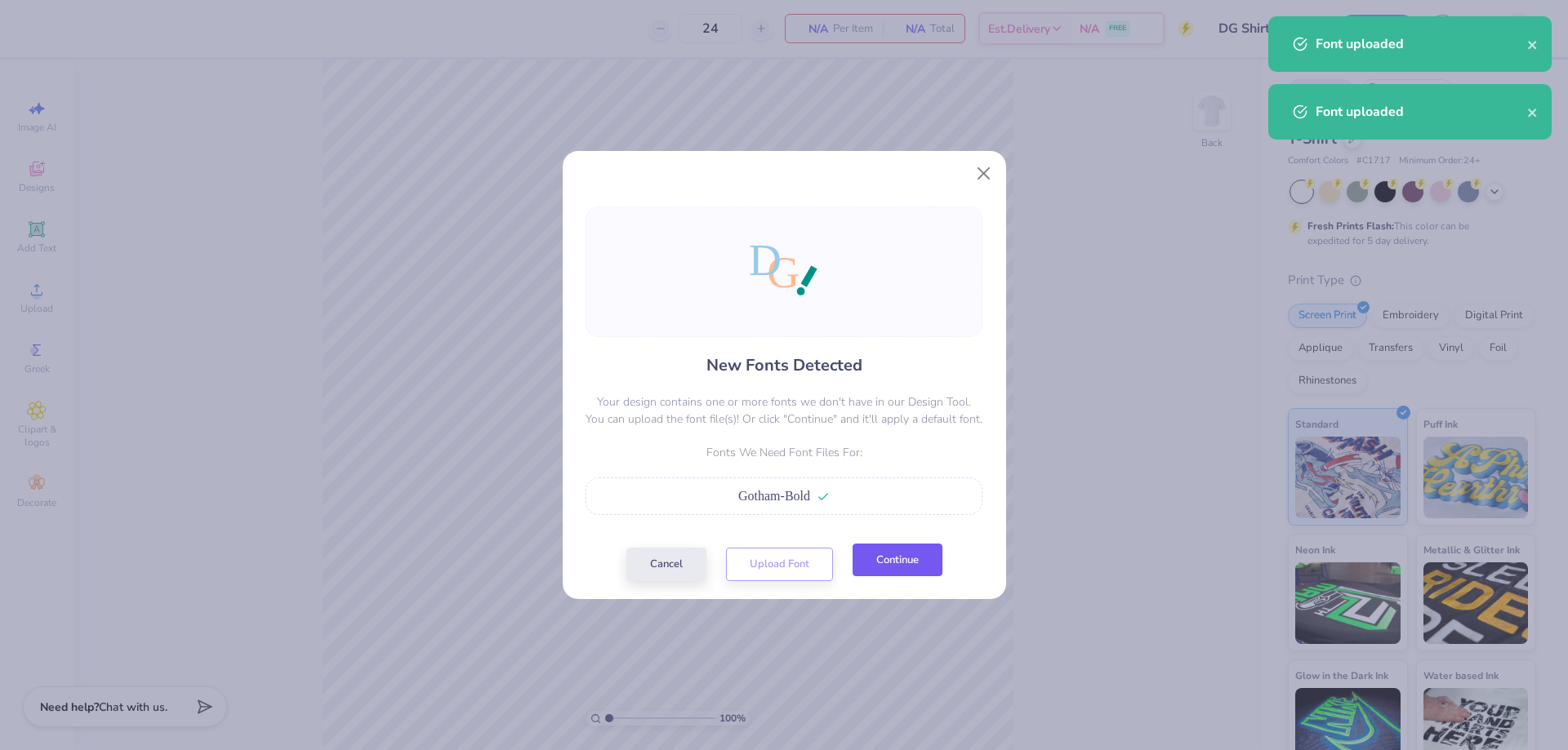
click at [900, 560] on button "Continue" at bounding box center [897, 561] width 90 height 33
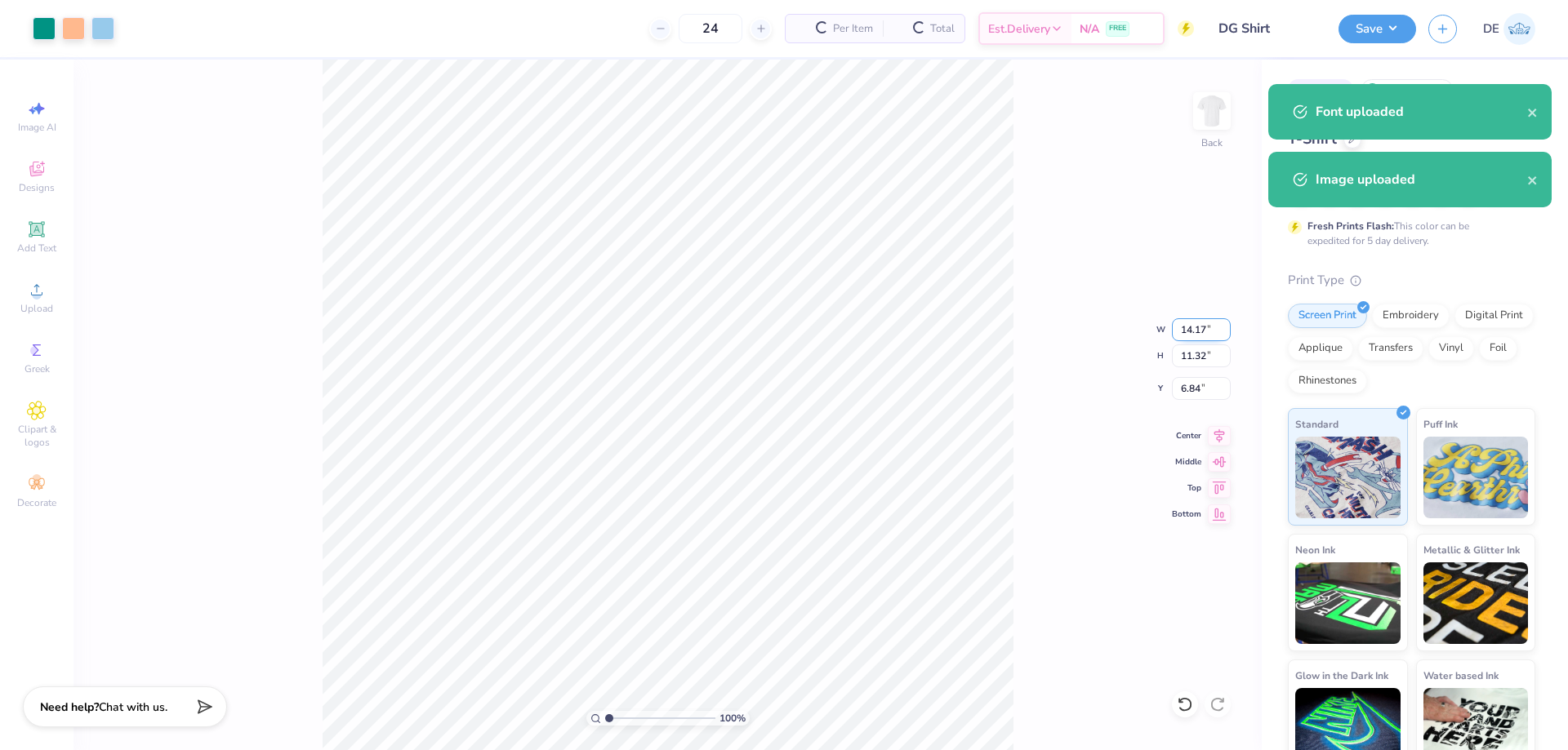
click at [1184, 326] on input "14.17" at bounding box center [1201, 330] width 59 height 23
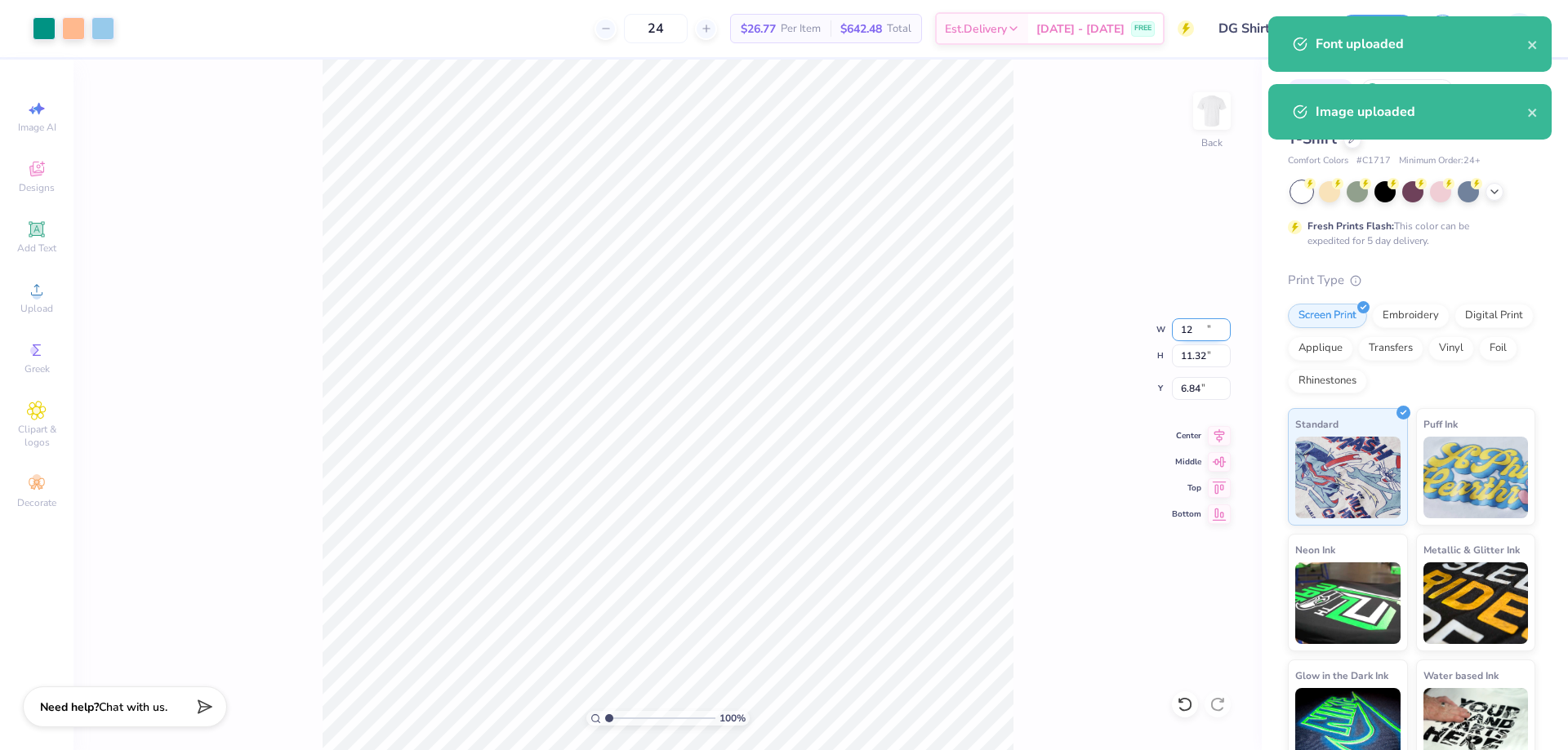
type input "12.00"
type input "9.58"
type input "7.70"
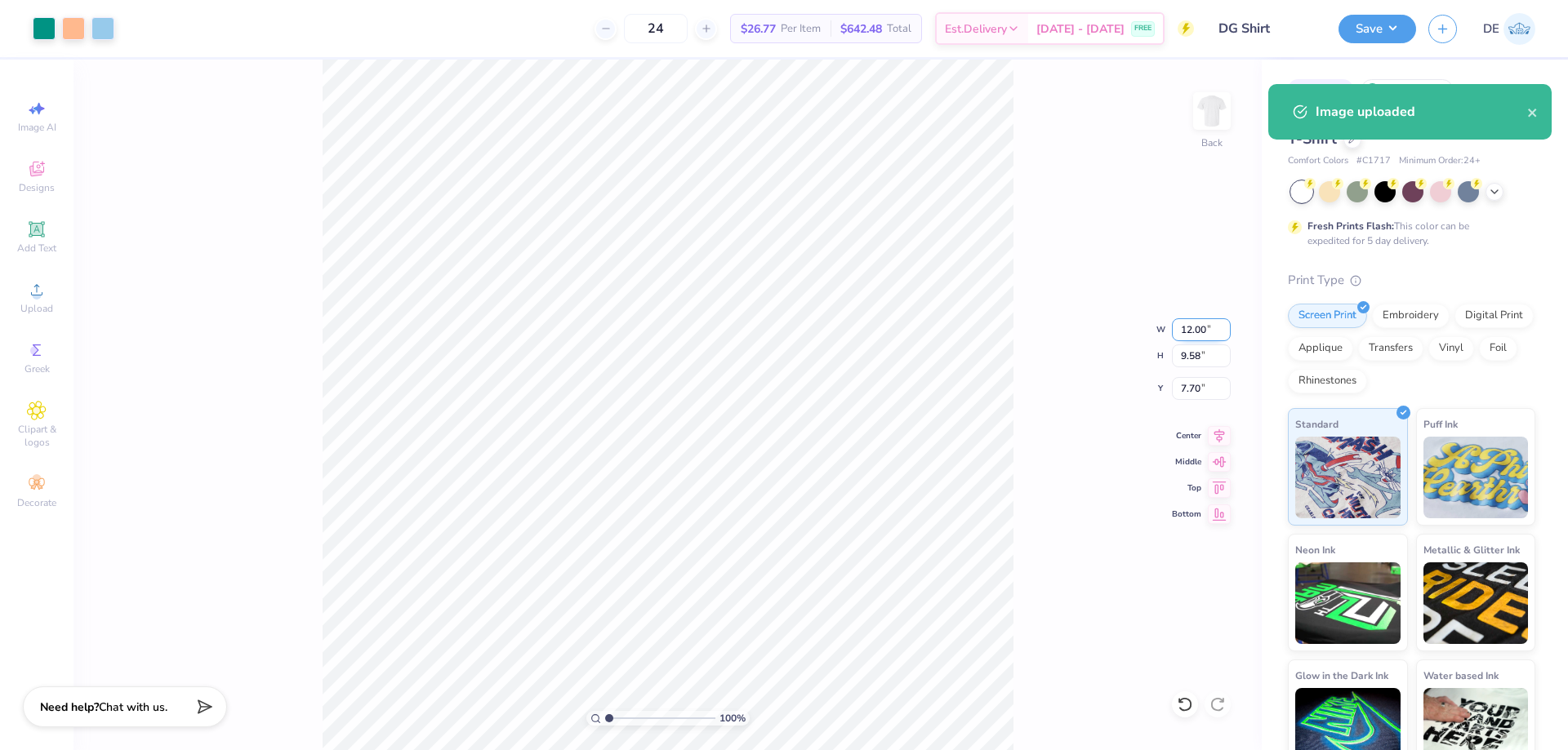
click at [1184, 326] on input "12.00" at bounding box center [1201, 330] width 59 height 23
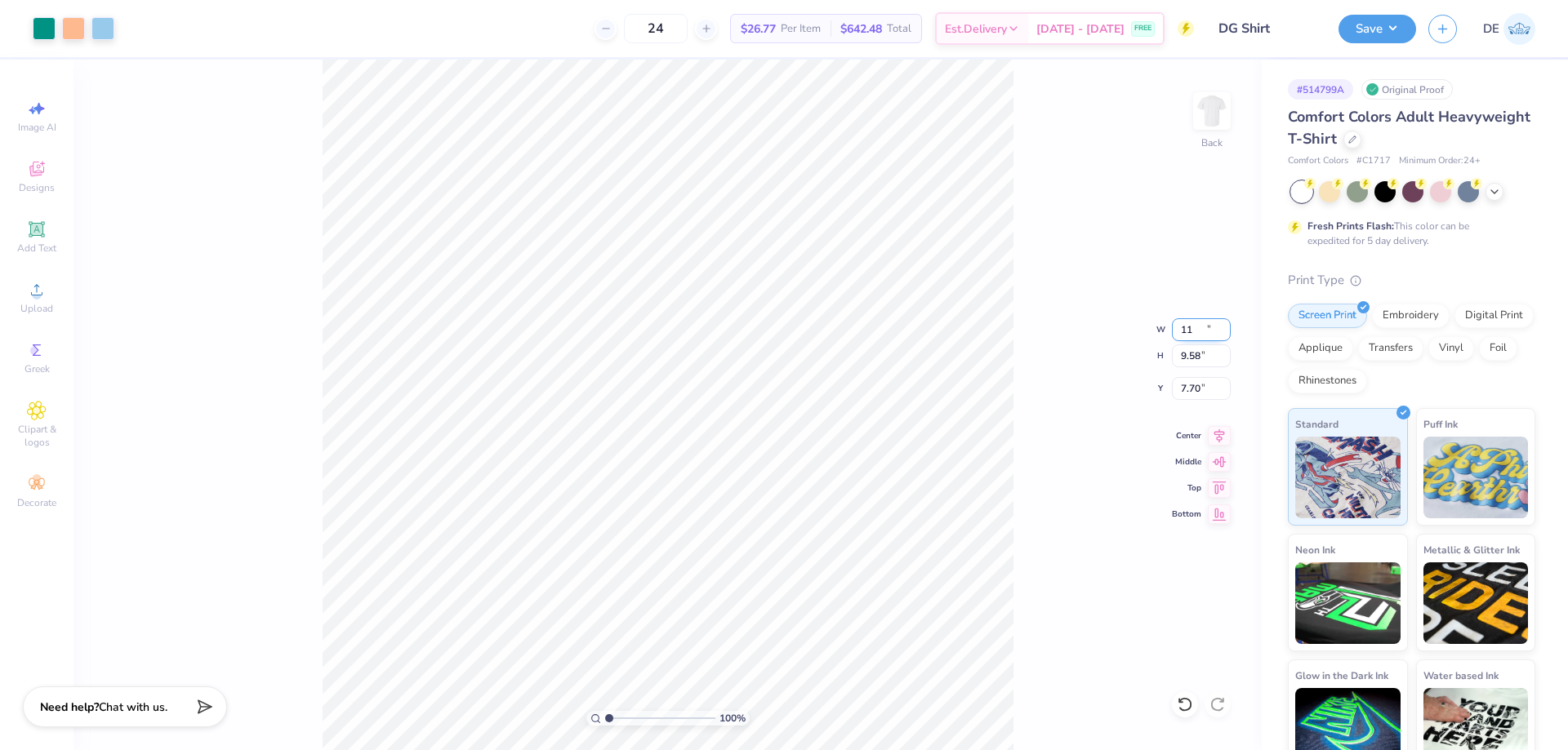
type input "11.00"
type input "8.78"
click at [1188, 381] on input "8.10" at bounding box center [1201, 389] width 59 height 23
type input "3.00"
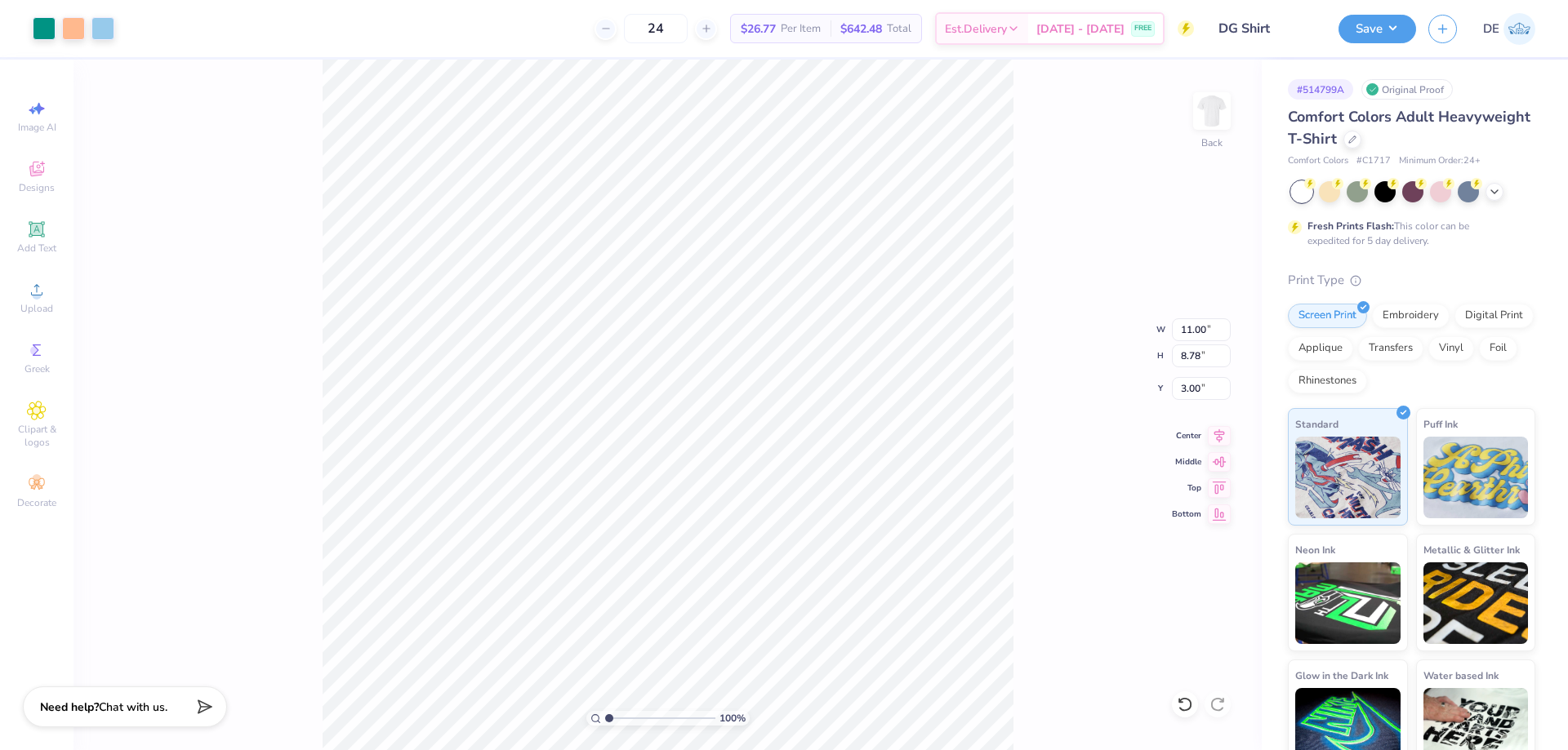
click at [1018, 391] on div "100 % Back W 11.00 11.00 " H 8.78 8.78 " Y 3.00 3.00 " Center Middle Top Bottom" at bounding box center [667, 404] width 1188 height 690
click at [1381, 20] on button "Save" at bounding box center [1377, 26] width 78 height 29
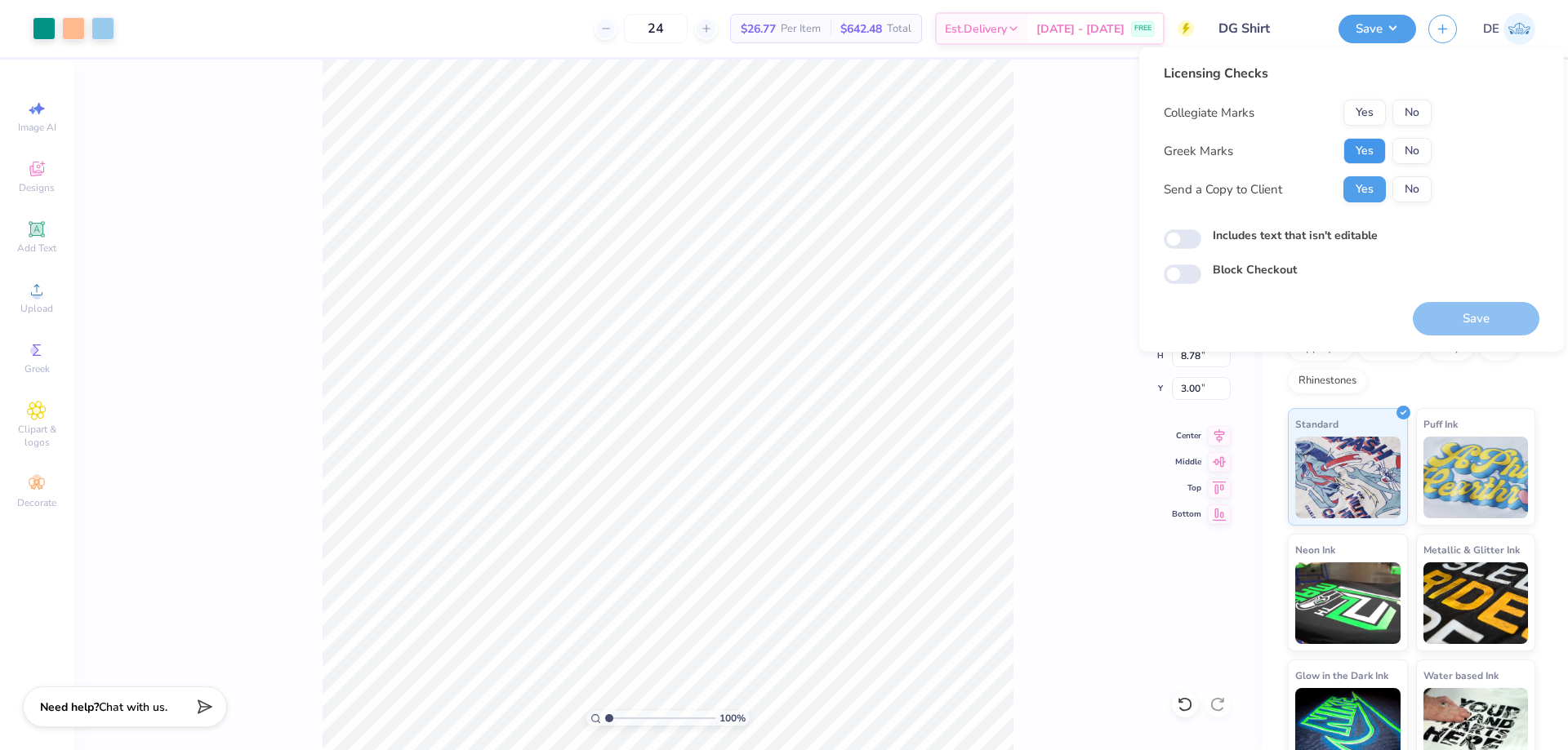
click at [1360, 145] on button "Yes" at bounding box center [1364, 151] width 42 height 26
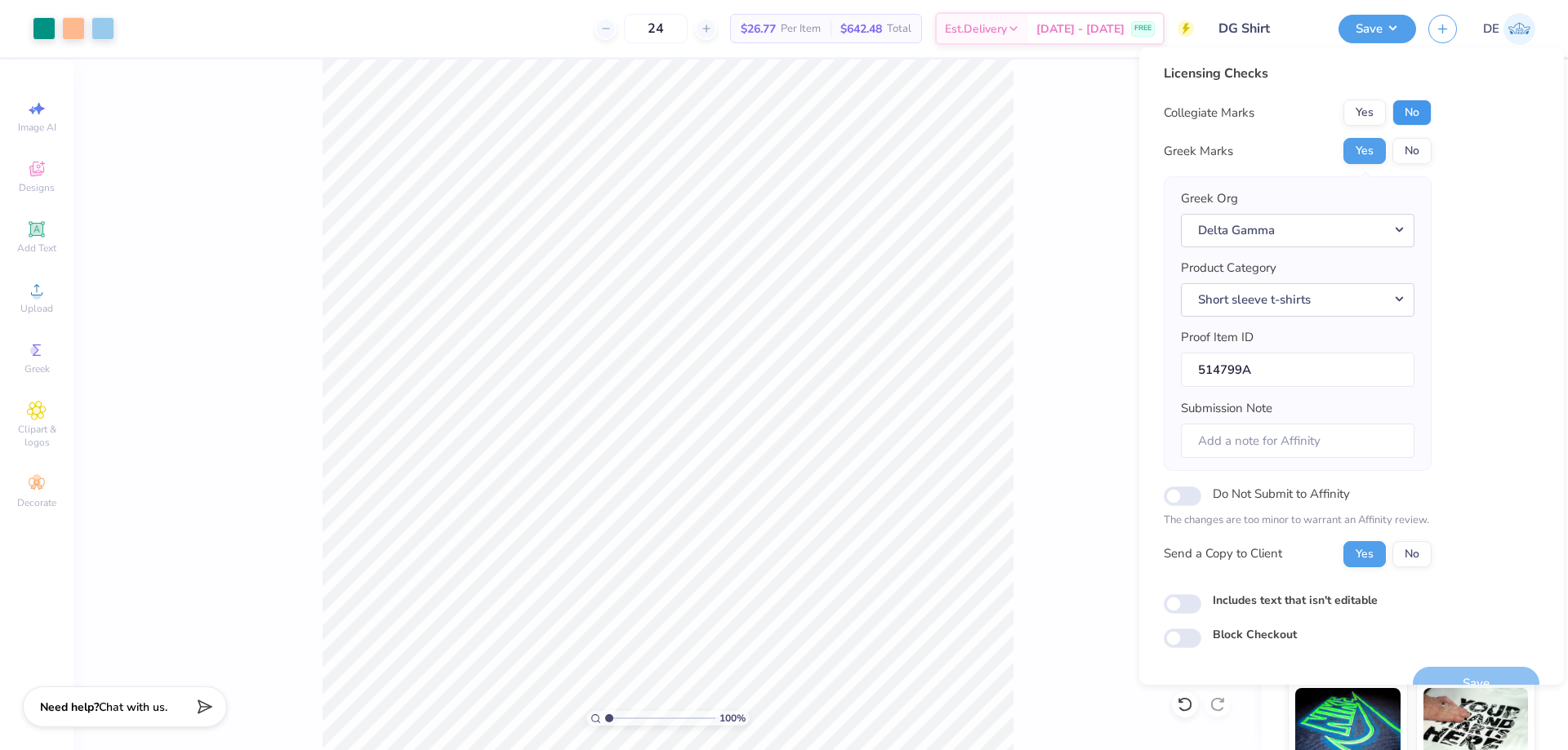
click at [1405, 102] on button "No" at bounding box center [1412, 112] width 39 height 26
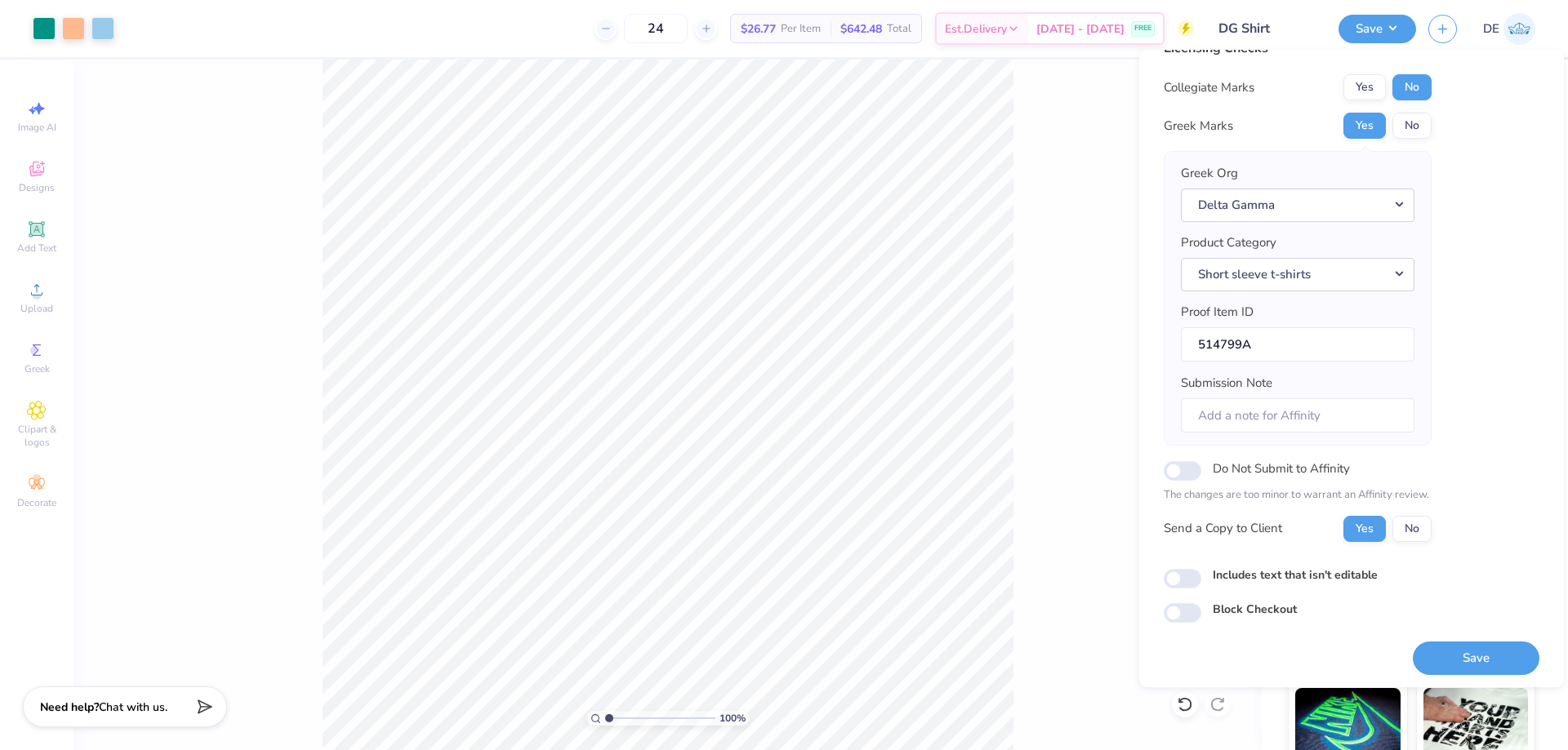
scroll to position [31, 0]
drag, startPoint x: 1434, startPoint y: 659, endPoint x: 1368, endPoint y: 629, distance: 72.5
click at [1433, 659] on button "Save" at bounding box center [1475, 655] width 127 height 33
